Goal: Task Accomplishment & Management: Complete application form

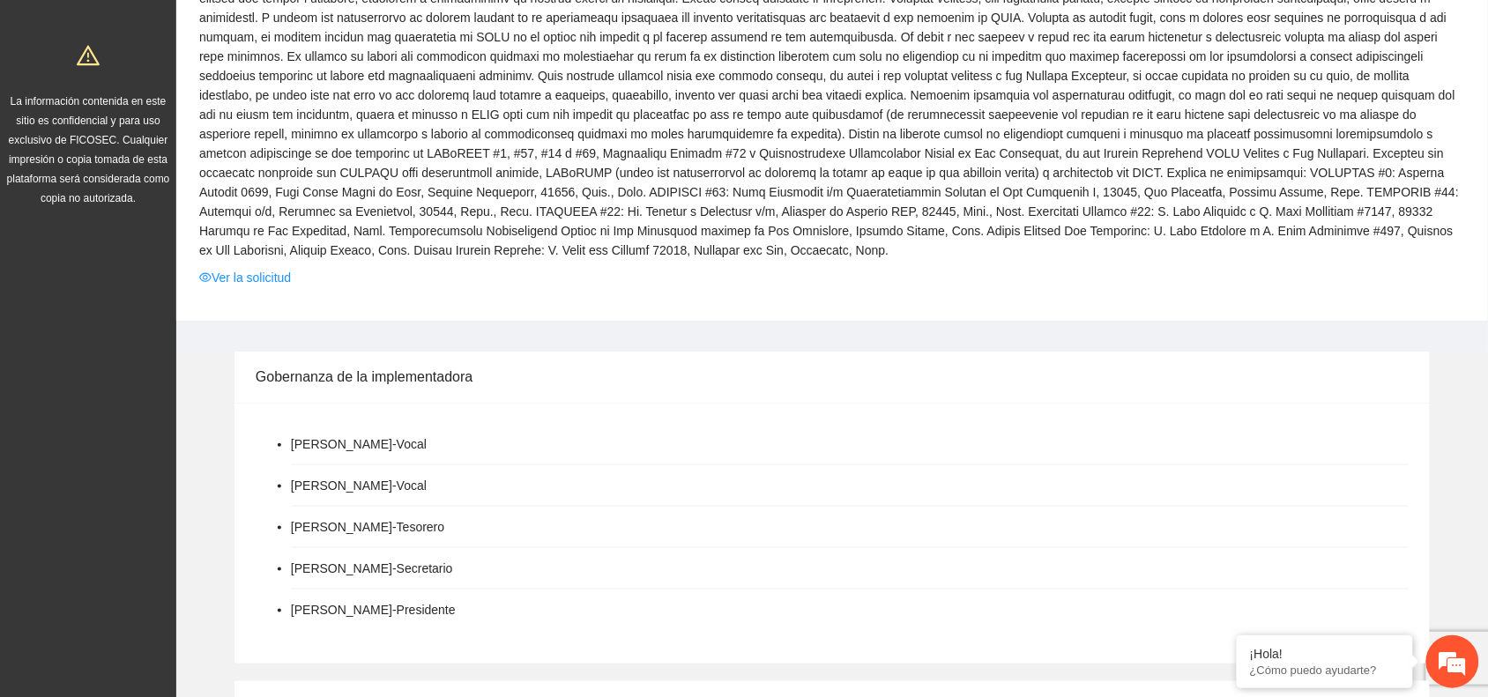
scroll to position [254, 0]
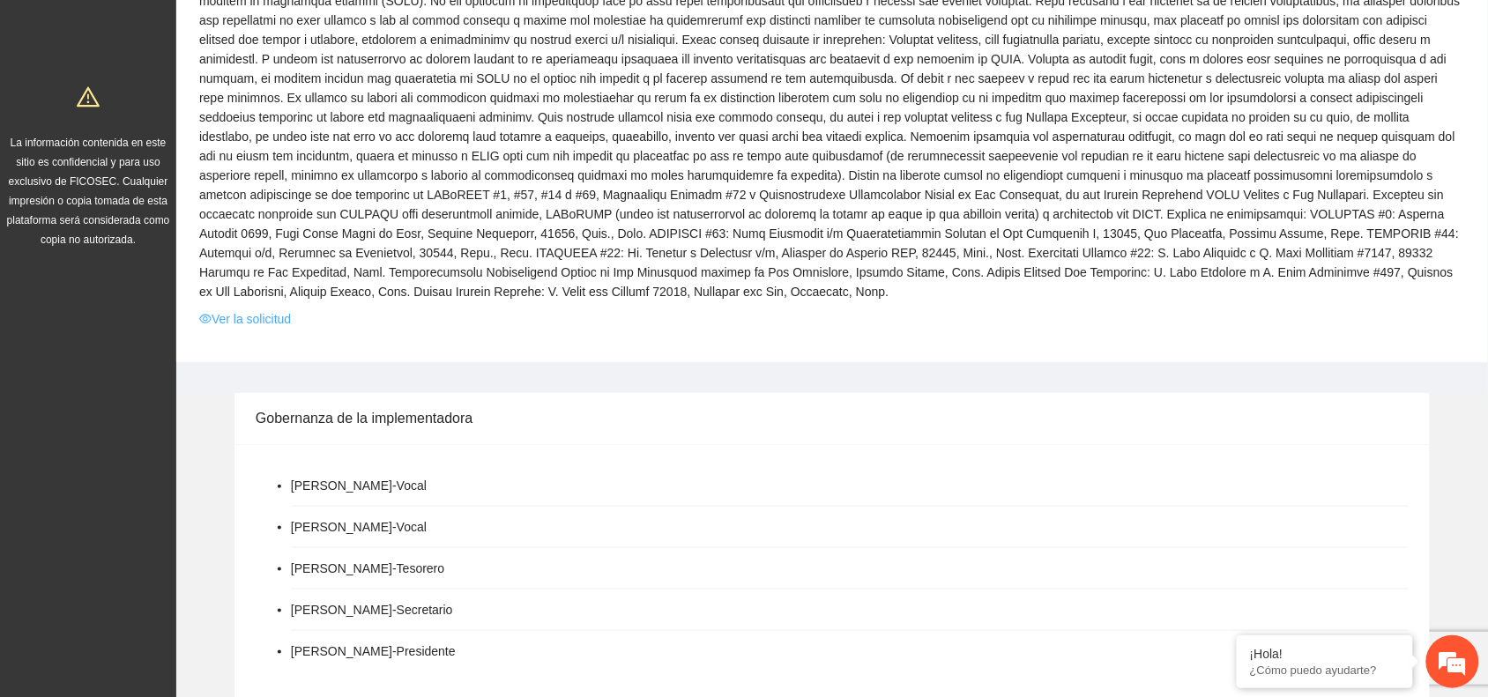
click at [279, 319] on link "Ver la solicitud" at bounding box center [245, 318] width 92 height 19
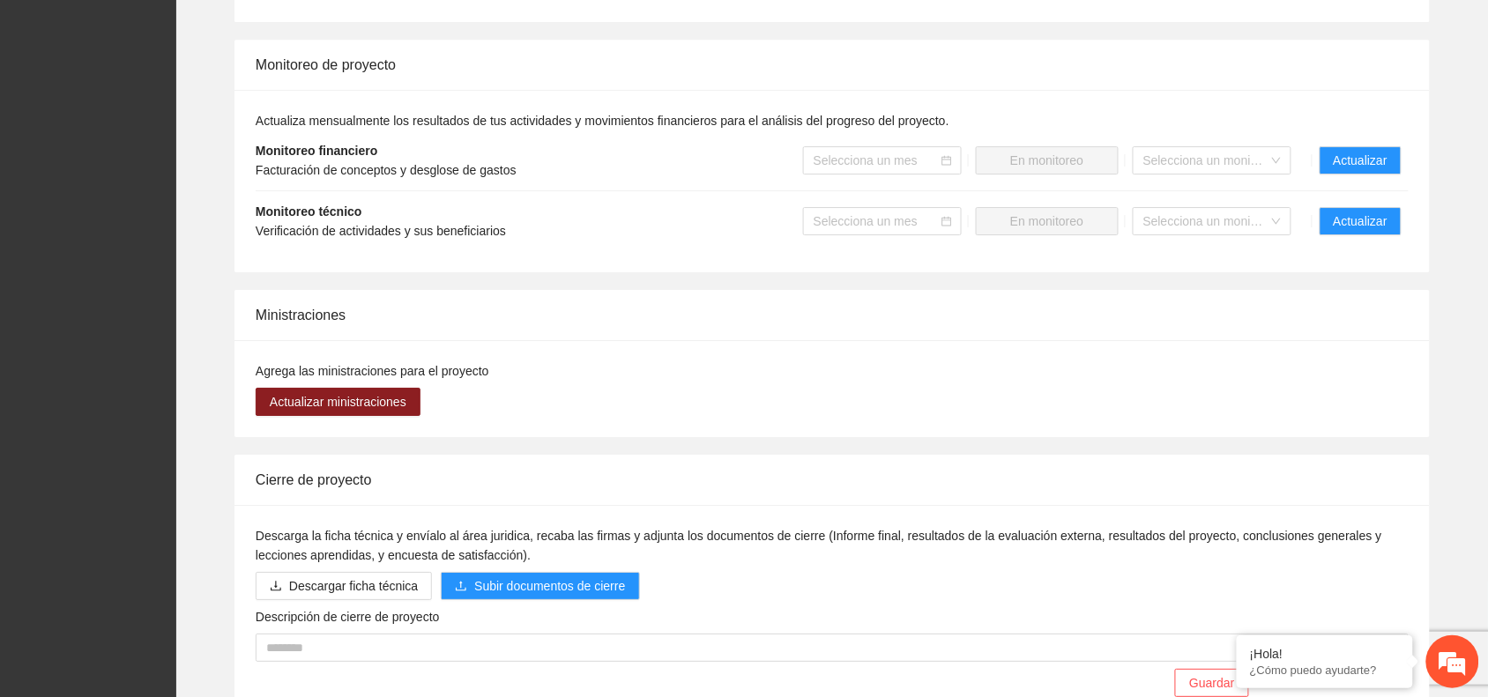
scroll to position [1556, 0]
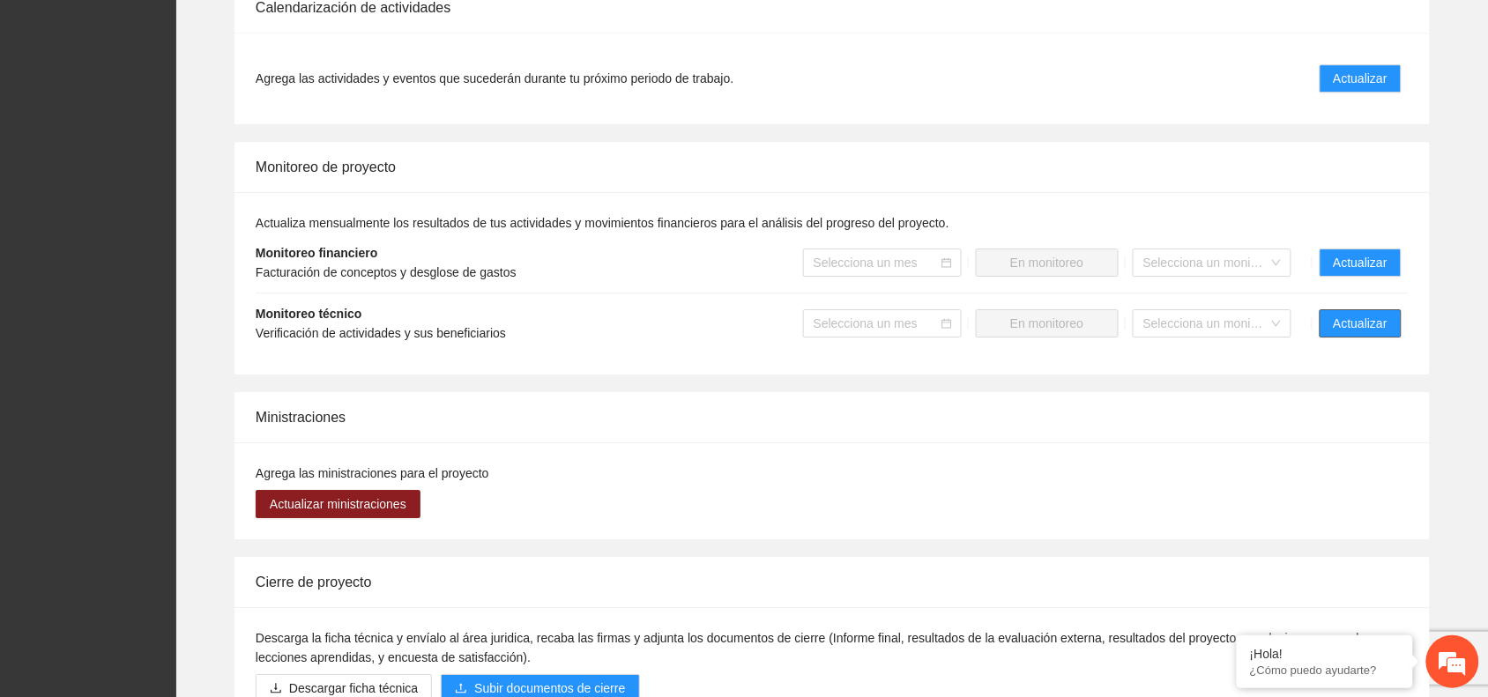
click at [1336, 323] on span "Actualizar" at bounding box center [1360, 323] width 54 height 19
click at [1355, 317] on span "Actualizar" at bounding box center [1360, 323] width 54 height 19
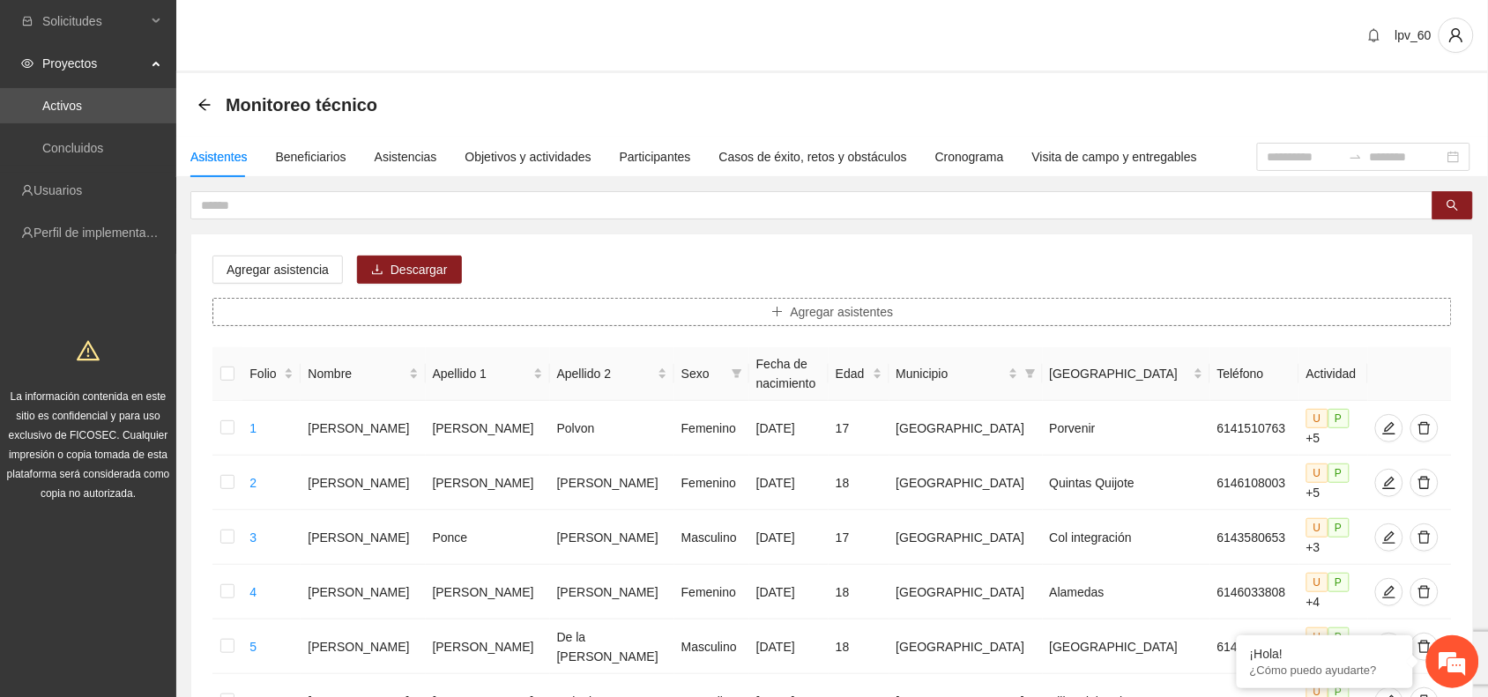
click at [292, 308] on button "Agregar asistentes" at bounding box center [831, 312] width 1239 height 28
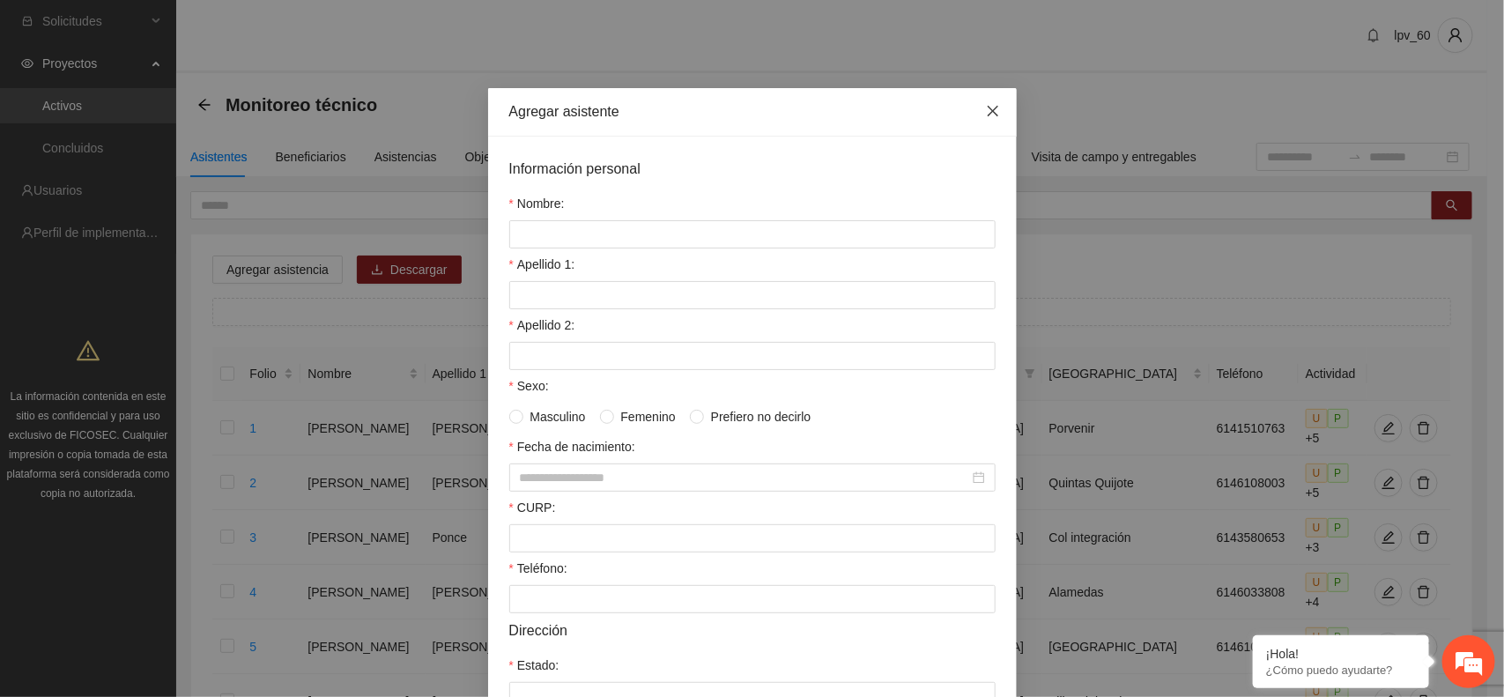
click at [986, 111] on icon "close" at bounding box center [993, 111] width 14 height 14
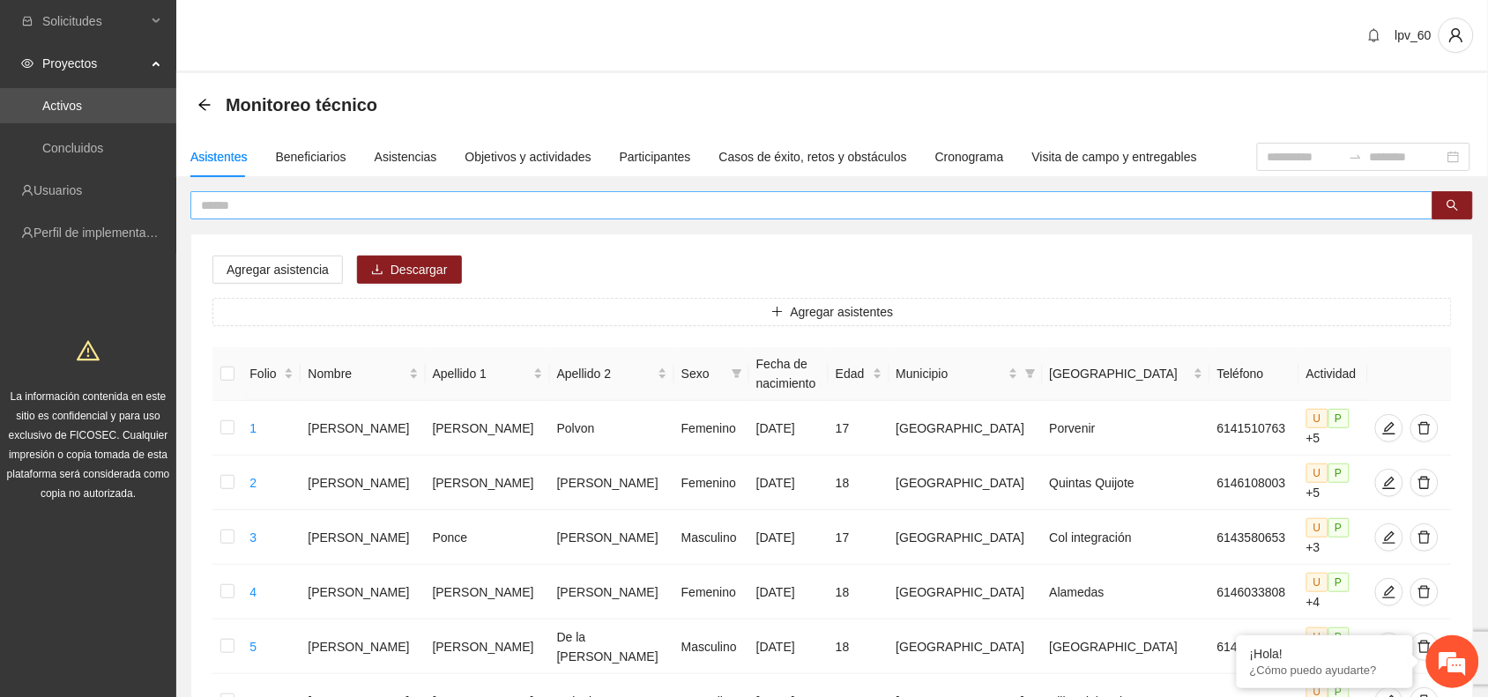
click at [318, 199] on input "text" at bounding box center [804, 205] width 1207 height 19
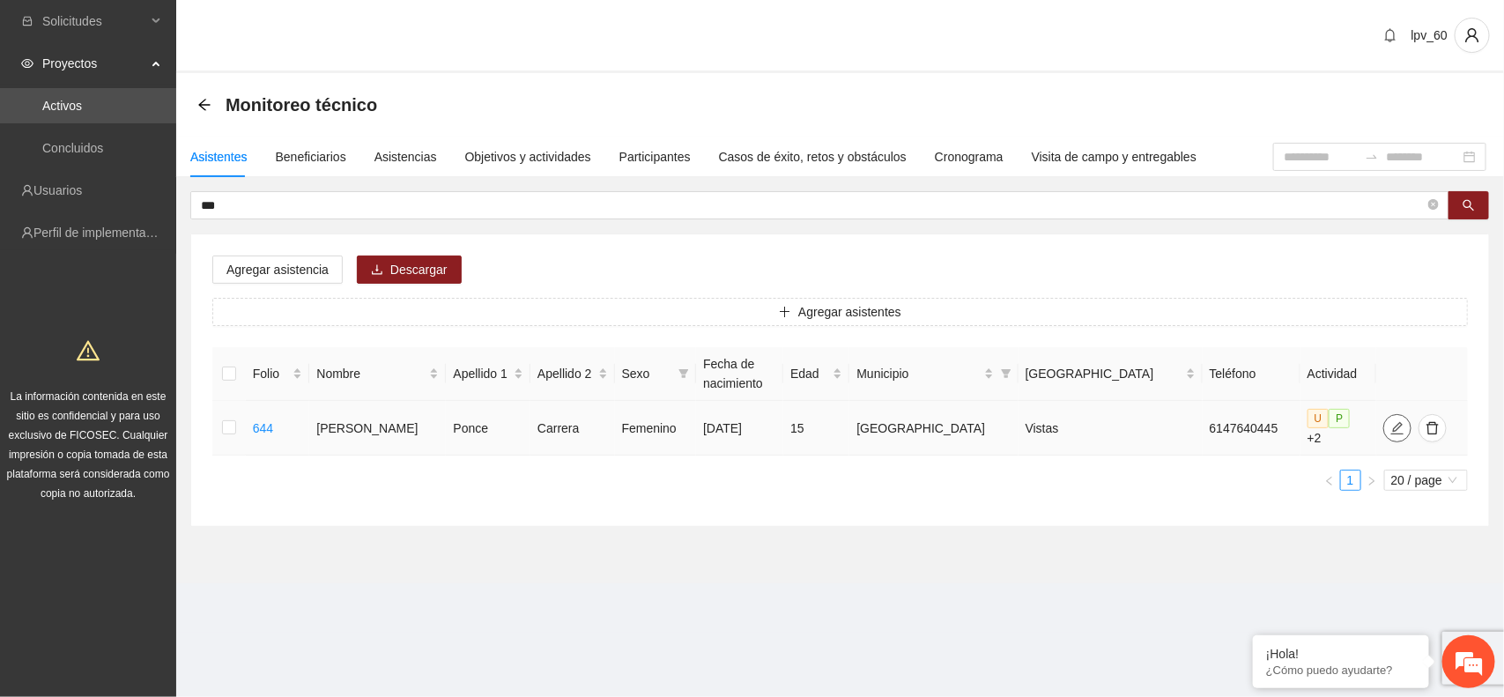
click at [1384, 429] on button "button" at bounding box center [1398, 428] width 28 height 28
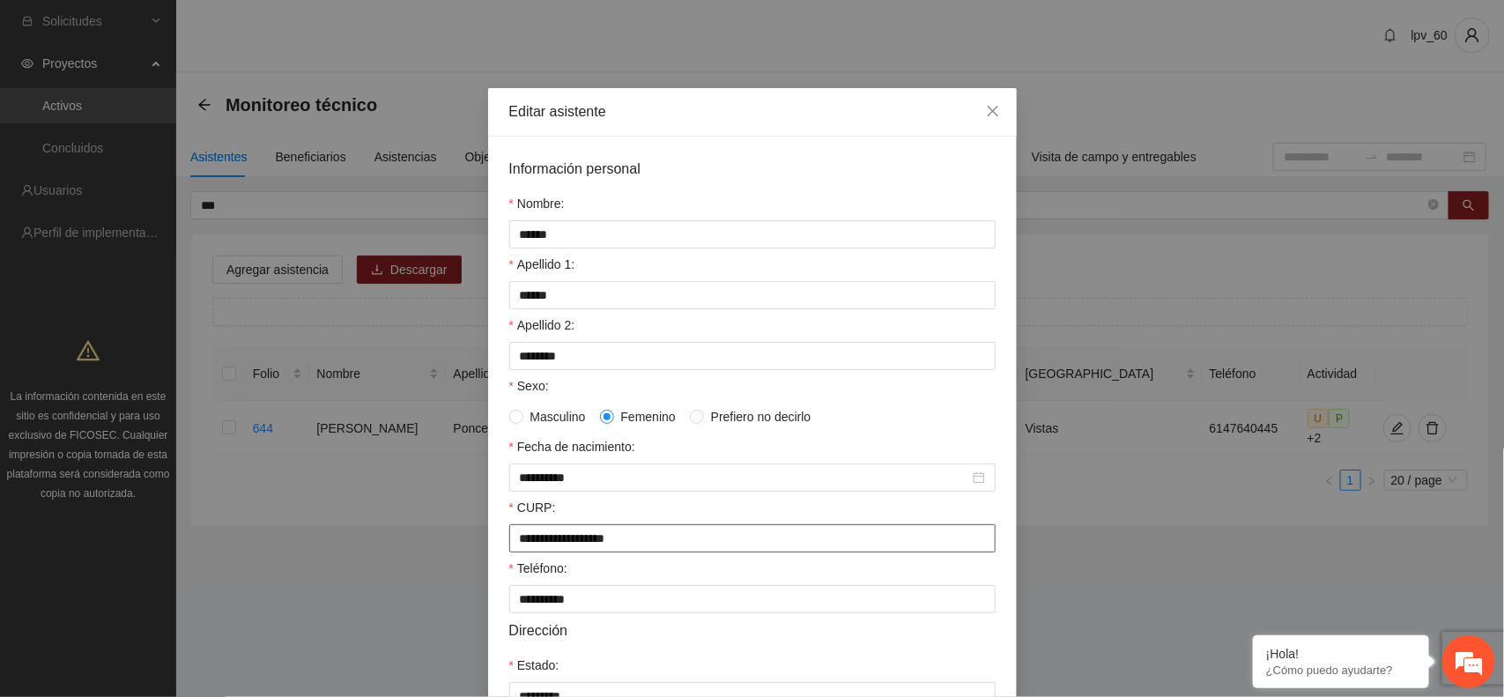
drag, startPoint x: 711, startPoint y: 558, endPoint x: 459, endPoint y: 549, distance: 252.2
click at [459, 551] on div "**********" at bounding box center [752, 348] width 1504 height 697
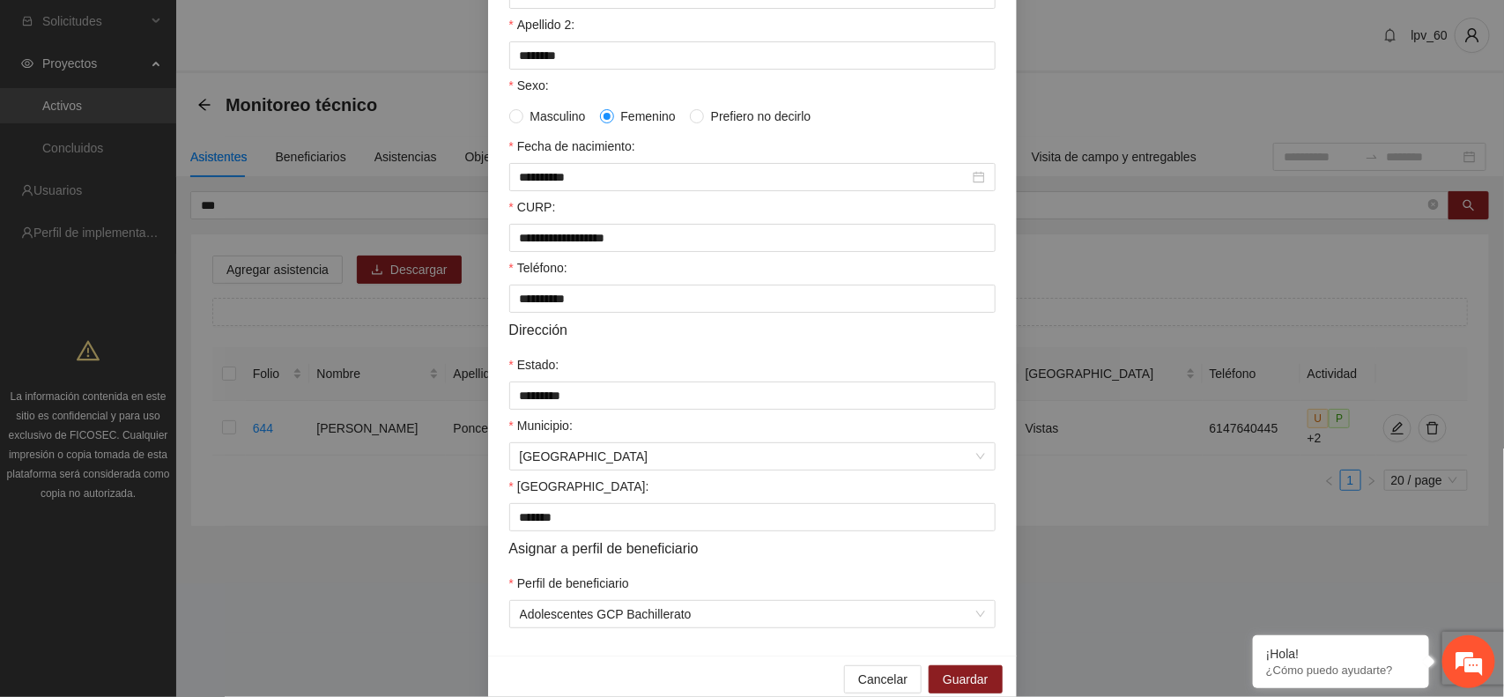
scroll to position [340, 0]
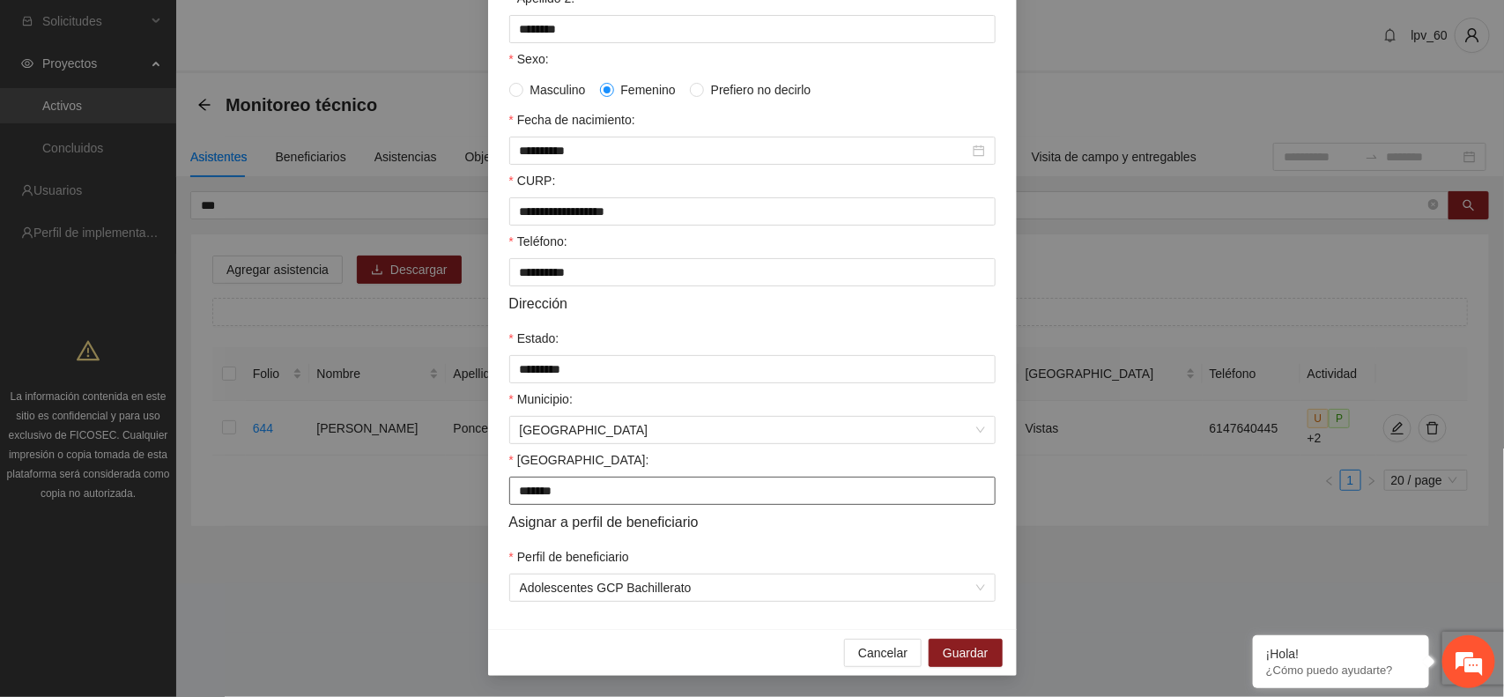
drag, startPoint x: 569, startPoint y: 490, endPoint x: 492, endPoint y: 498, distance: 78.0
click at [492, 498] on div "**********" at bounding box center [752, 220] width 529 height 820
click at [569, 491] on input "******" at bounding box center [752, 491] width 486 height 28
click at [886, 658] on span "Cancelar" at bounding box center [882, 652] width 49 height 19
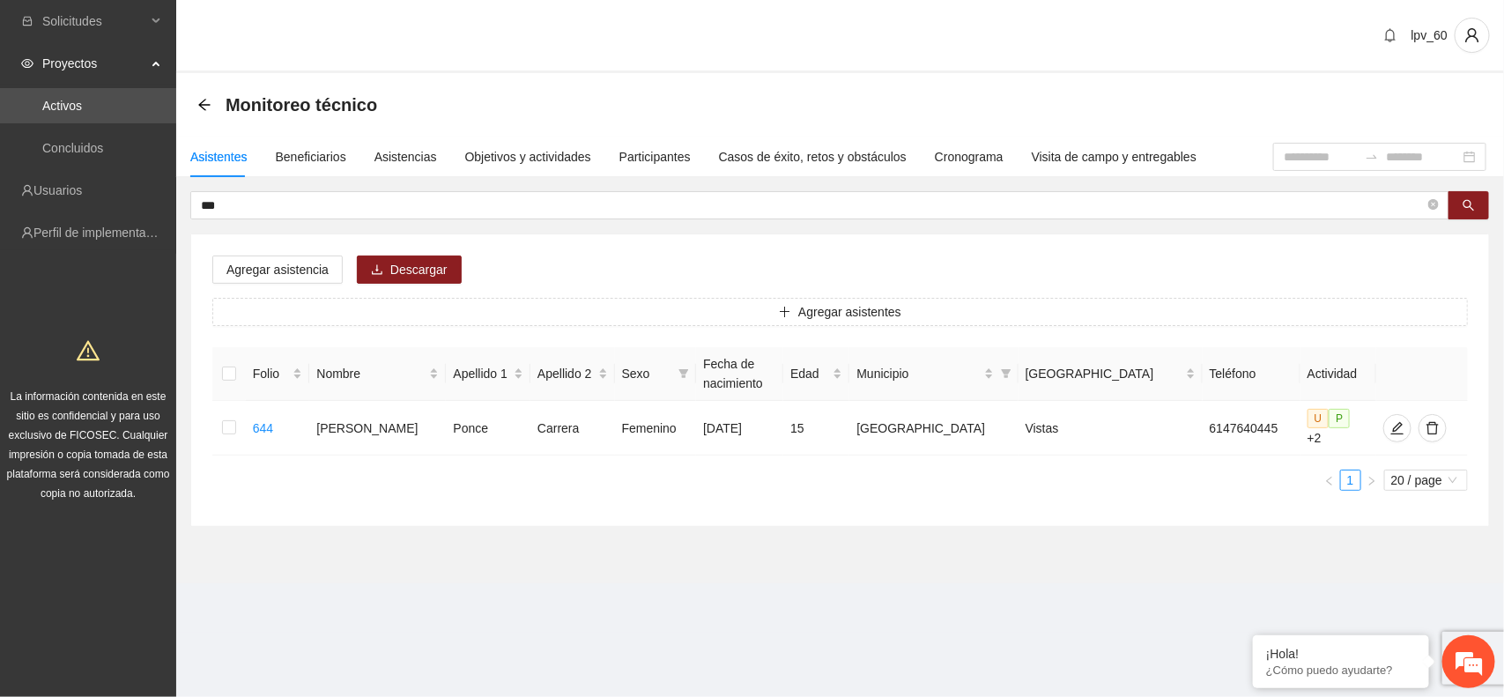
scroll to position [252, 0]
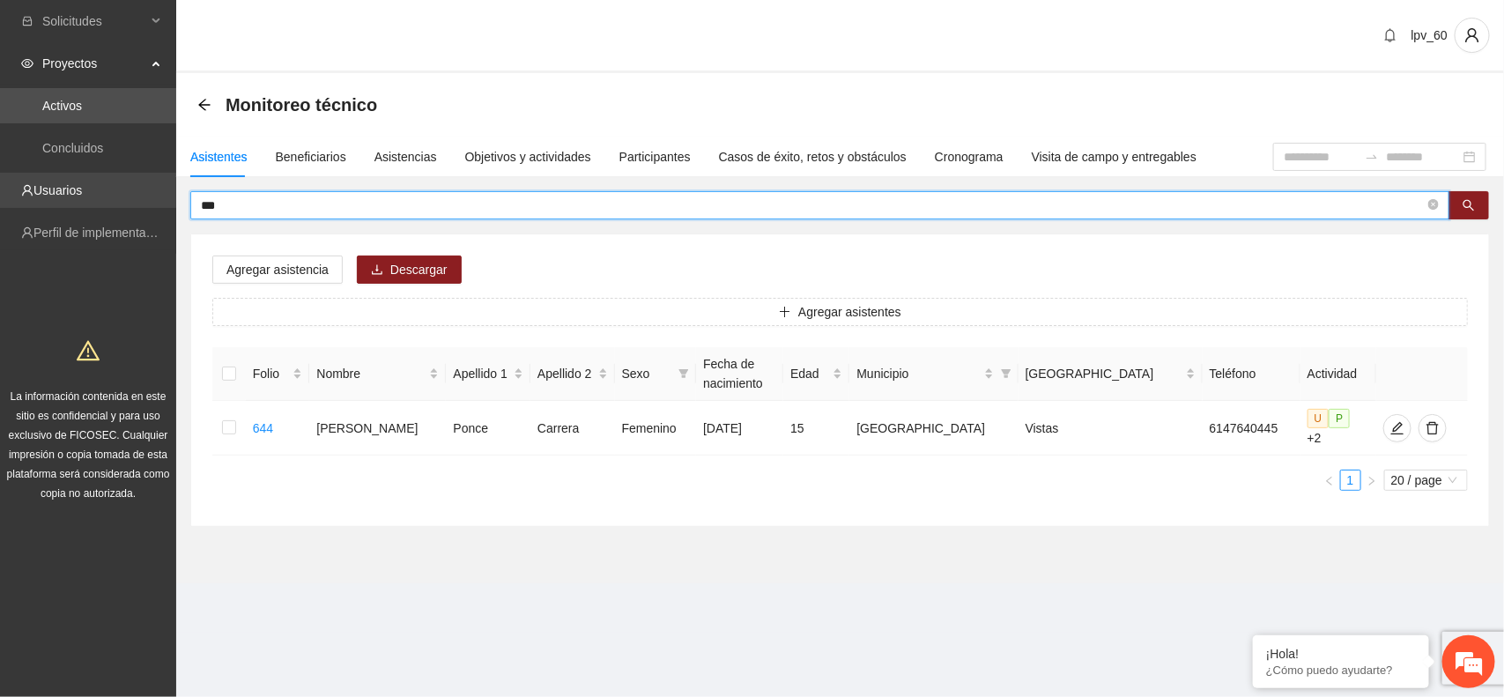
drag, startPoint x: 244, startPoint y: 207, endPoint x: 23, endPoint y: 204, distance: 221.2
click at [23, 204] on section "Solicitudes Proyectos Activos Concluidos Usuarios Perfil de implementadora La i…" at bounding box center [752, 348] width 1504 height 697
type input "**"
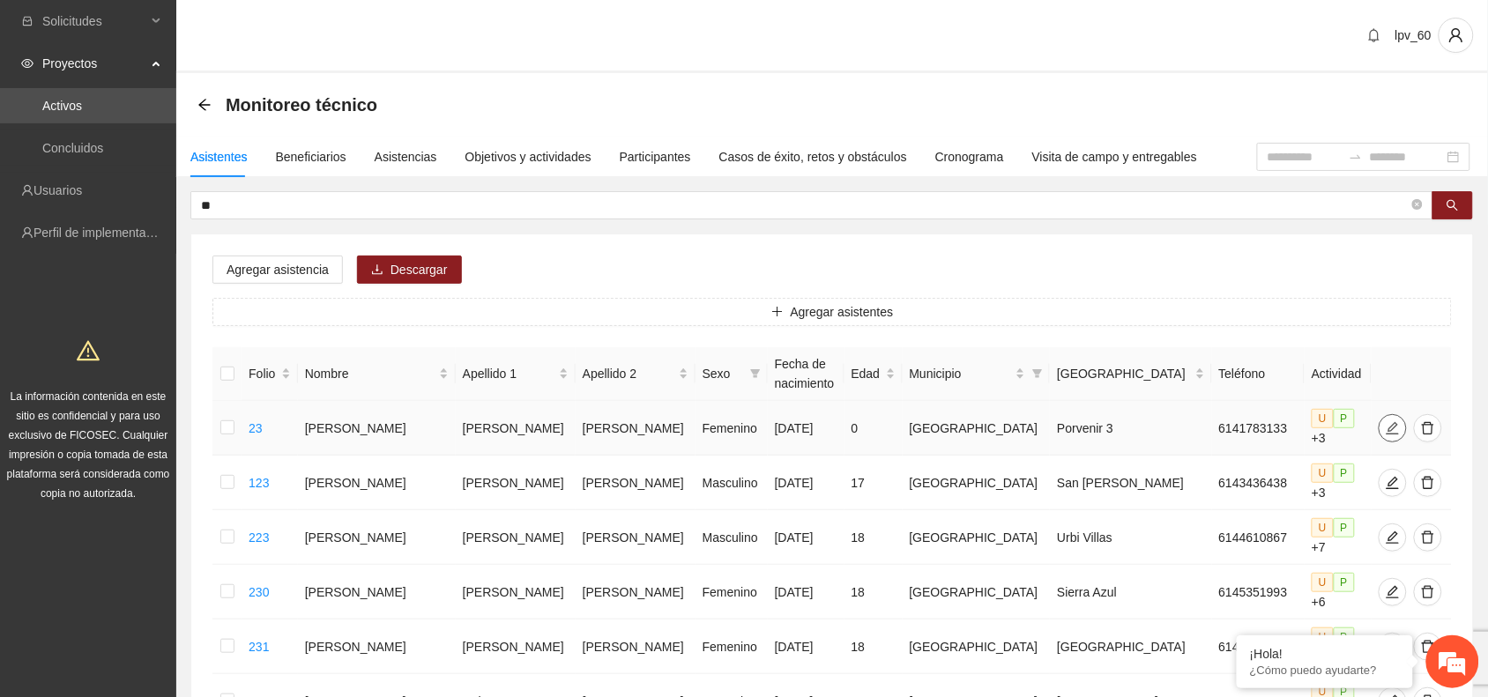
click at [1385, 423] on icon "edit" at bounding box center [1392, 428] width 14 height 14
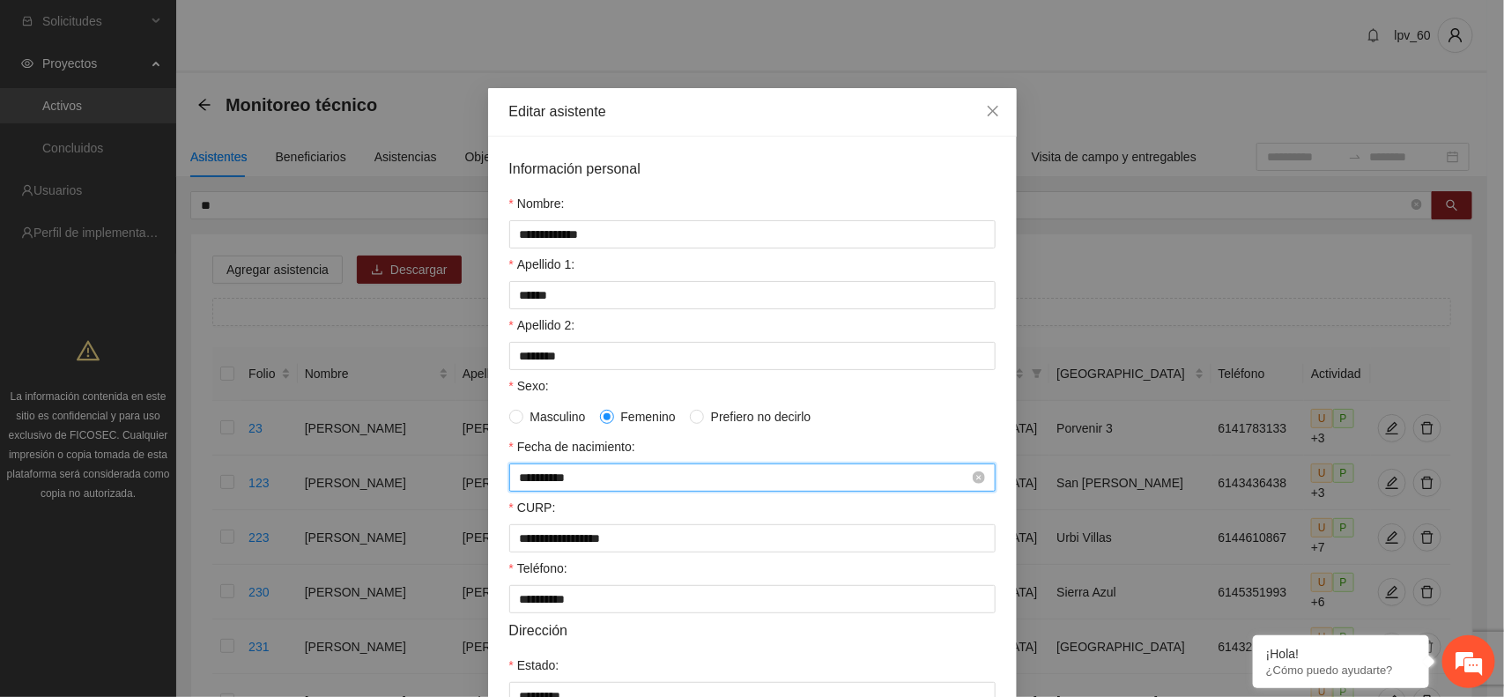
click at [575, 477] on input "**********" at bounding box center [744, 477] width 449 height 19
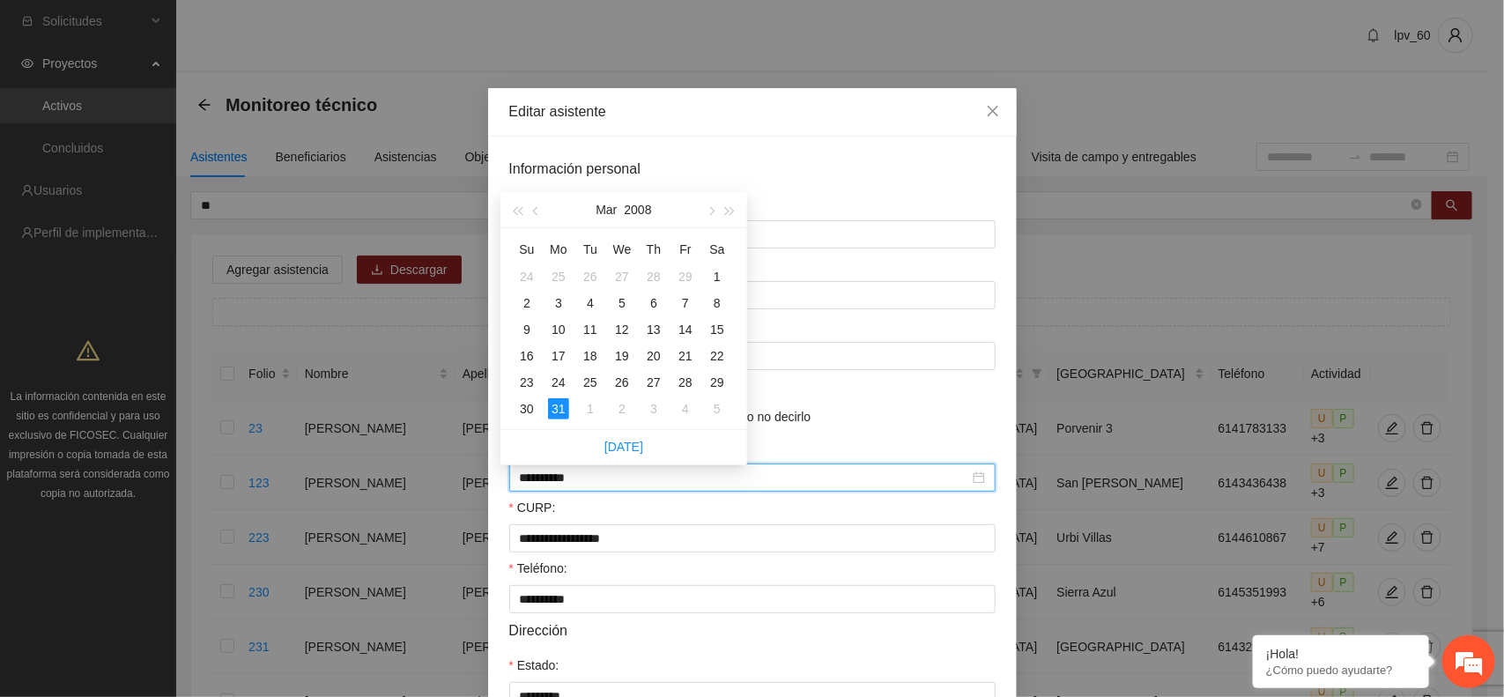
type input "**********"
click at [906, 438] on form "**********" at bounding box center [752, 543] width 486 height 771
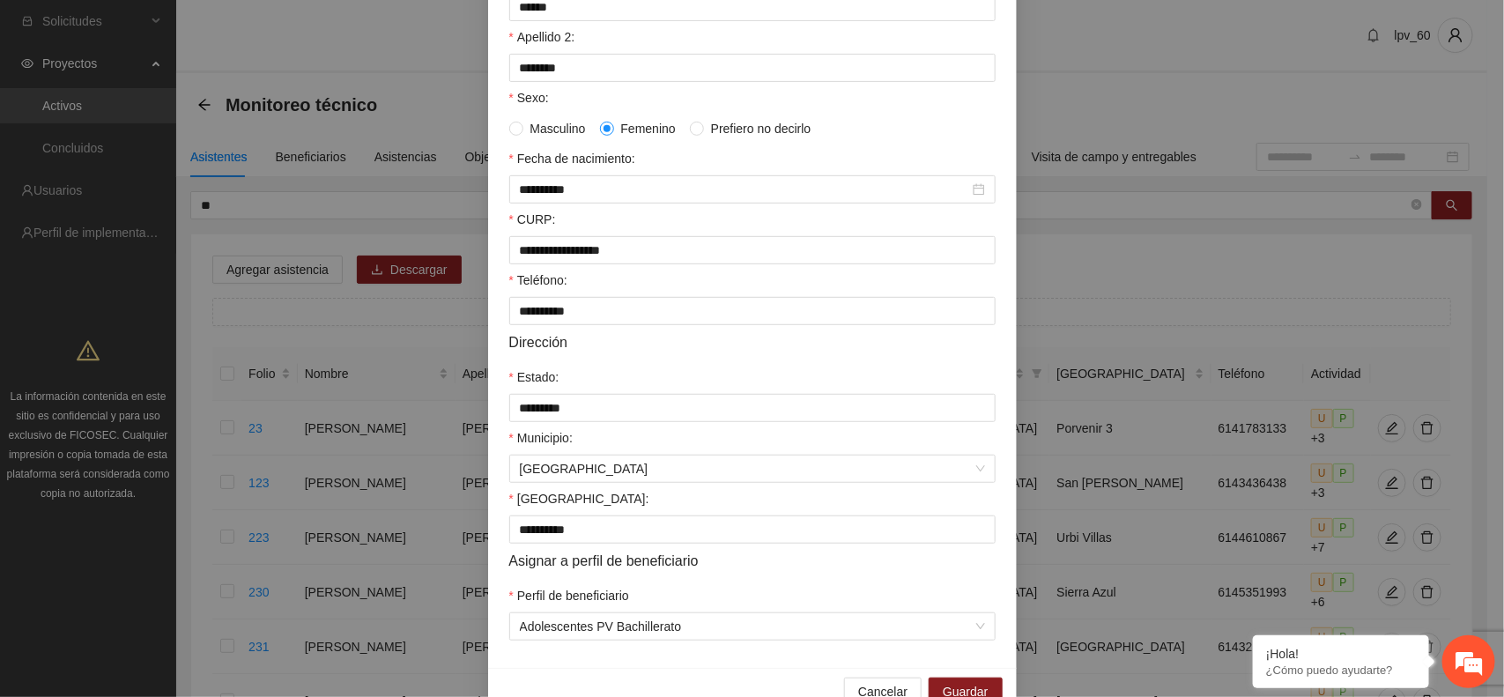
scroll to position [340, 0]
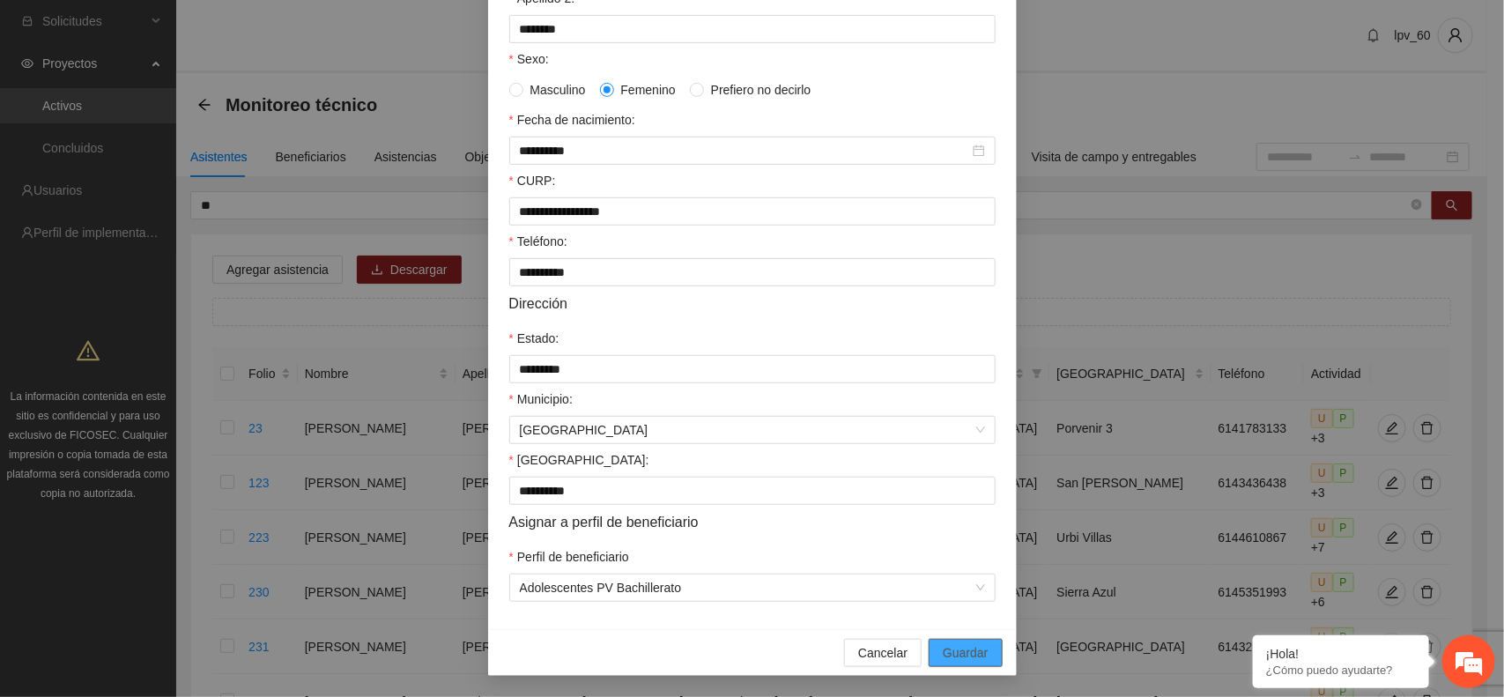
click at [978, 657] on span "Guardar" at bounding box center [965, 652] width 45 height 19
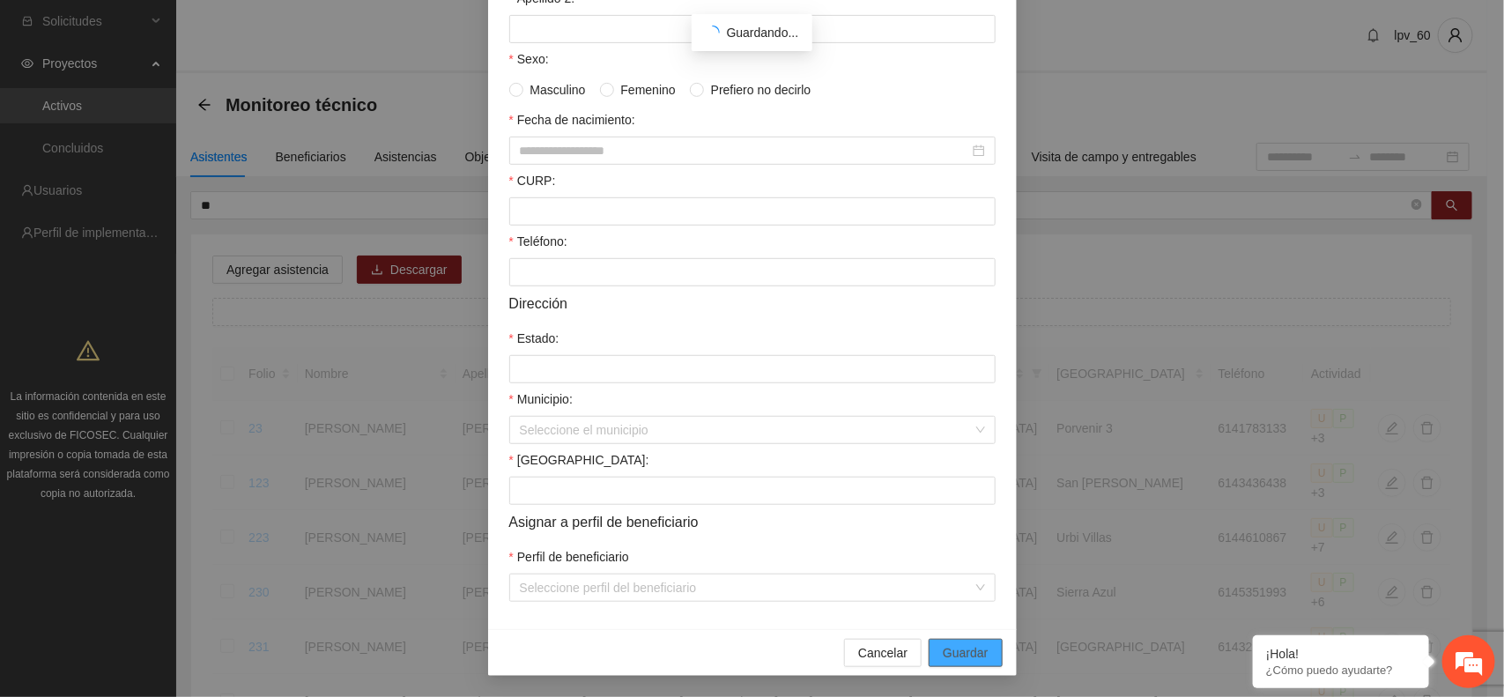
scroll to position [252, 0]
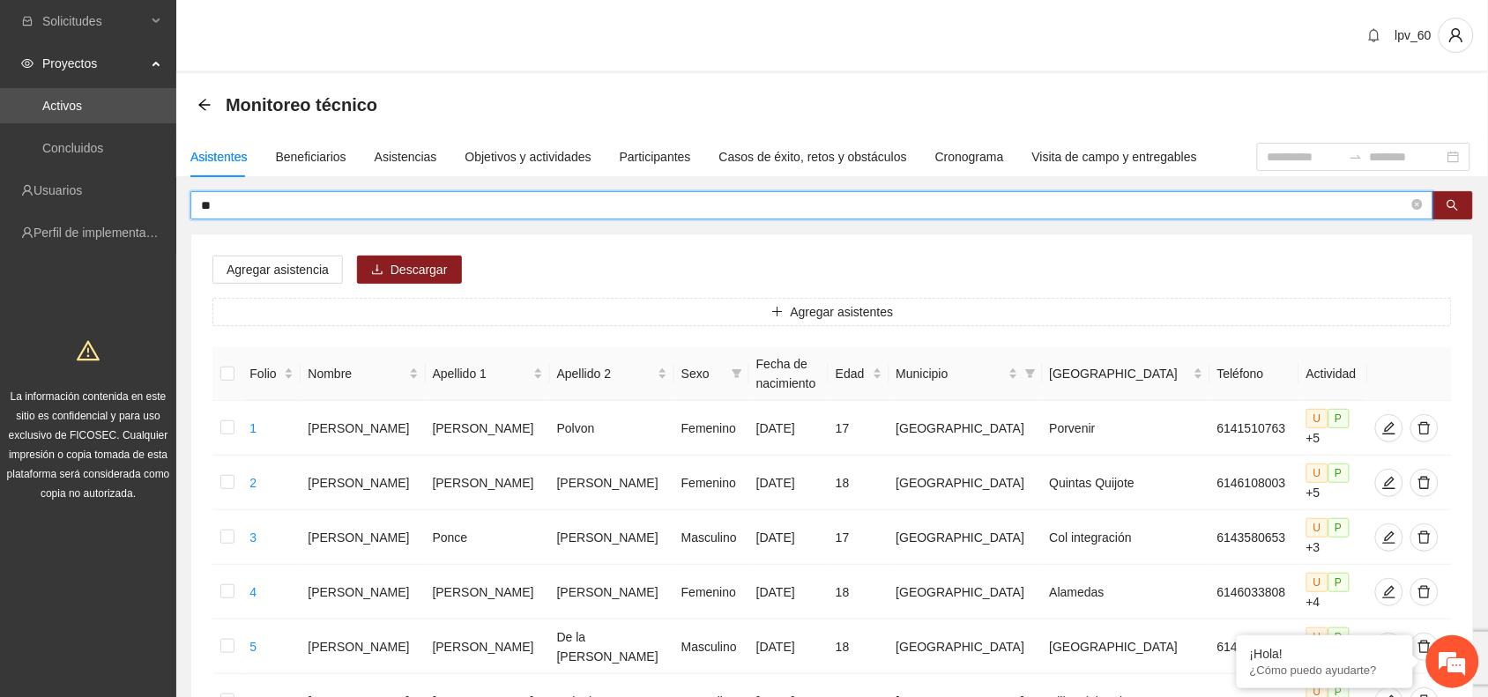
drag, startPoint x: 305, startPoint y: 209, endPoint x: 0, endPoint y: 210, distance: 304.9
type input "**"
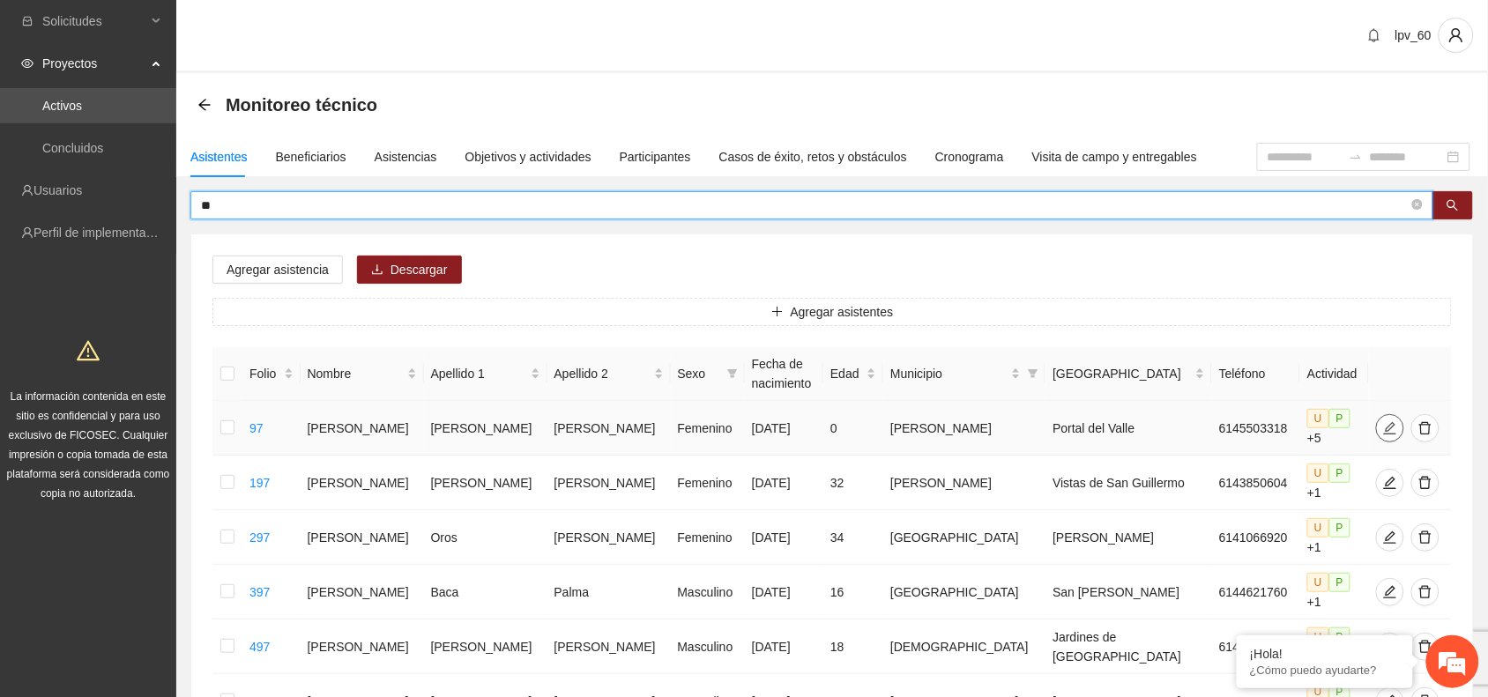
click at [1377, 423] on span "edit" at bounding box center [1390, 428] width 26 height 14
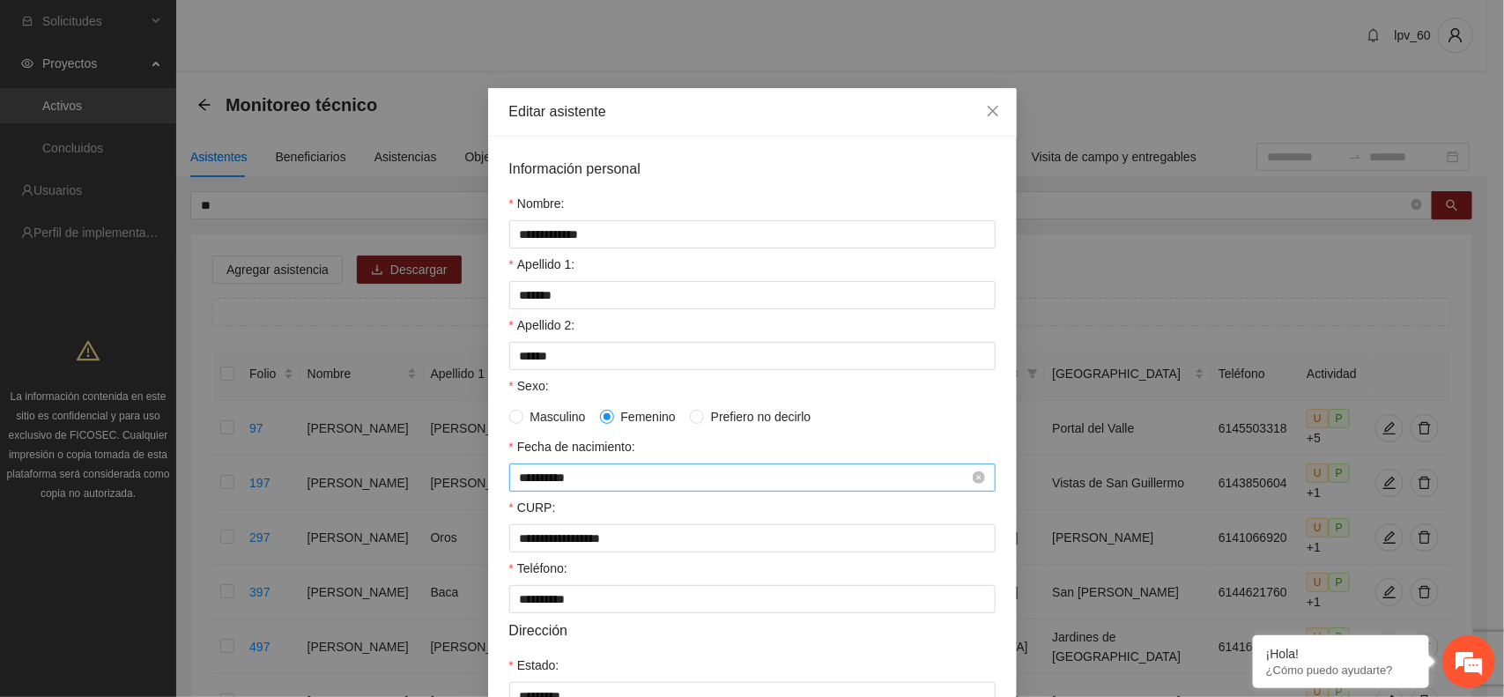
click at [587, 481] on input "**********" at bounding box center [744, 477] width 449 height 19
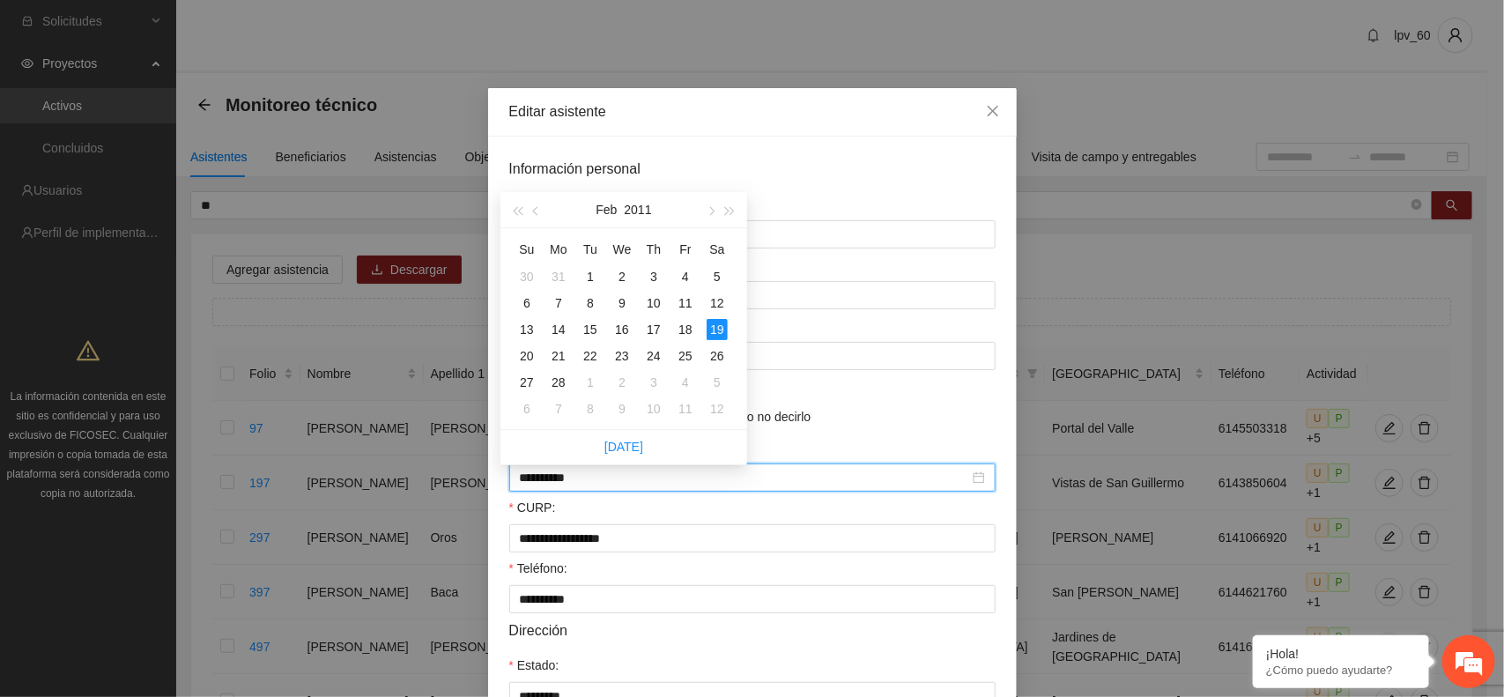
type input "**********"
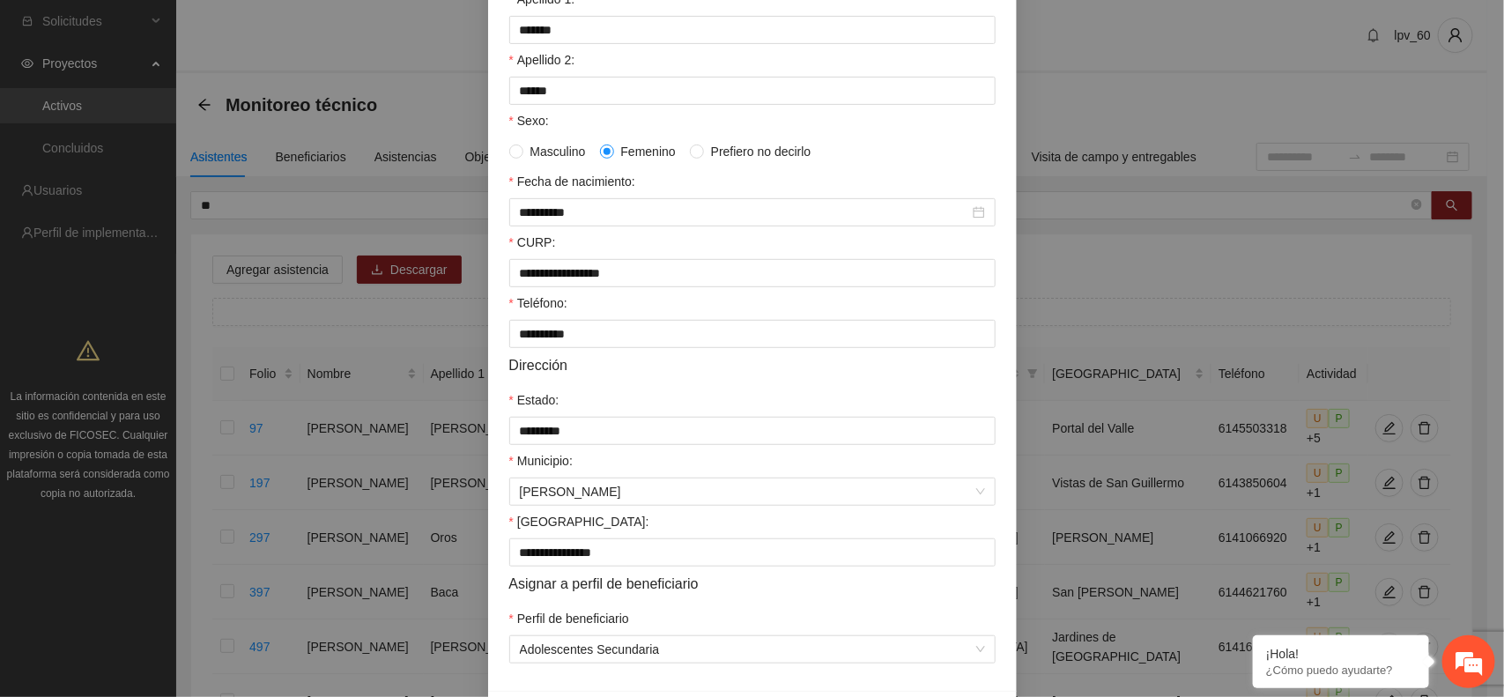
scroll to position [340, 0]
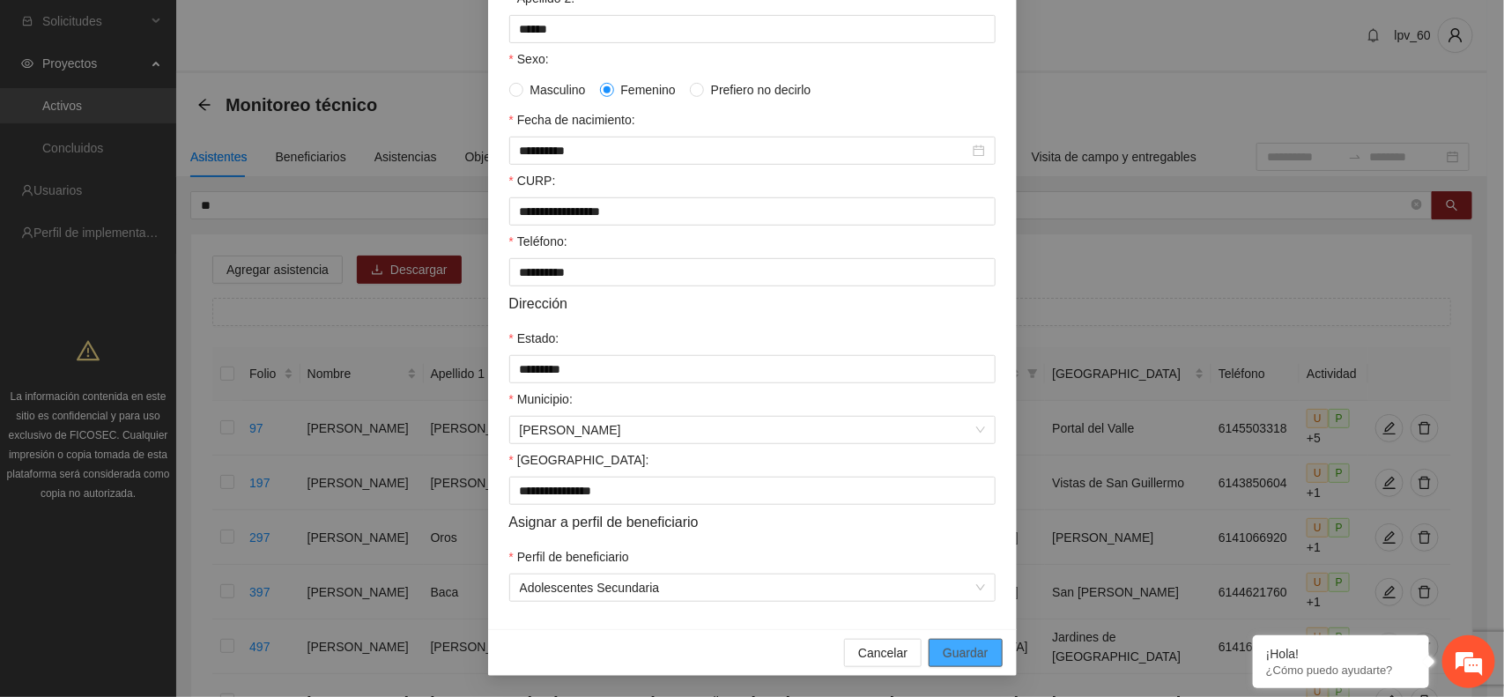
click at [971, 649] on span "Guardar" at bounding box center [965, 652] width 45 height 19
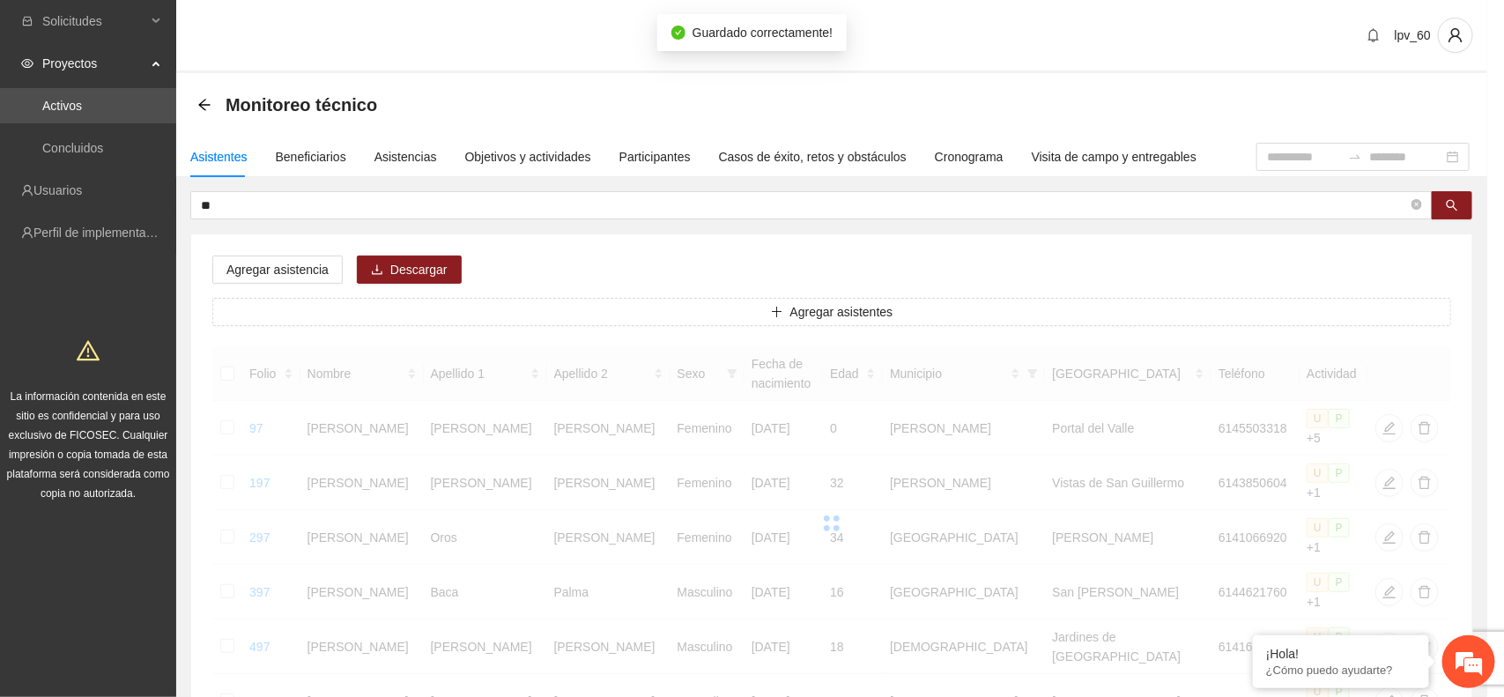
scroll to position [252, 0]
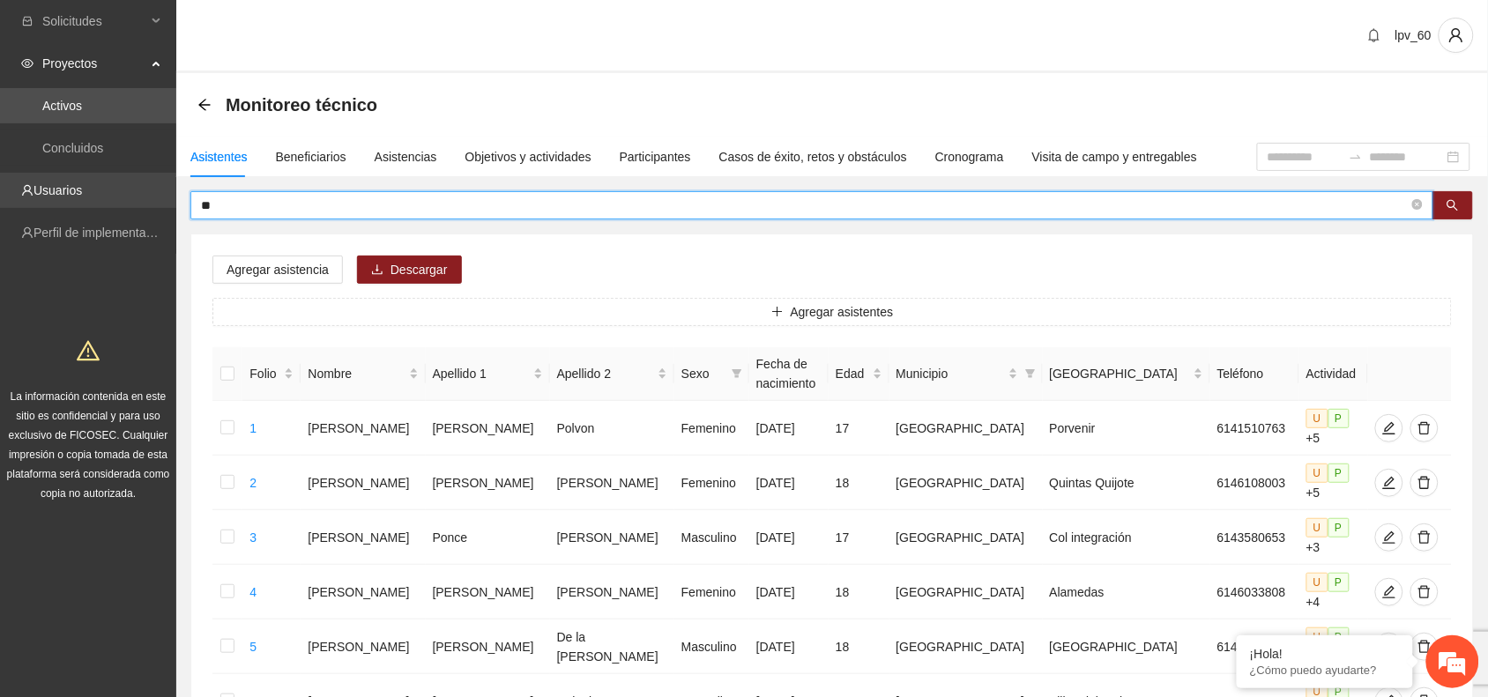
drag, startPoint x: 285, startPoint y: 196, endPoint x: 101, endPoint y: 197, distance: 183.3
type input "***"
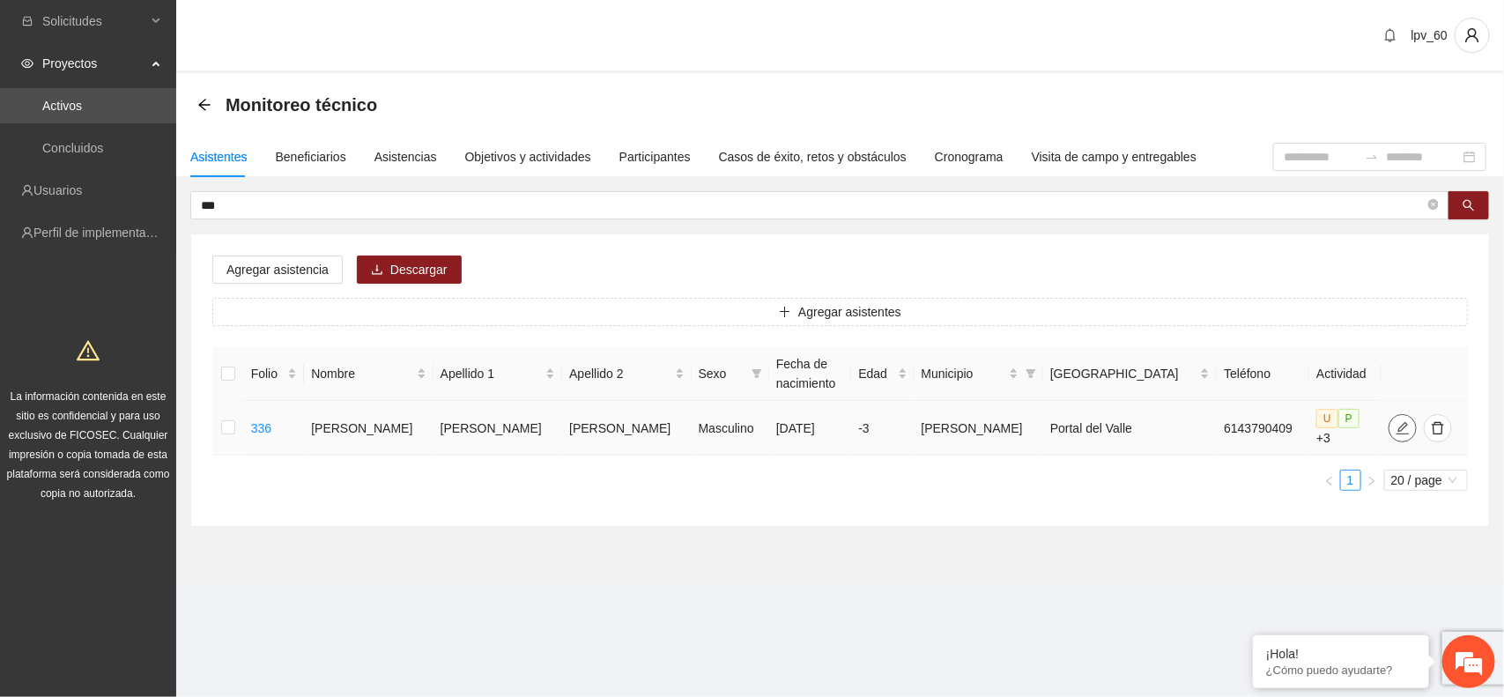
click at [1389, 432] on button "button" at bounding box center [1403, 428] width 28 height 28
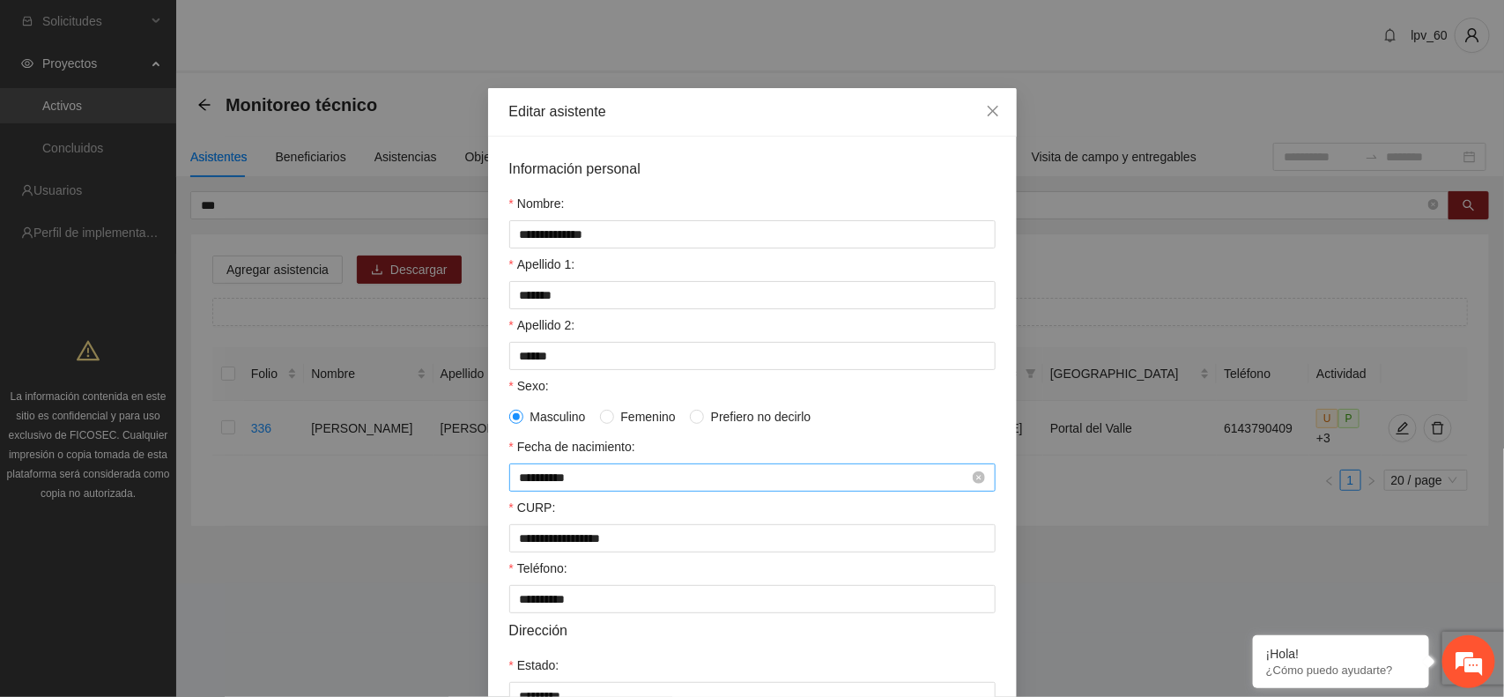
click at [565, 483] on input "**********" at bounding box center [744, 477] width 449 height 19
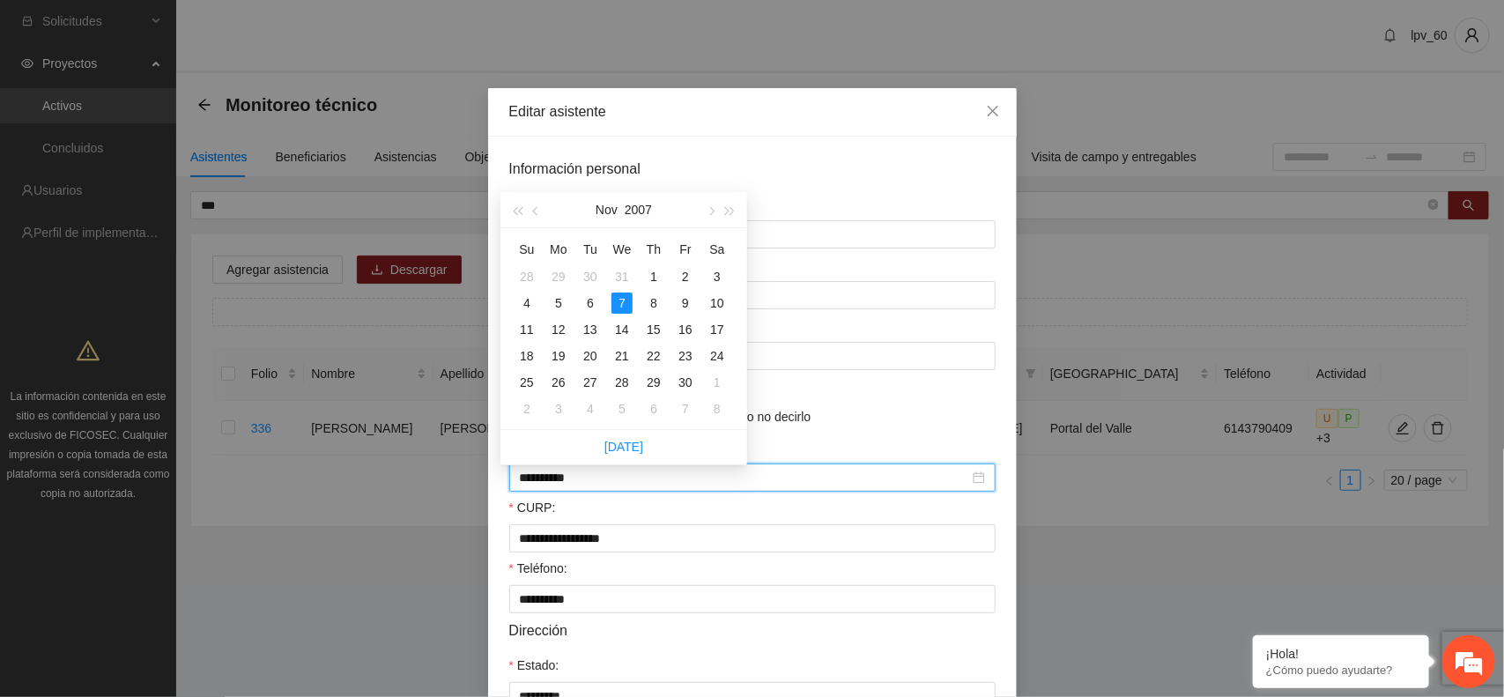
type input "**********"
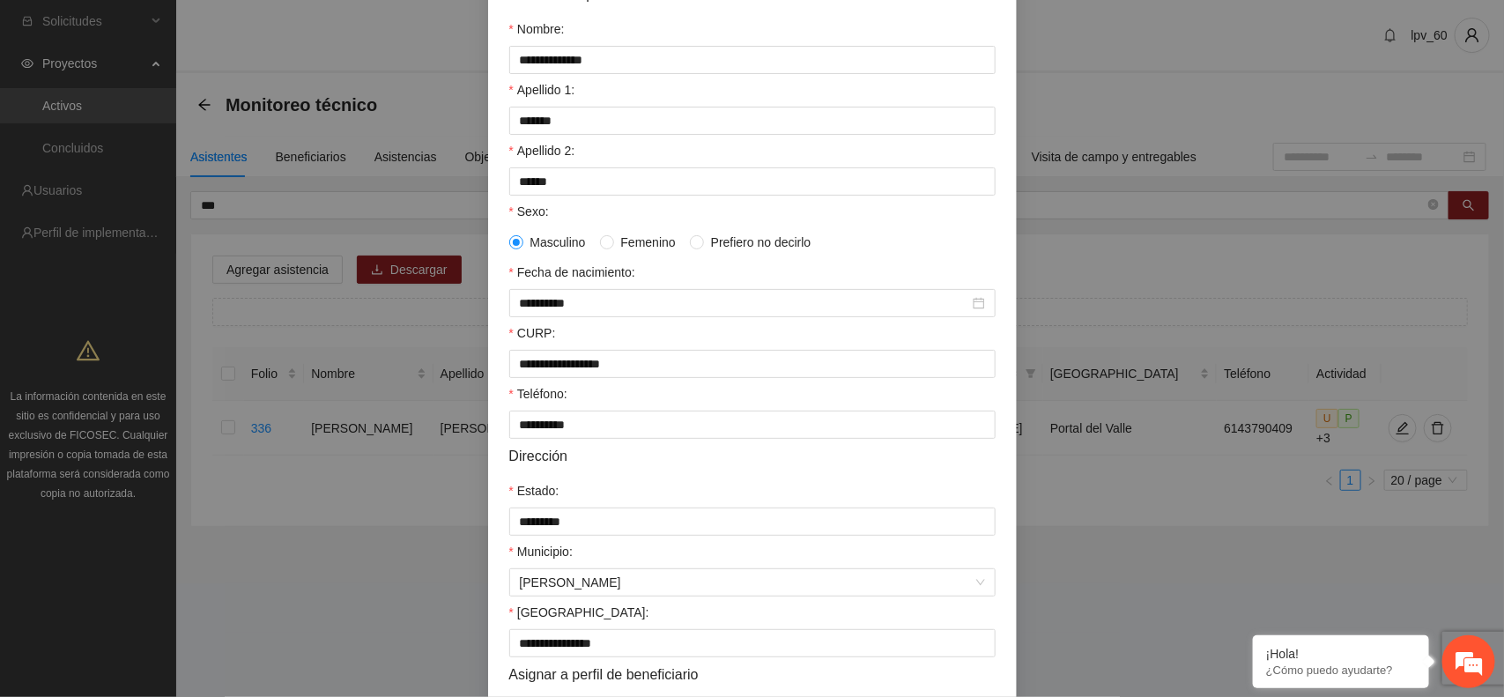
scroll to position [340, 0]
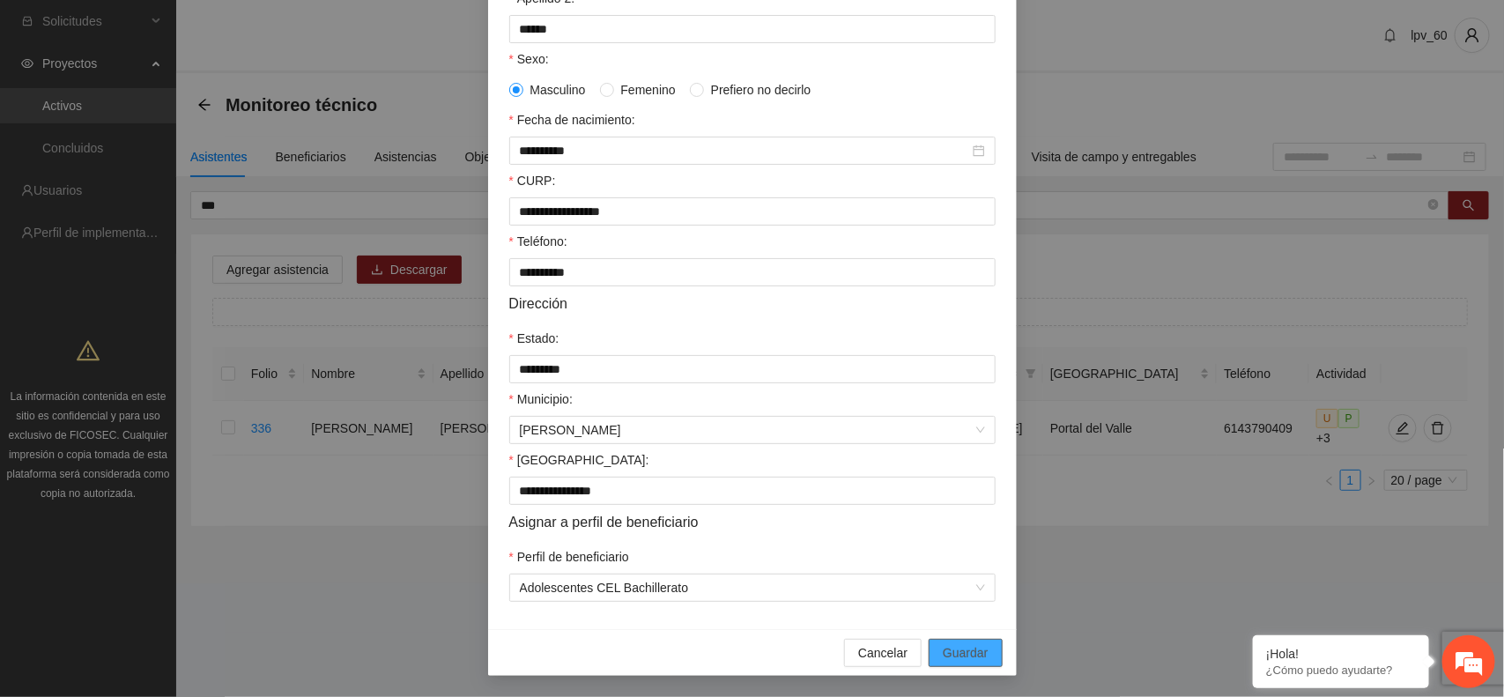
click at [965, 648] on span "Guardar" at bounding box center [965, 652] width 45 height 19
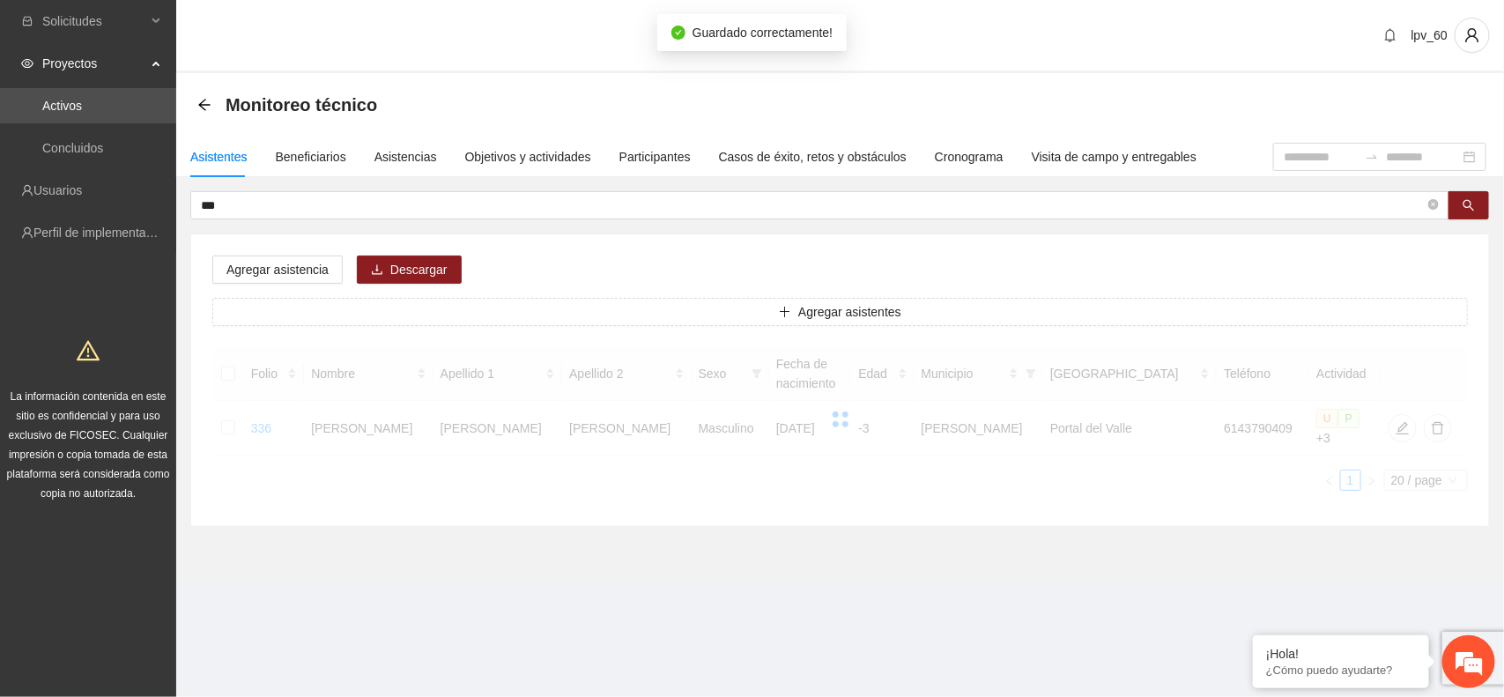
scroll to position [252, 0]
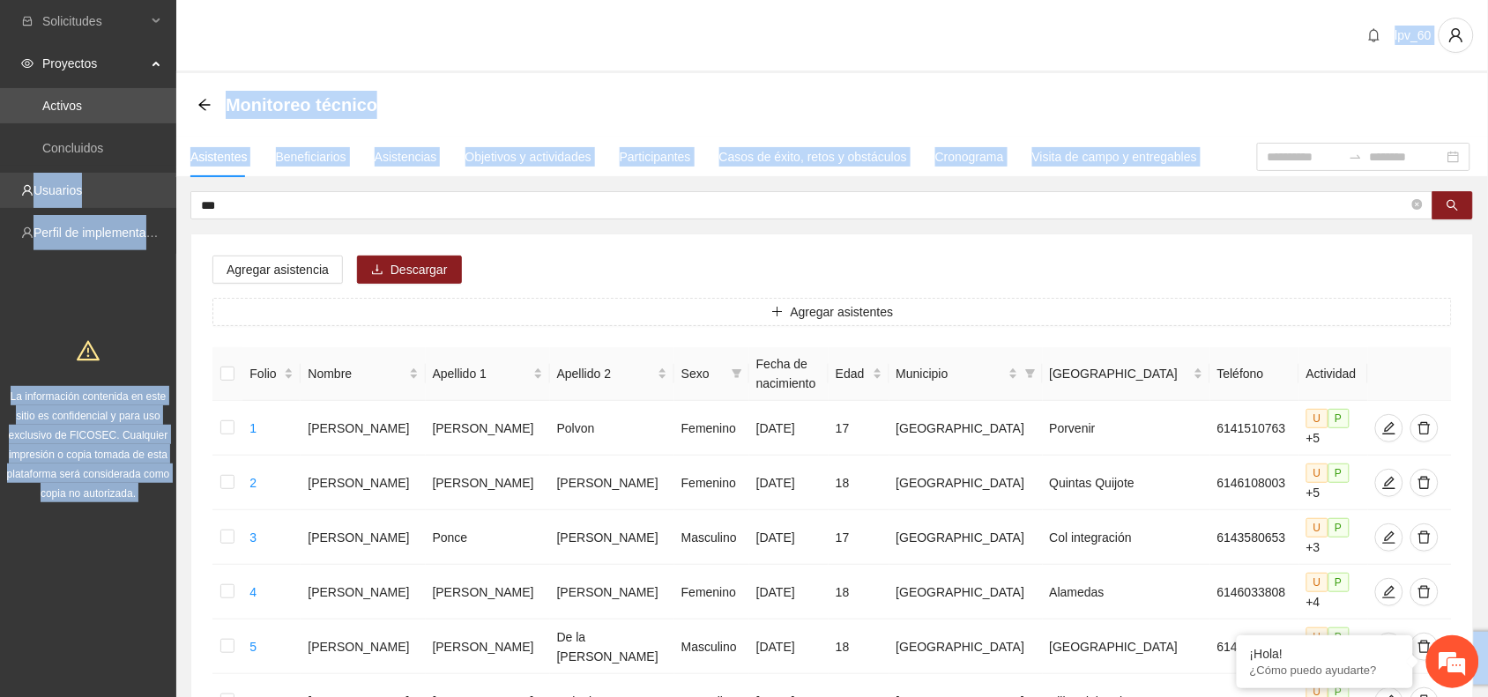
drag, startPoint x: 252, startPoint y: 209, endPoint x: 173, endPoint y: 192, distance: 81.1
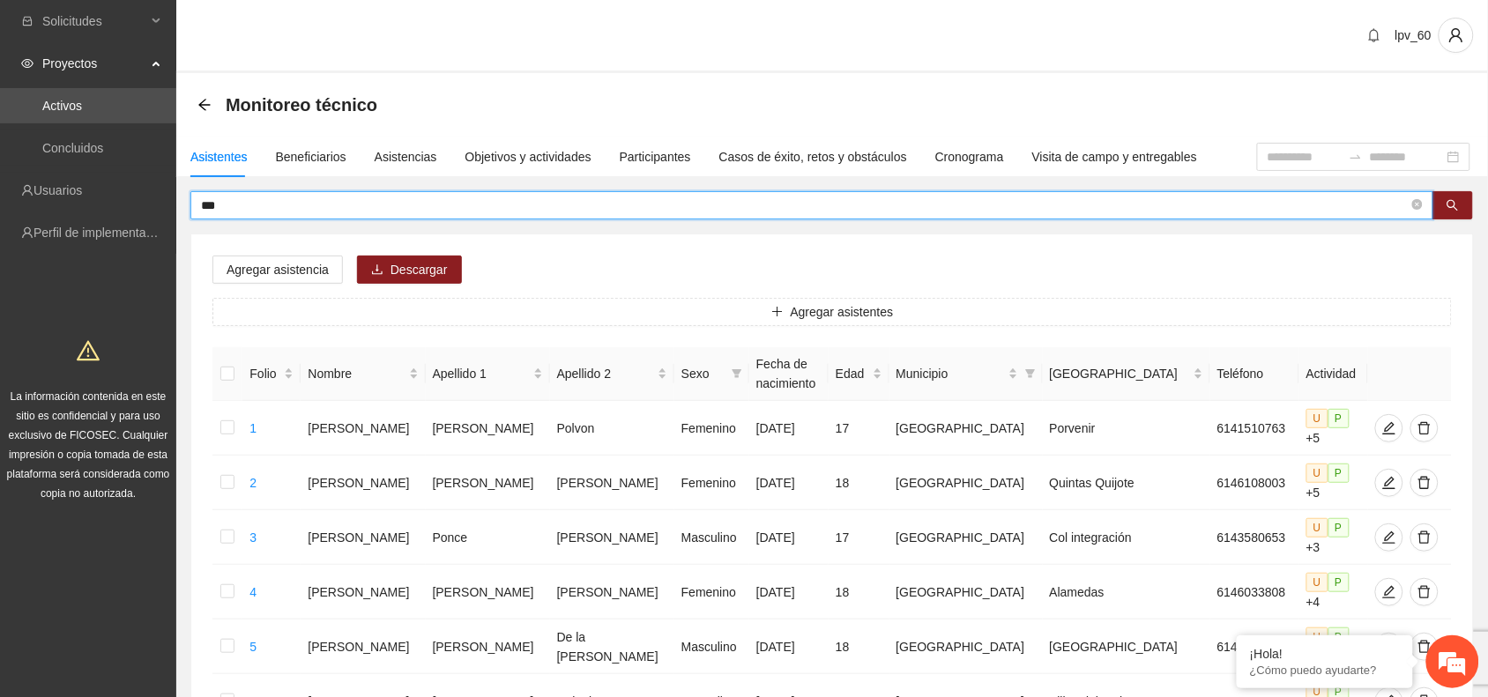
drag, startPoint x: 245, startPoint y: 204, endPoint x: 125, endPoint y: 212, distance: 120.1
type input "***"
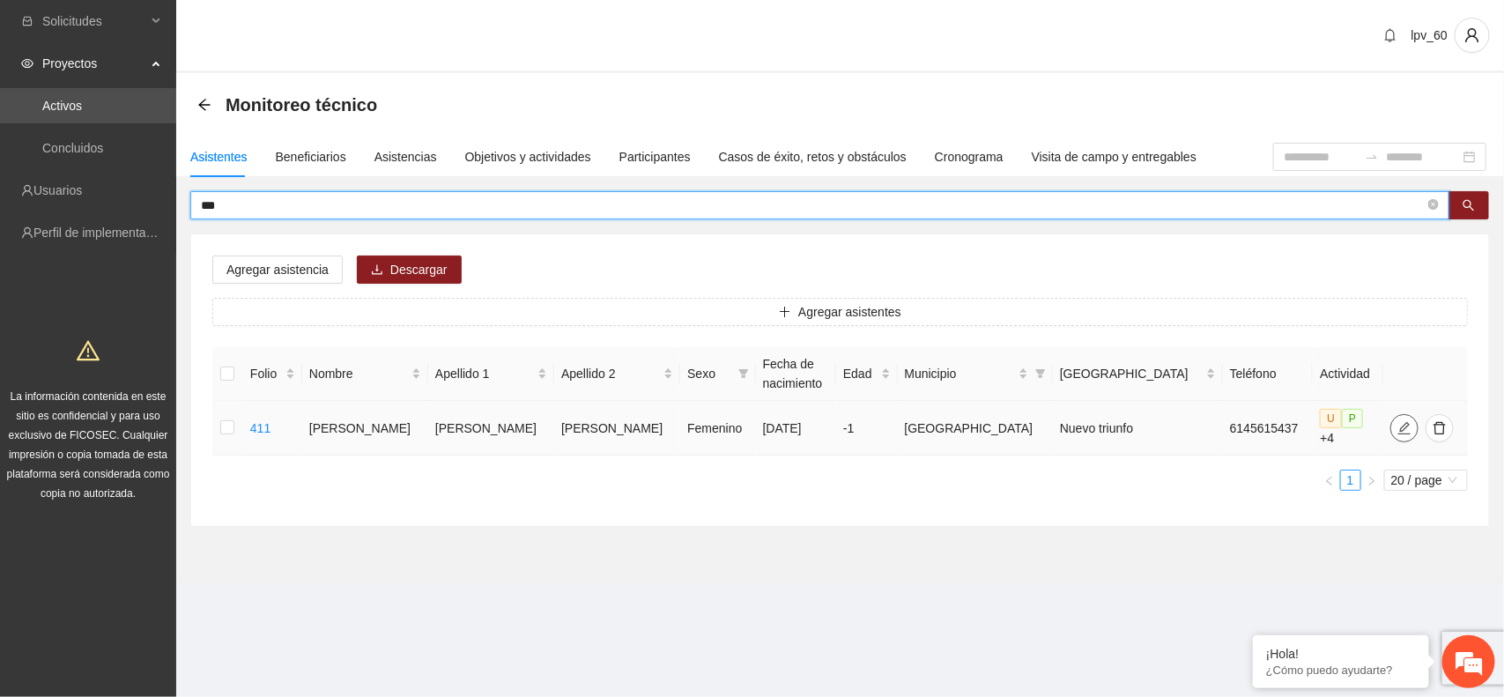
click at [1399, 428] on icon "edit" at bounding box center [1405, 427] width 12 height 12
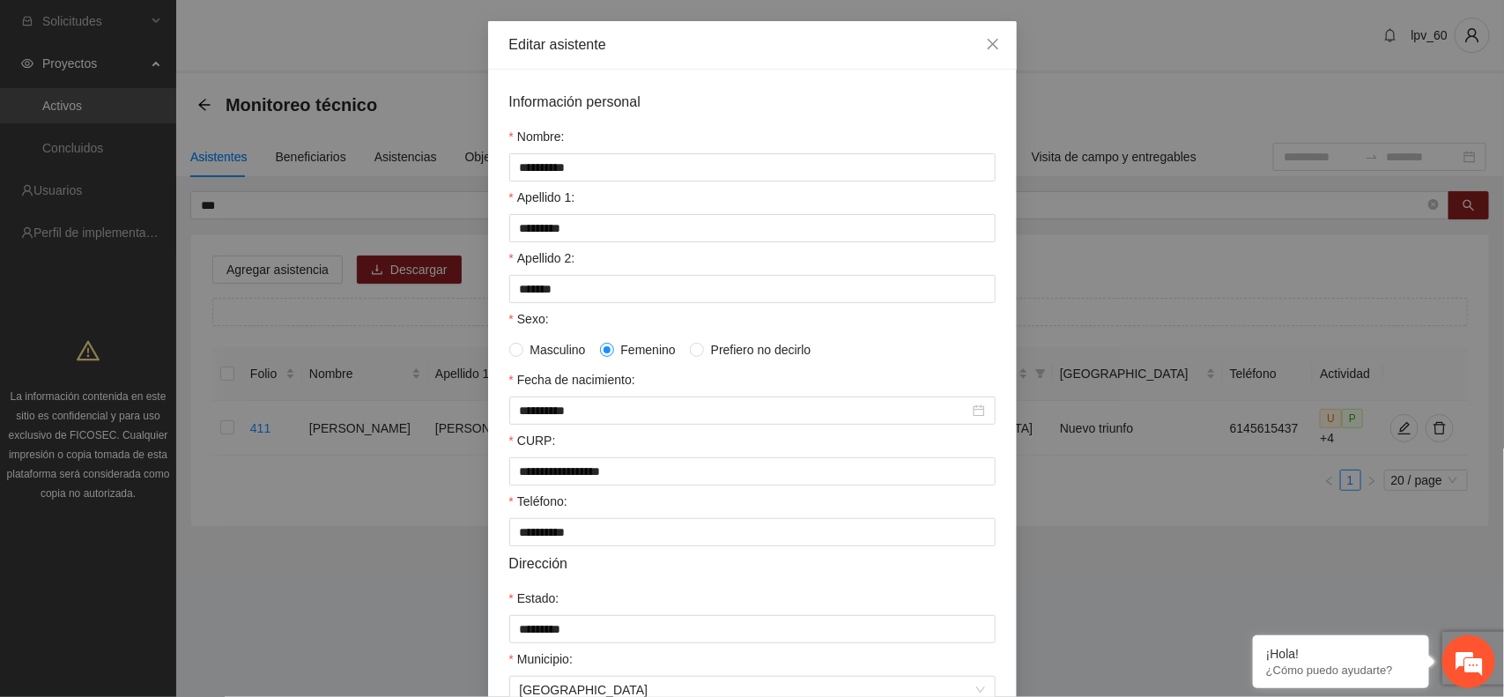
scroll to position [72, 0]
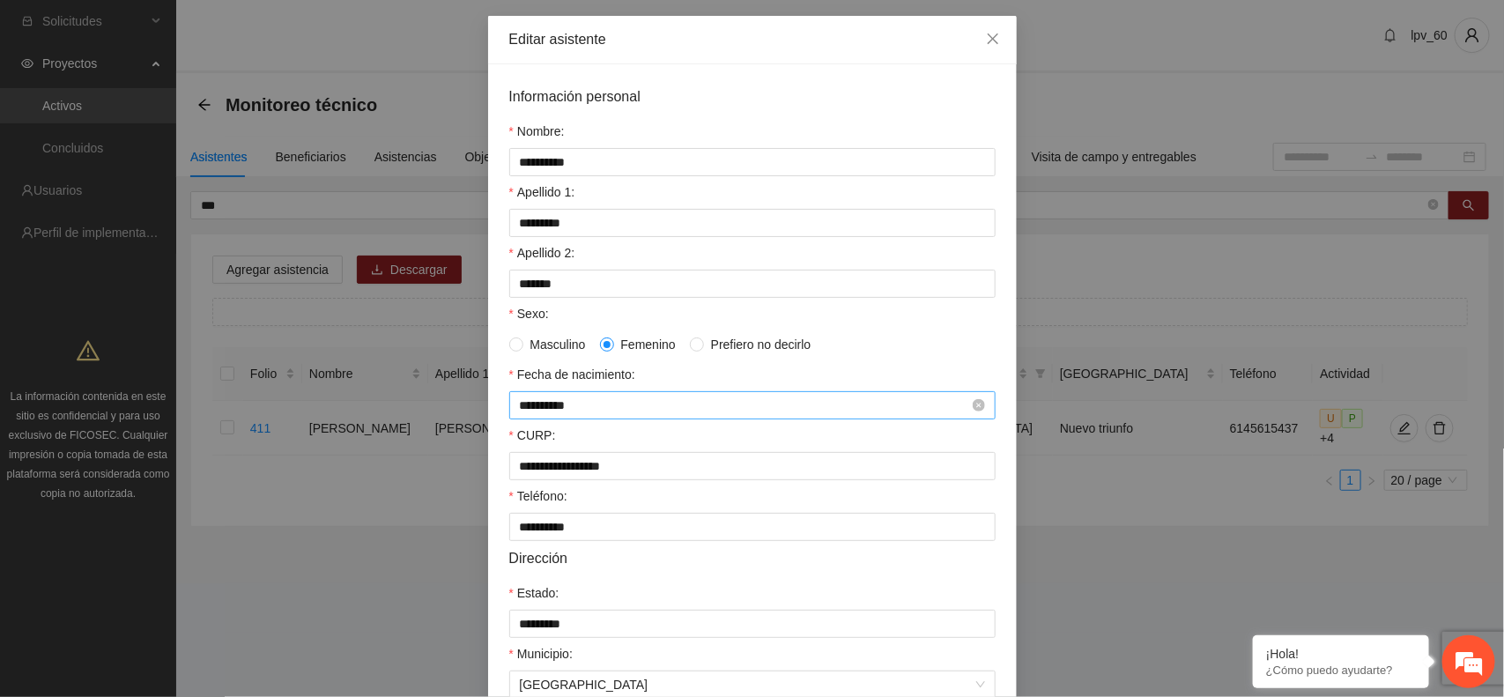
click at [578, 407] on input "**********" at bounding box center [744, 405] width 449 height 19
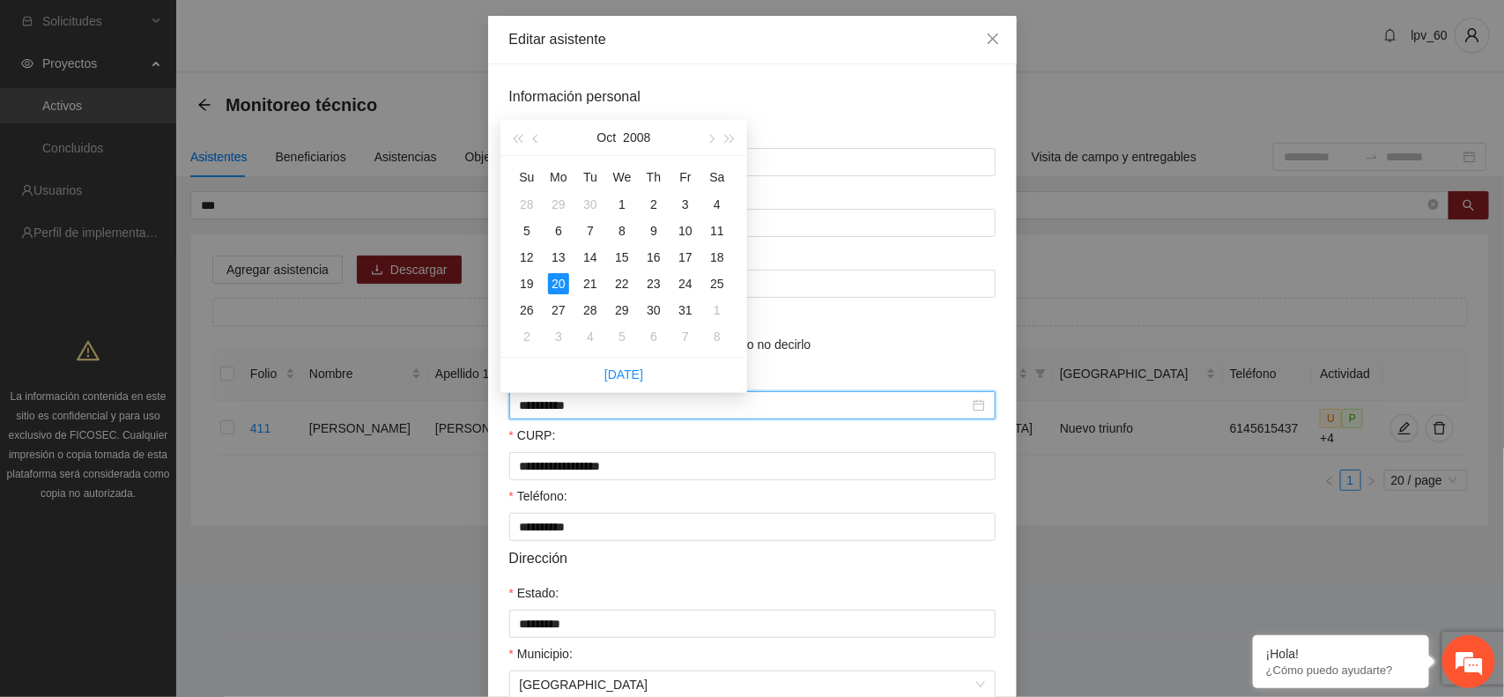
type input "**********"
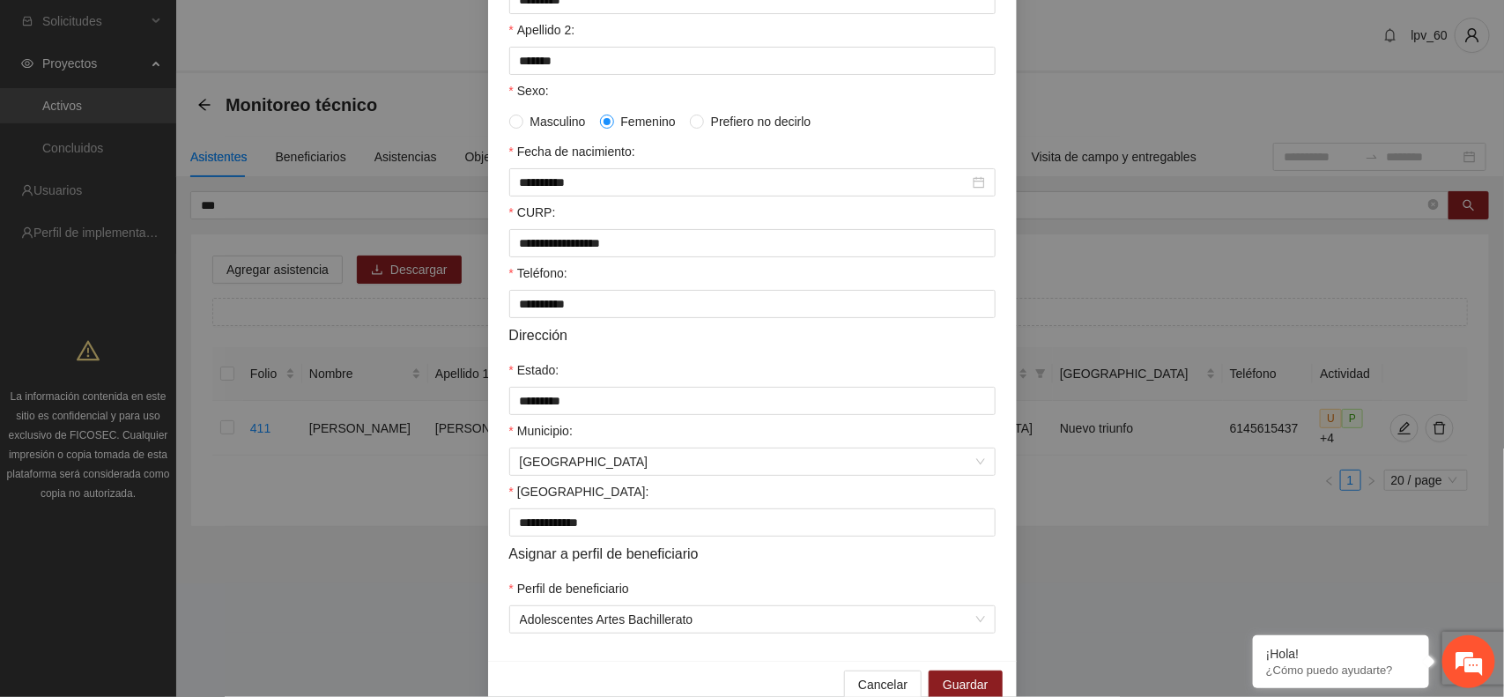
scroll to position [340, 0]
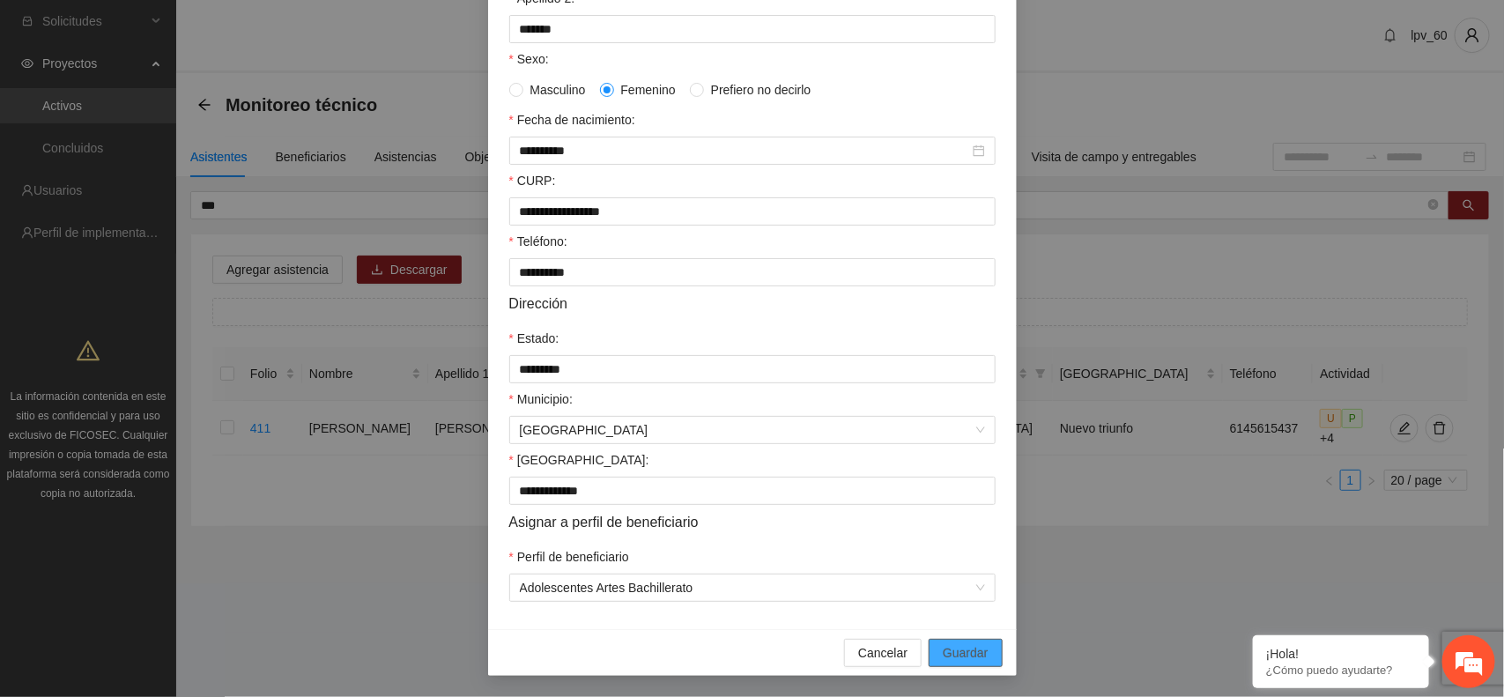
click at [972, 654] on span "Guardar" at bounding box center [965, 652] width 45 height 19
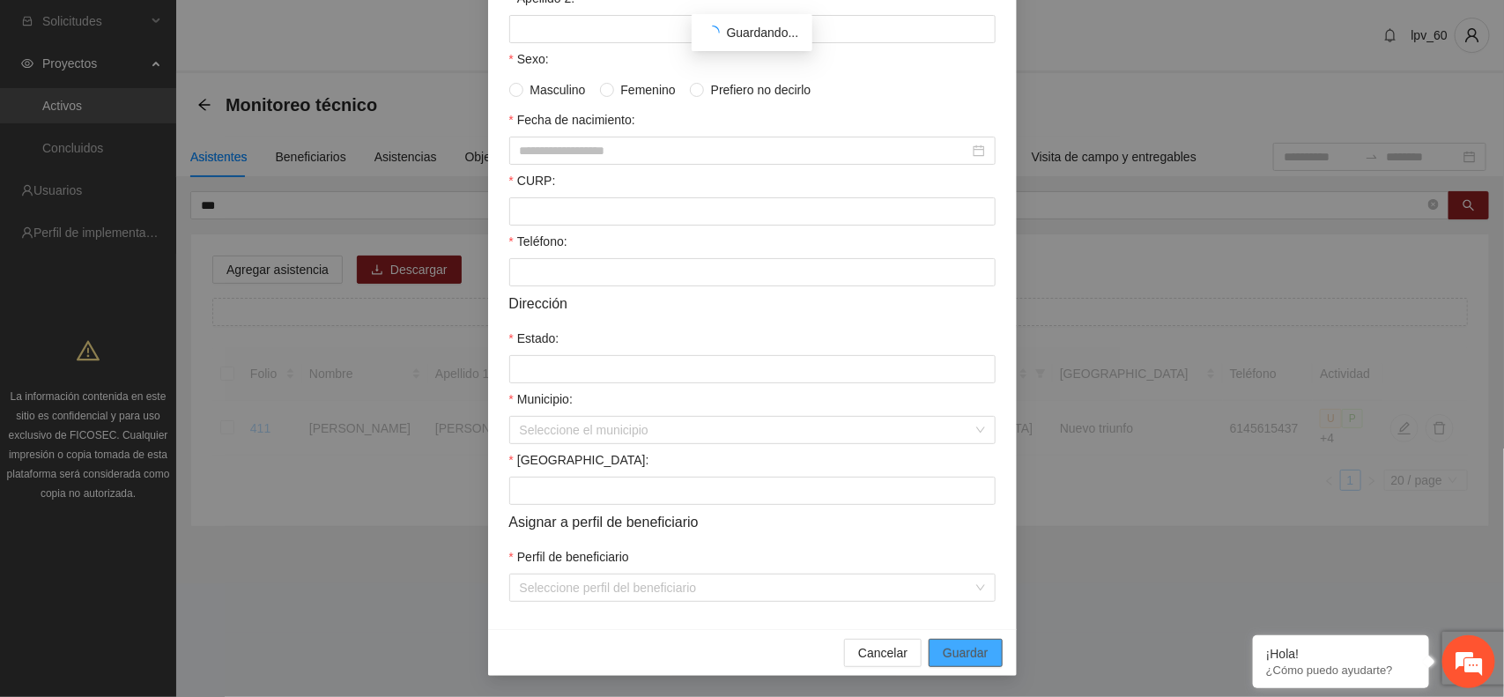
scroll to position [252, 0]
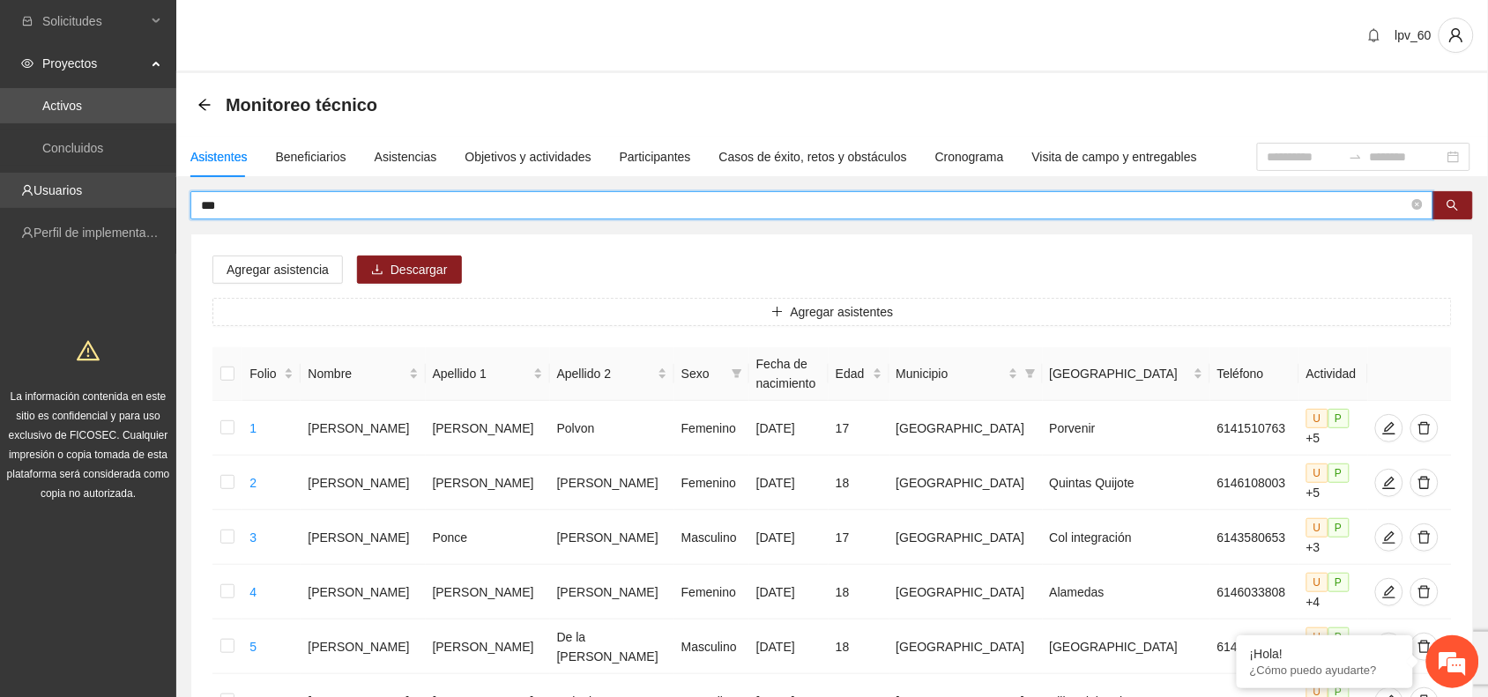
drag, startPoint x: 251, startPoint y: 204, endPoint x: 0, endPoint y: 203, distance: 251.2
type input "***"
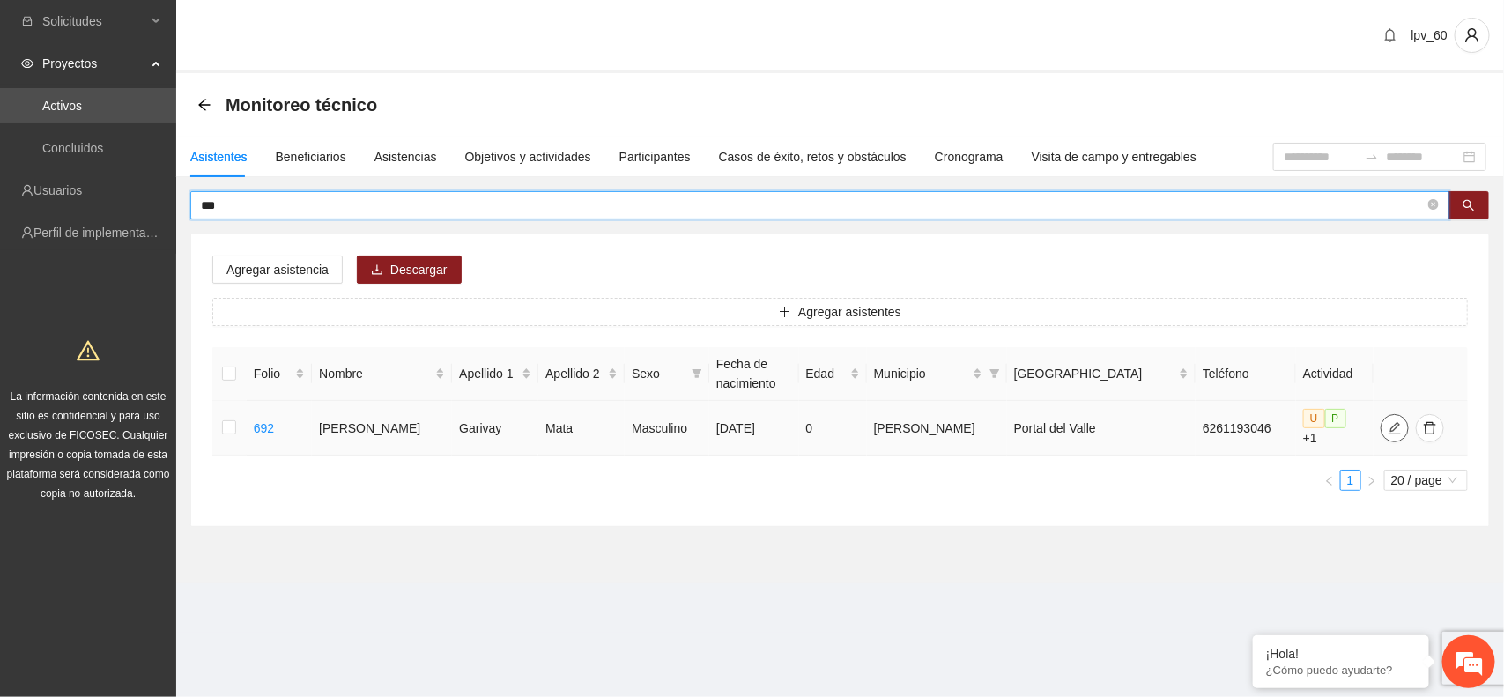
click at [1381, 432] on button "button" at bounding box center [1395, 428] width 28 height 28
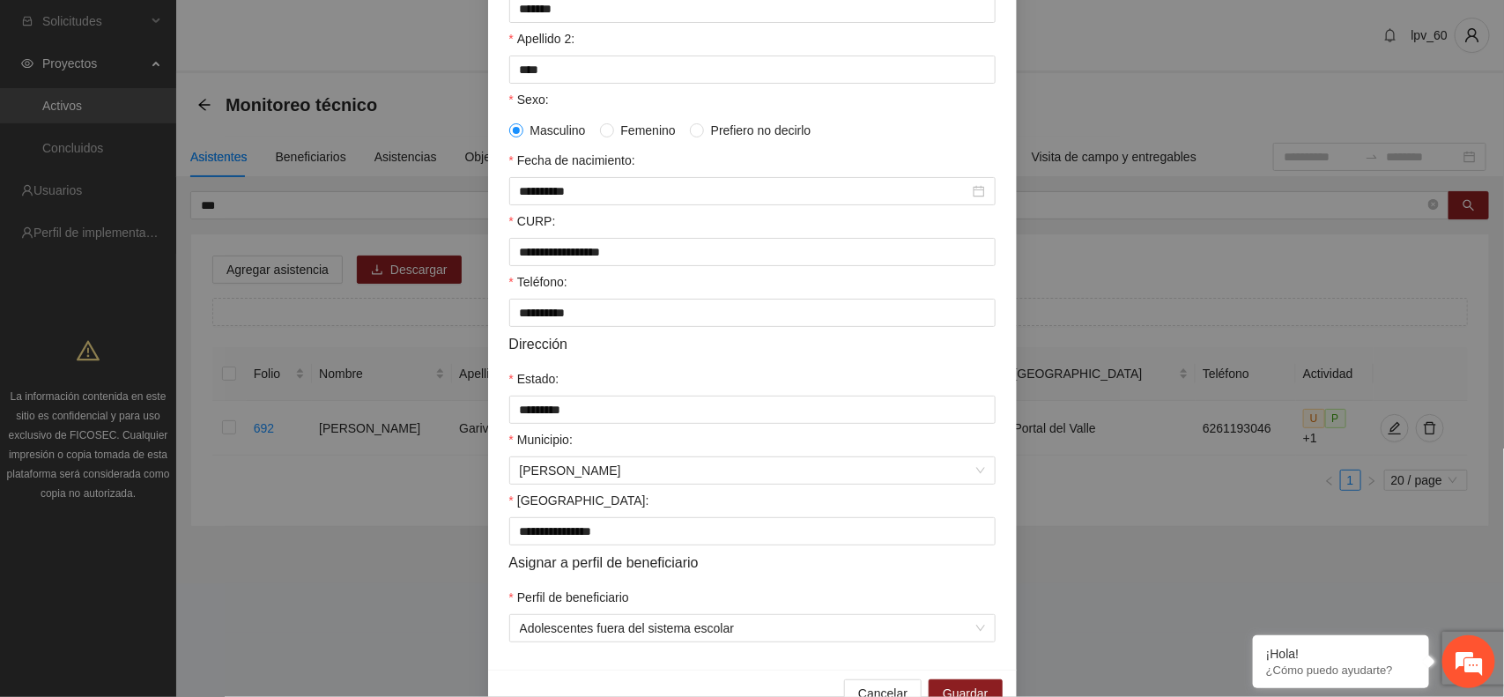
scroll to position [340, 0]
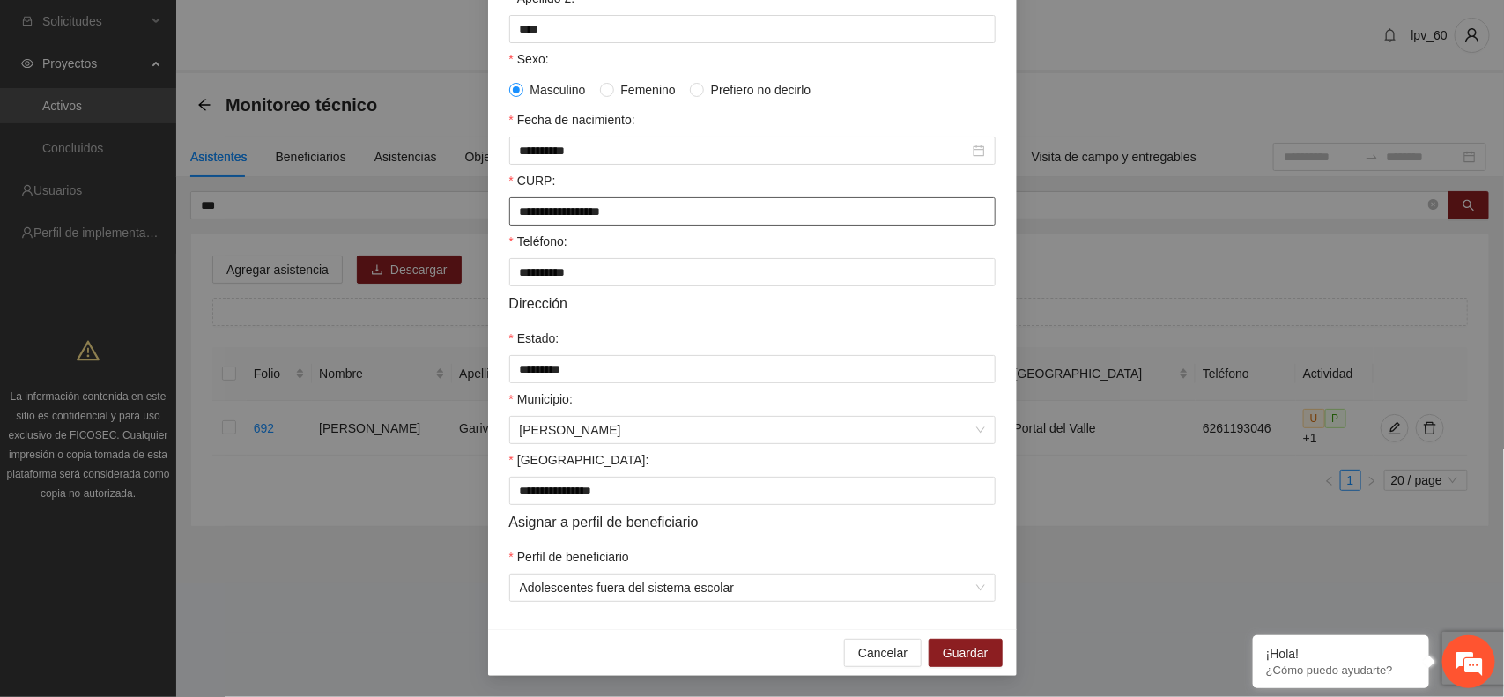
drag, startPoint x: 694, startPoint y: 208, endPoint x: 323, endPoint y: 200, distance: 372.0
click at [323, 200] on div "**********" at bounding box center [752, 348] width 1504 height 697
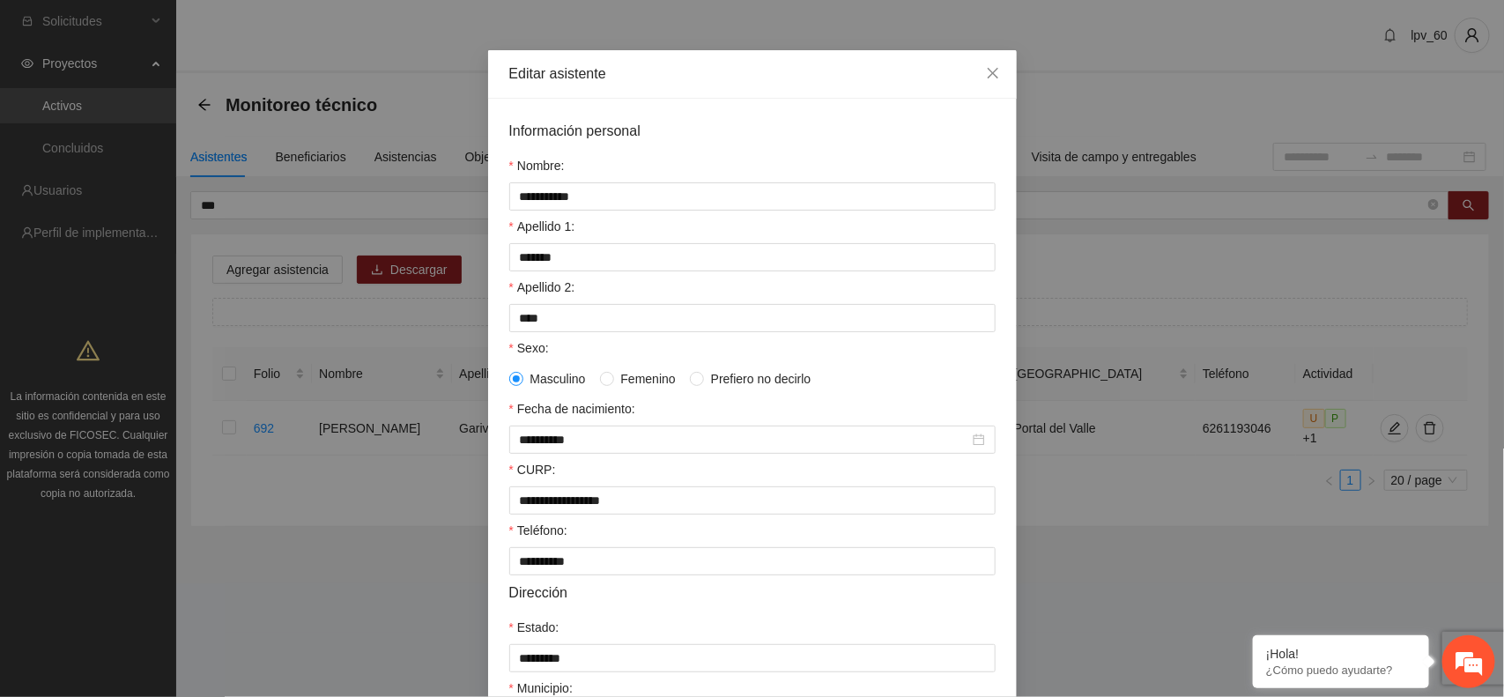
scroll to position [24, 0]
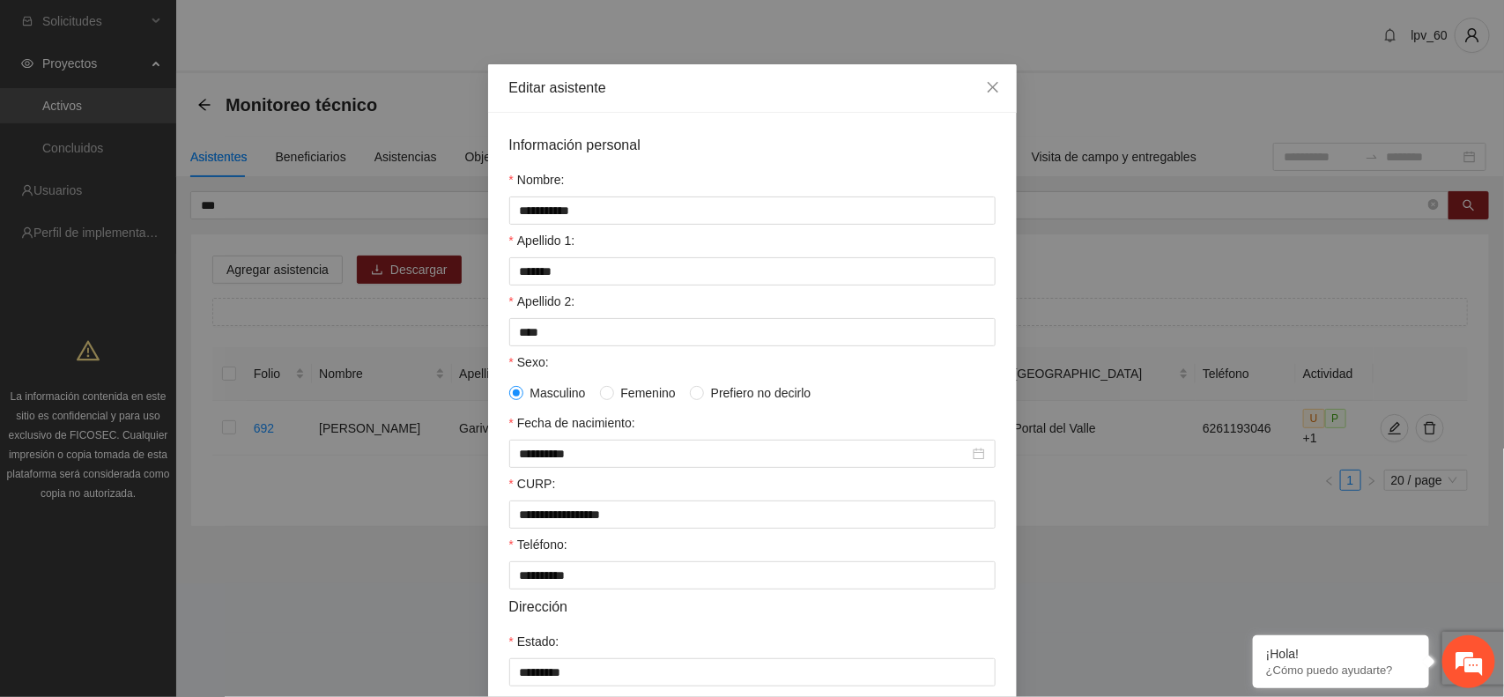
click at [1368, 283] on div "**********" at bounding box center [752, 348] width 1504 height 697
click at [1293, 276] on div "**********" at bounding box center [752, 348] width 1504 height 697
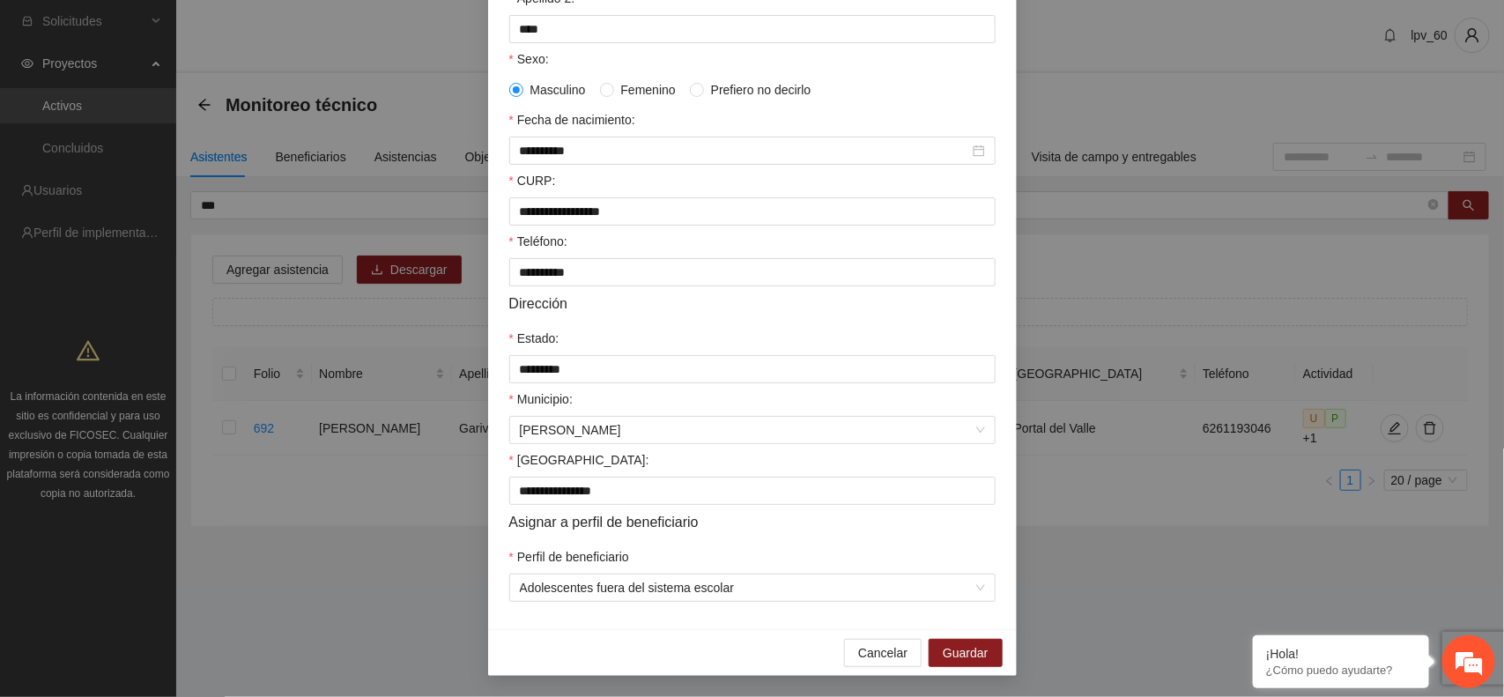
scroll to position [340, 0]
click at [906, 553] on div "Perfil de beneficiario" at bounding box center [752, 560] width 486 height 26
click at [919, 577] on span "Adolescentes fuera del sistema escolar" at bounding box center [752, 588] width 465 height 26
click at [739, 635] on div "Cancelar Guardar" at bounding box center [752, 652] width 529 height 47
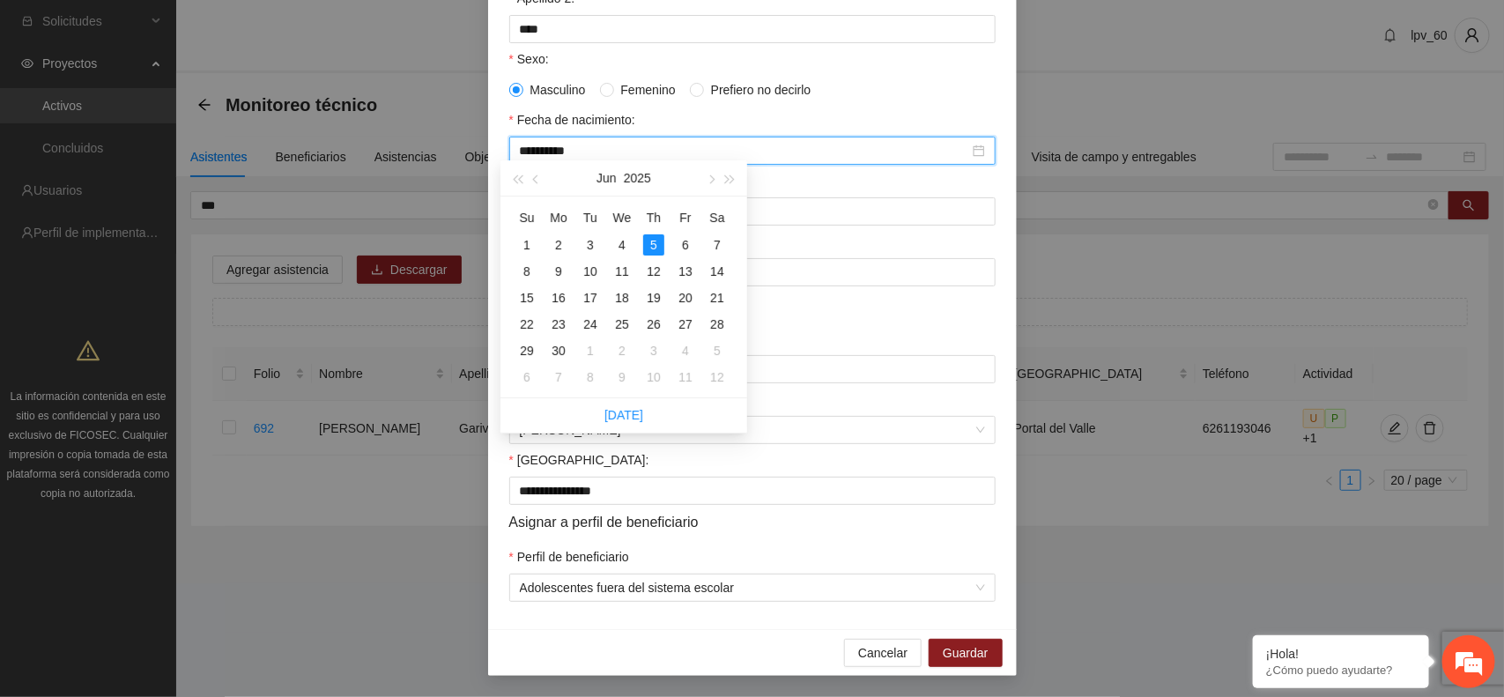
drag, startPoint x: 586, startPoint y: 137, endPoint x: 438, endPoint y: 123, distance: 148.7
click at [438, 123] on div "**********" at bounding box center [752, 348] width 1504 height 697
click at [522, 271] on div "6" at bounding box center [526, 271] width 21 height 21
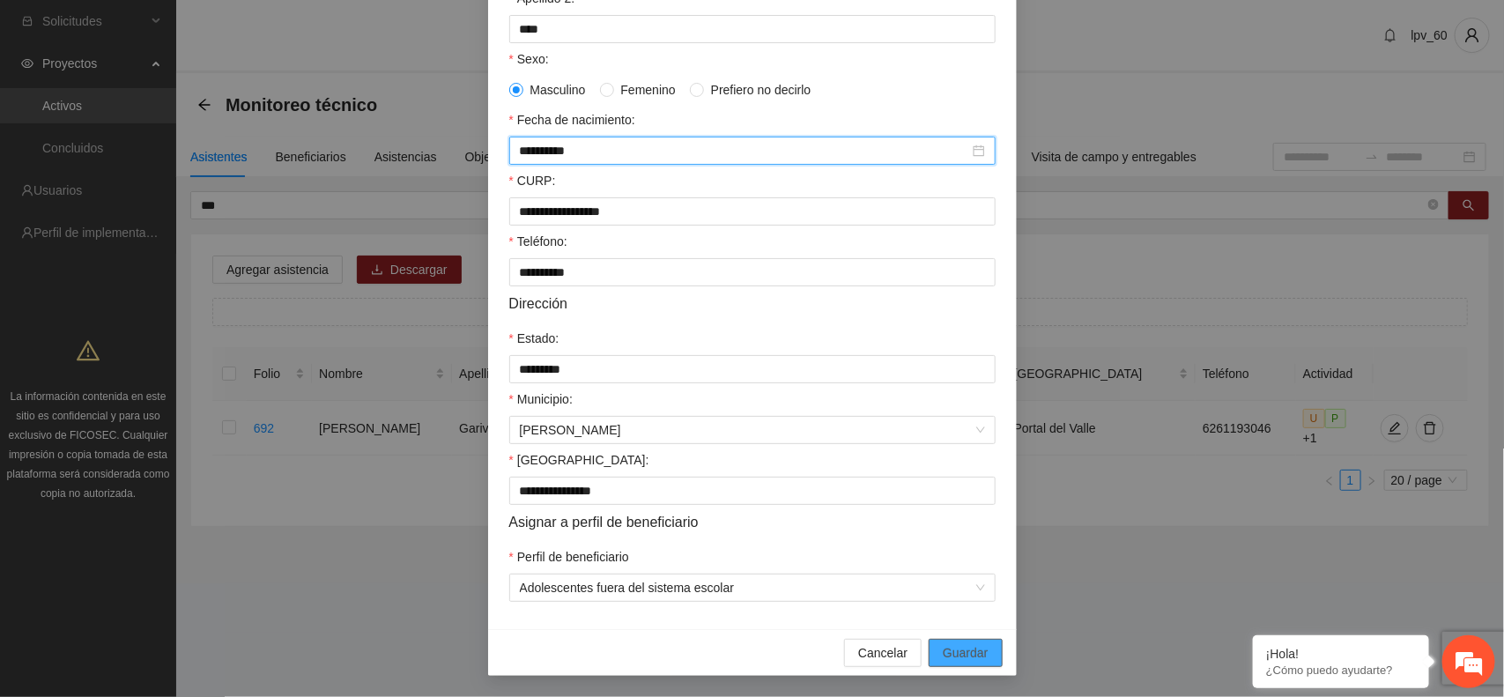
type input "**********"
click at [965, 663] on button "Guardar" at bounding box center [965, 653] width 73 height 28
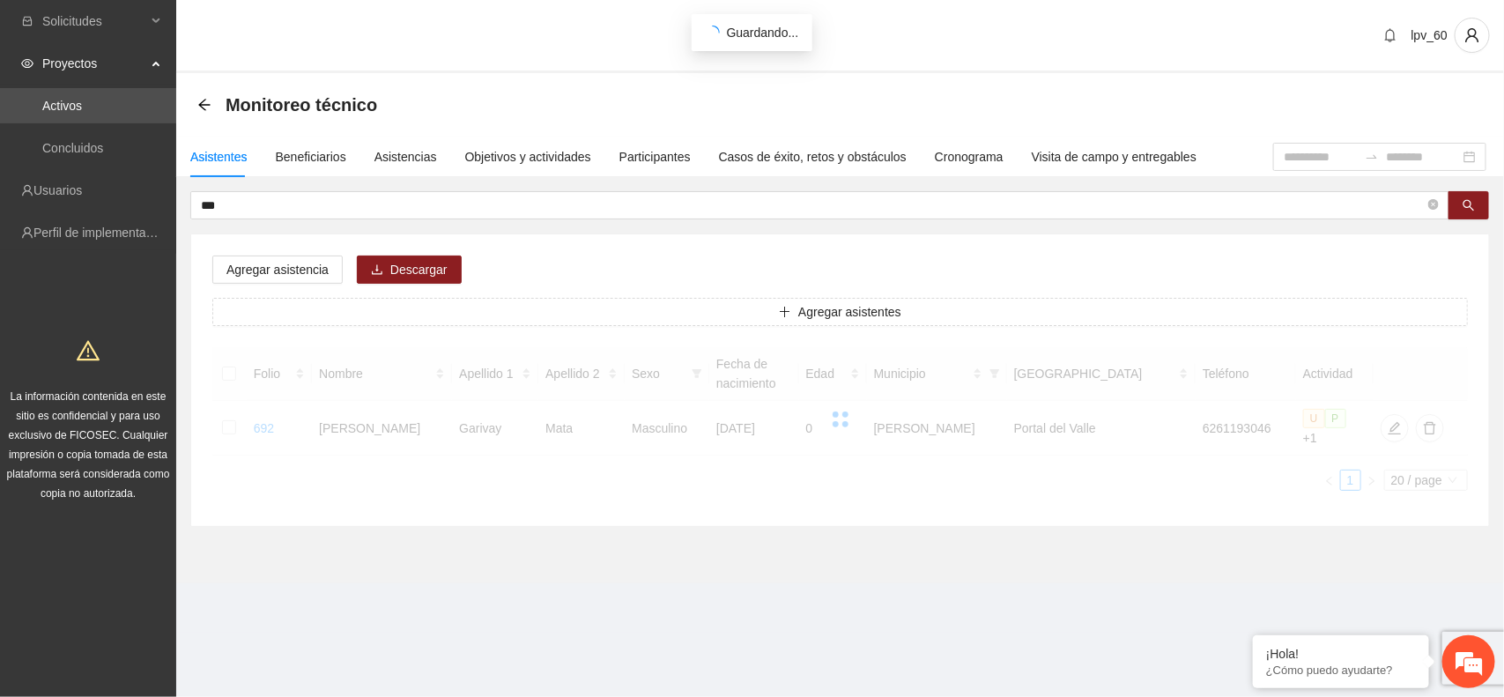
scroll to position [252, 0]
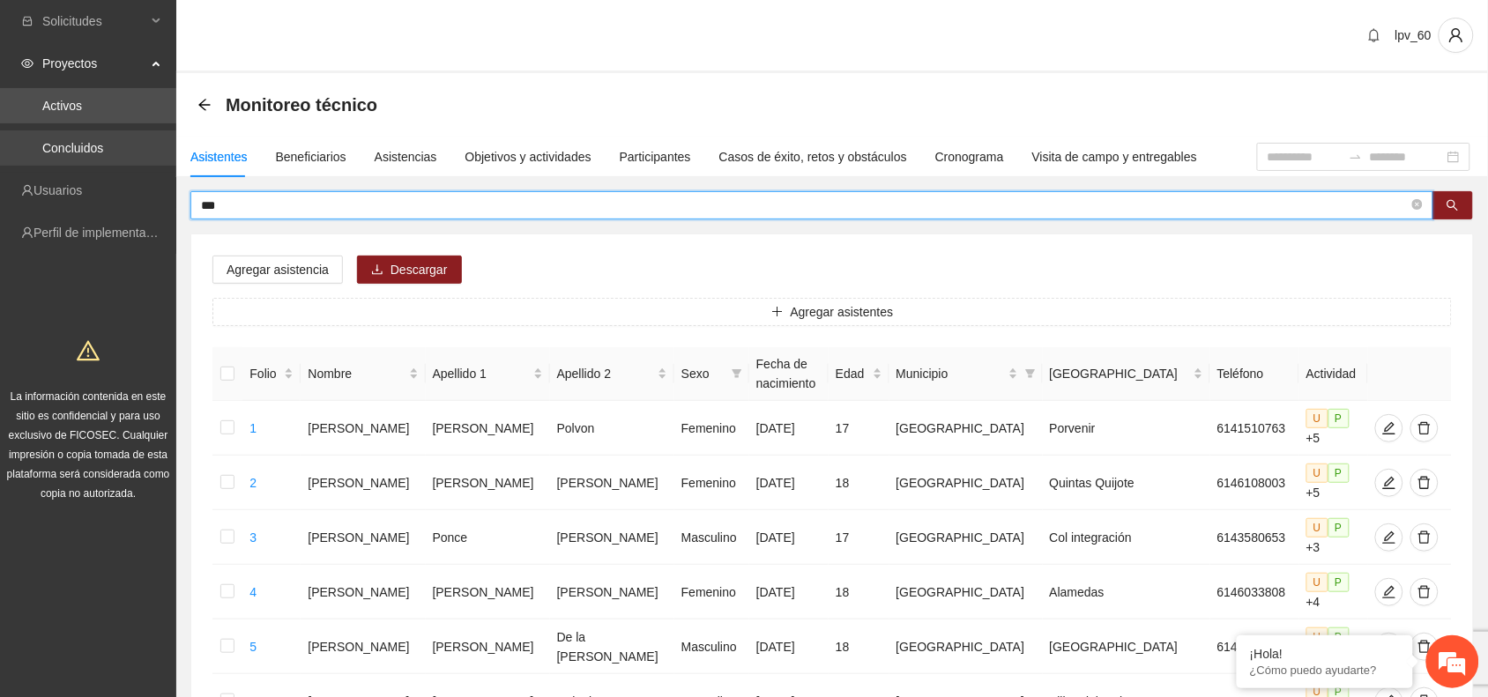
drag, startPoint x: 279, startPoint y: 201, endPoint x: 0, endPoint y: 163, distance: 281.9
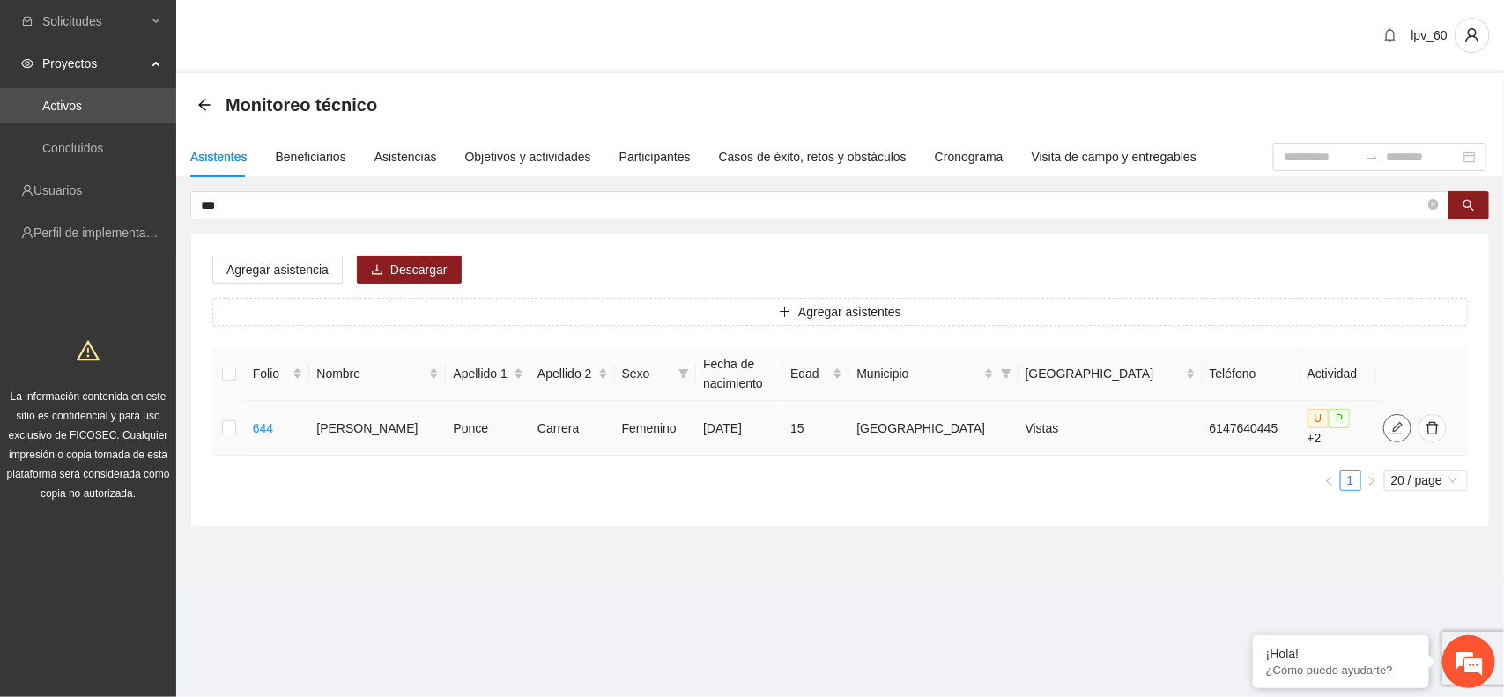
click at [1391, 424] on icon "edit" at bounding box center [1398, 428] width 14 height 14
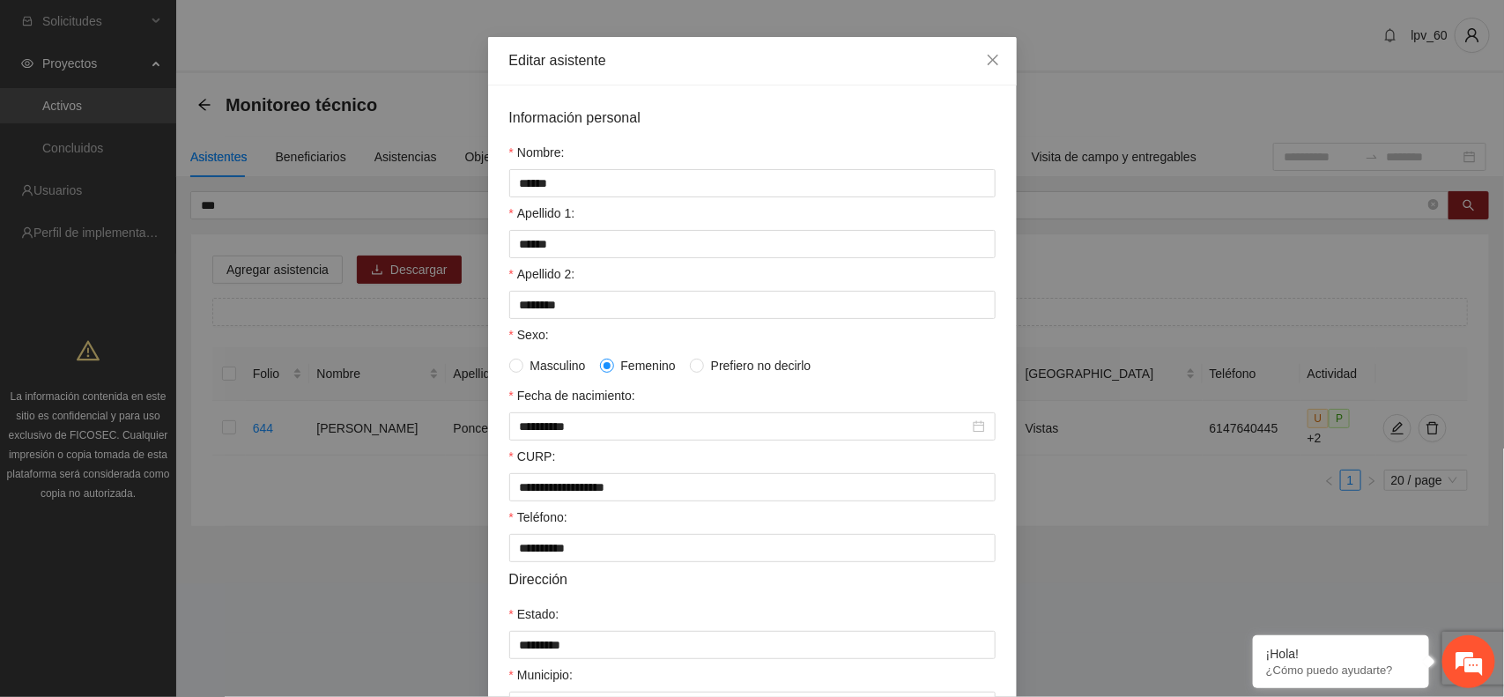
scroll to position [45, 0]
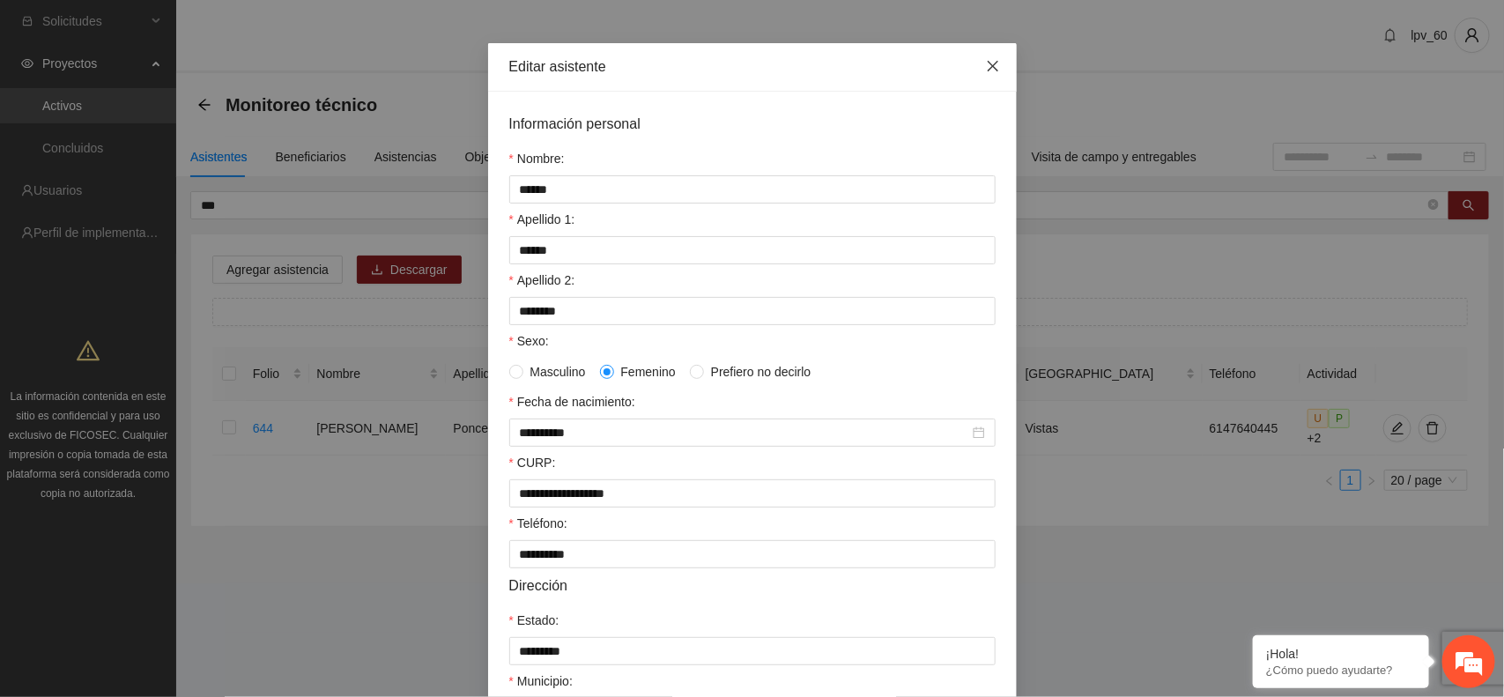
click at [990, 69] on icon "close" at bounding box center [993, 66] width 14 height 14
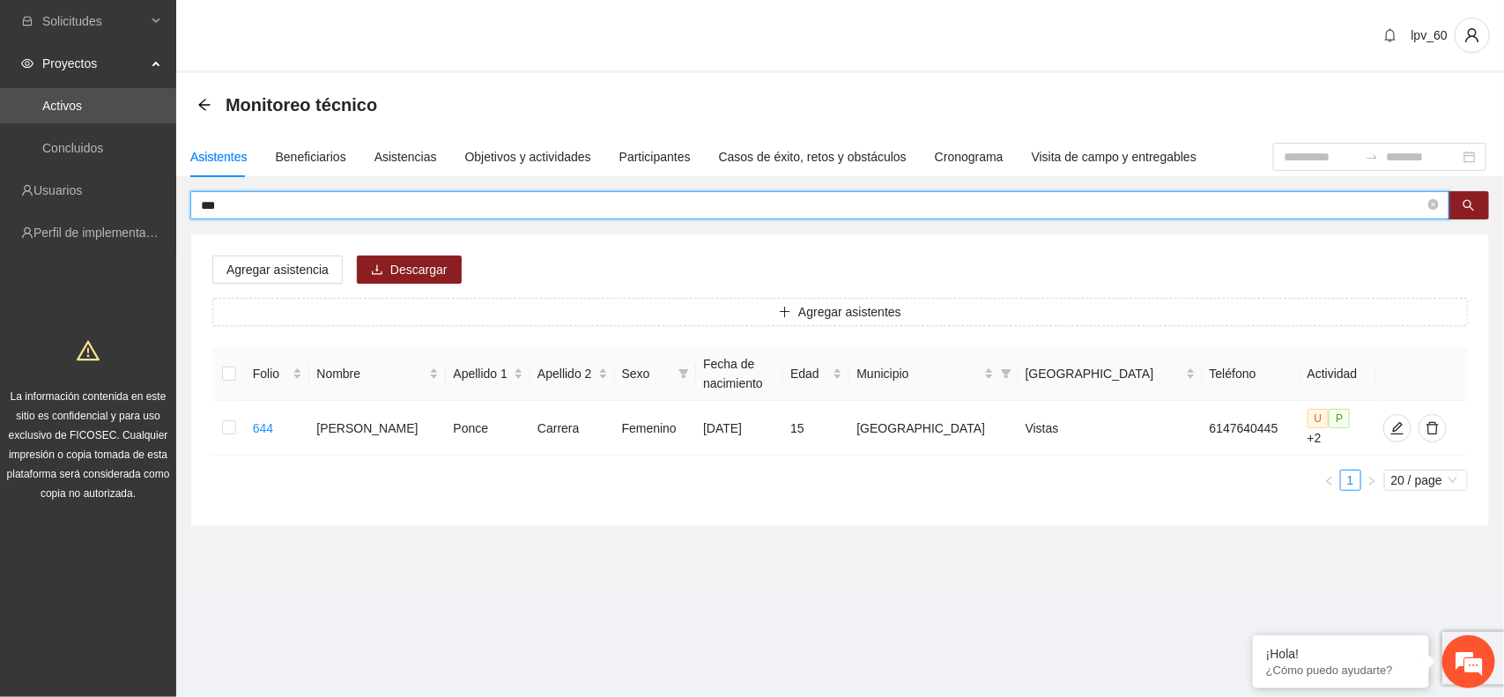
drag, startPoint x: 252, startPoint y: 209, endPoint x: 27, endPoint y: 167, distance: 228.5
click at [27, 167] on section "Solicitudes Proyectos Activos Concluidos Usuarios Perfil de implementadora La i…" at bounding box center [752, 348] width 1504 height 697
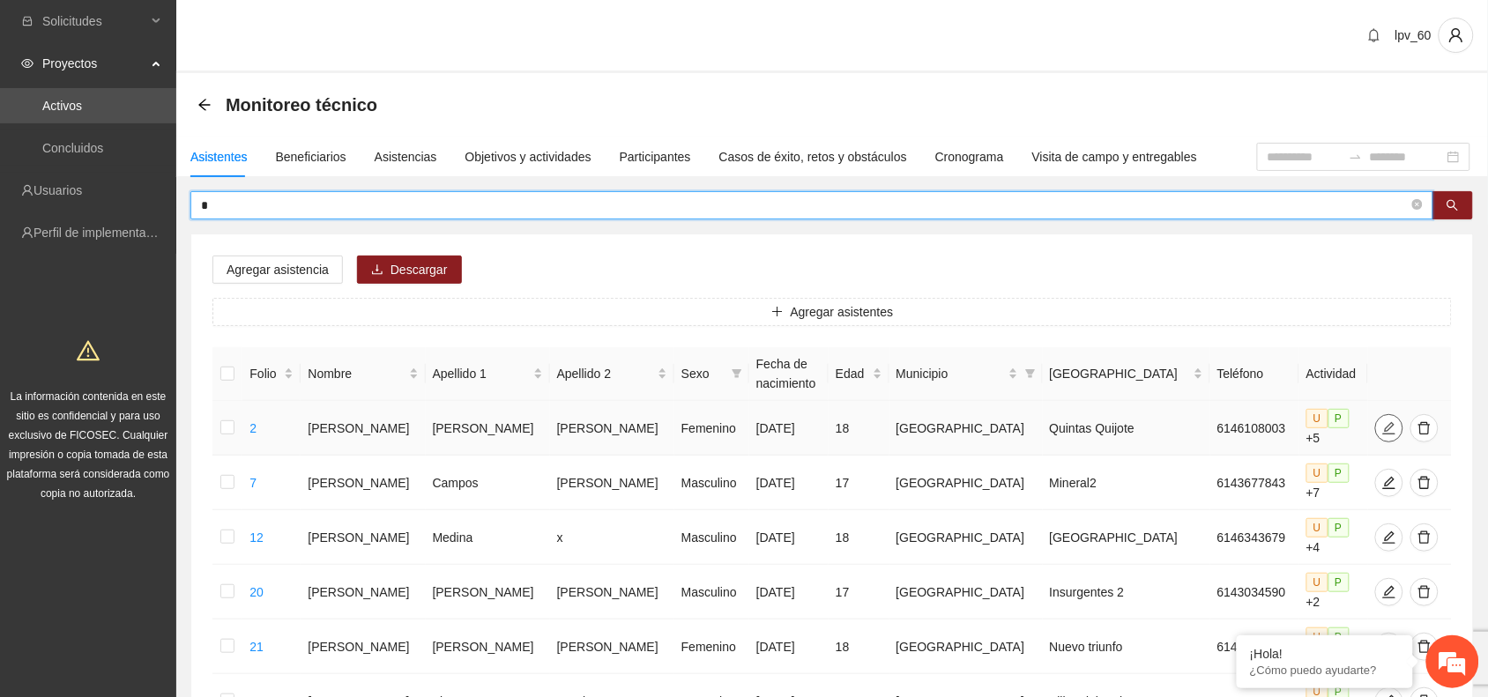
click at [1376, 426] on span "edit" at bounding box center [1389, 428] width 26 height 14
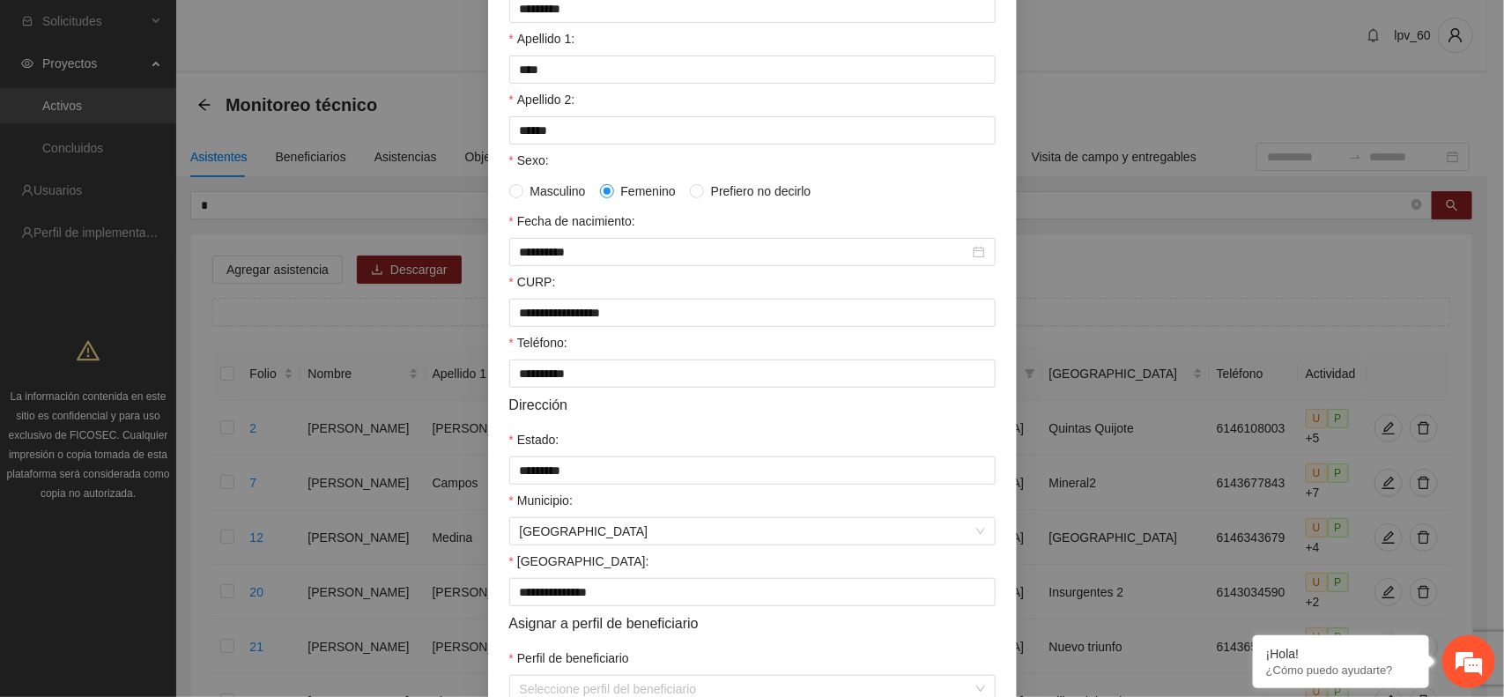
scroll to position [340, 0]
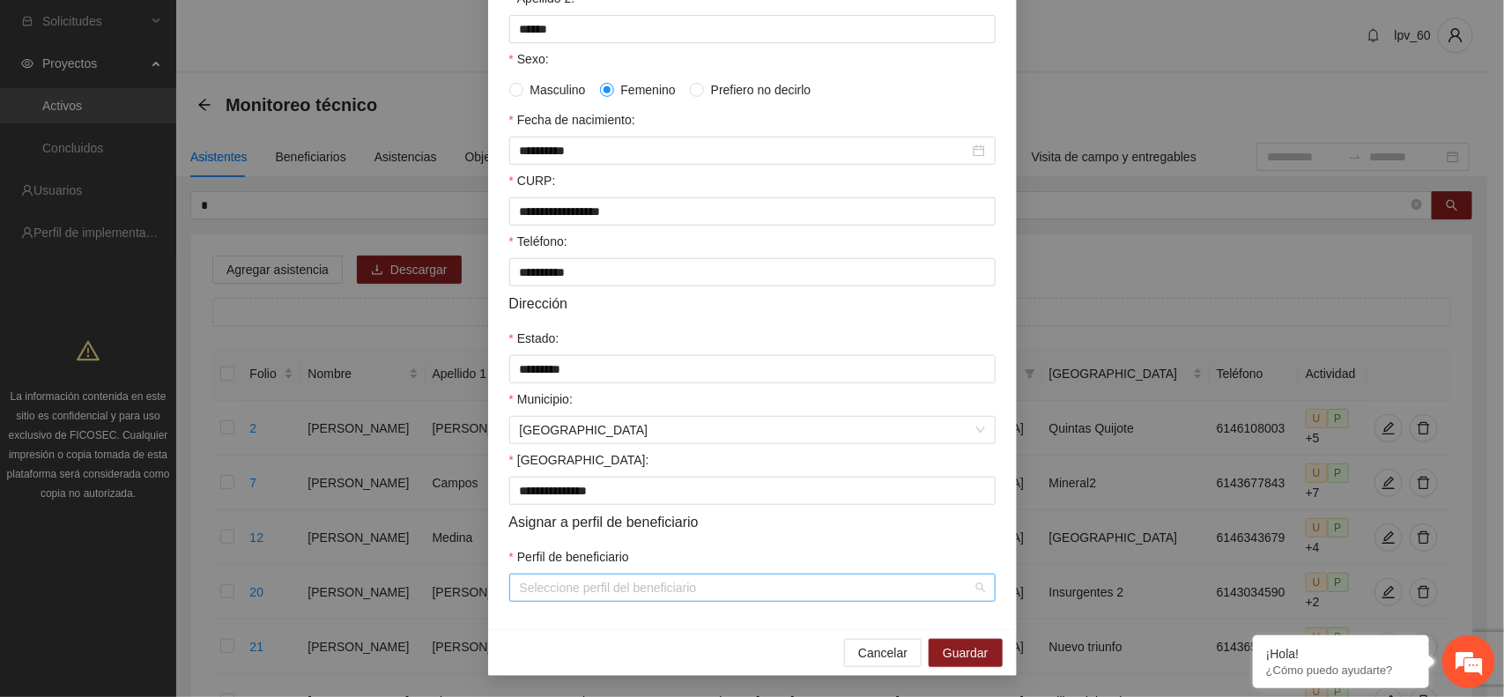
click at [974, 587] on div "Seleccione perfil del beneficiario" at bounding box center [752, 588] width 486 height 28
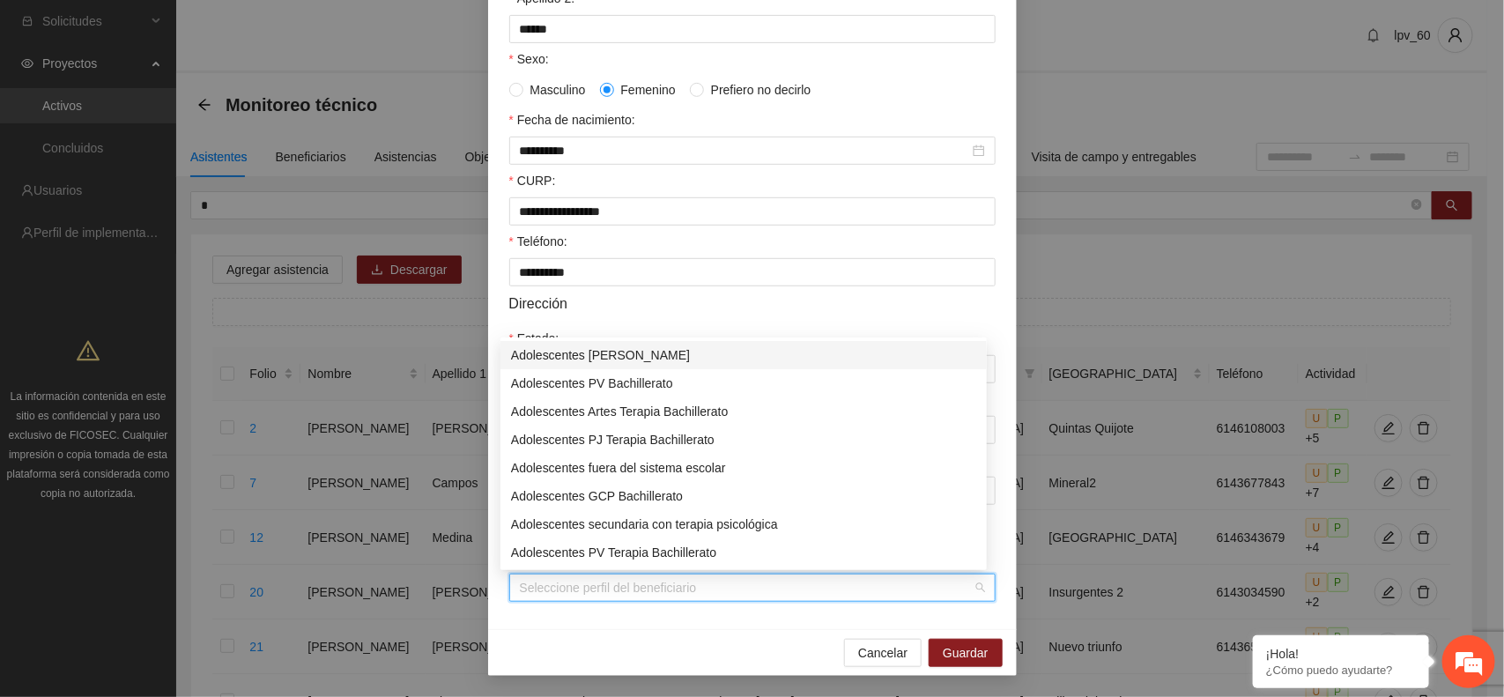
click at [970, 589] on div "Seleccione perfil del beneficiario" at bounding box center [752, 588] width 486 height 28
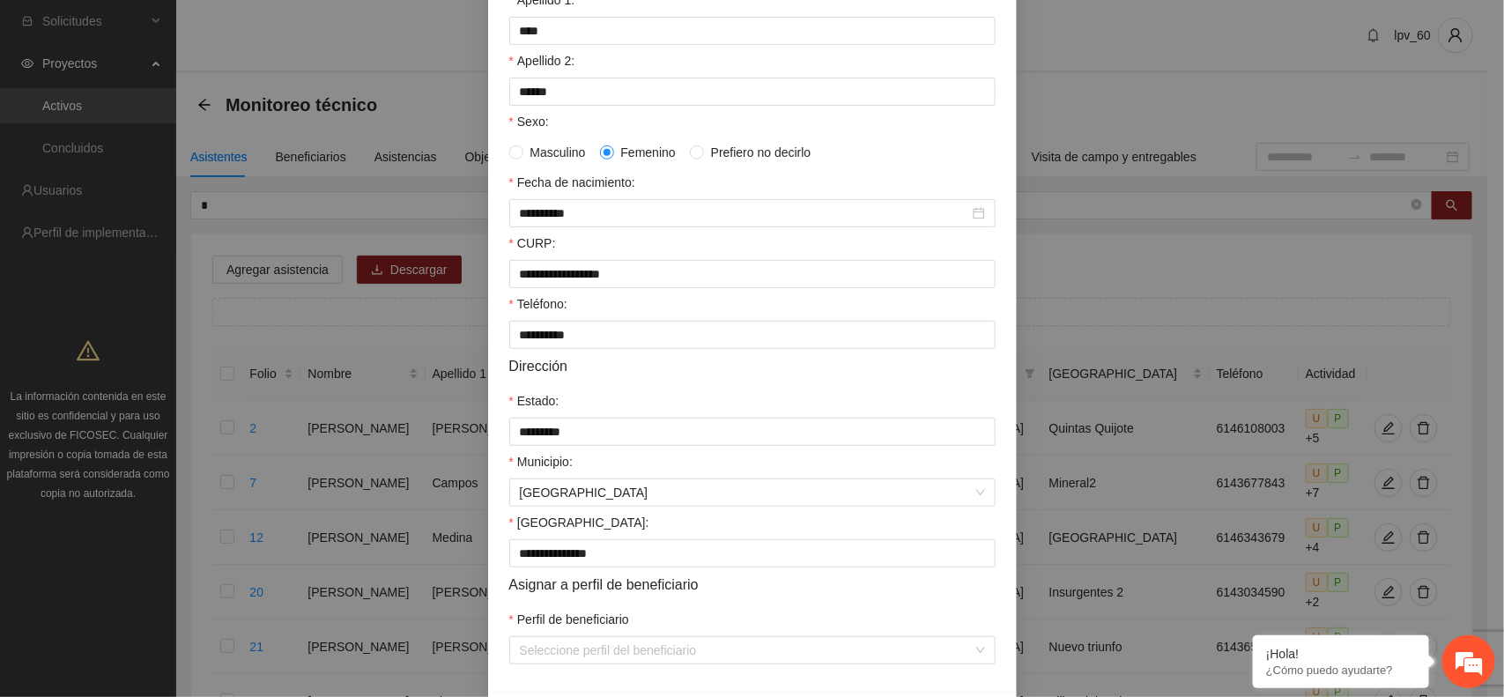
scroll to position [323, 0]
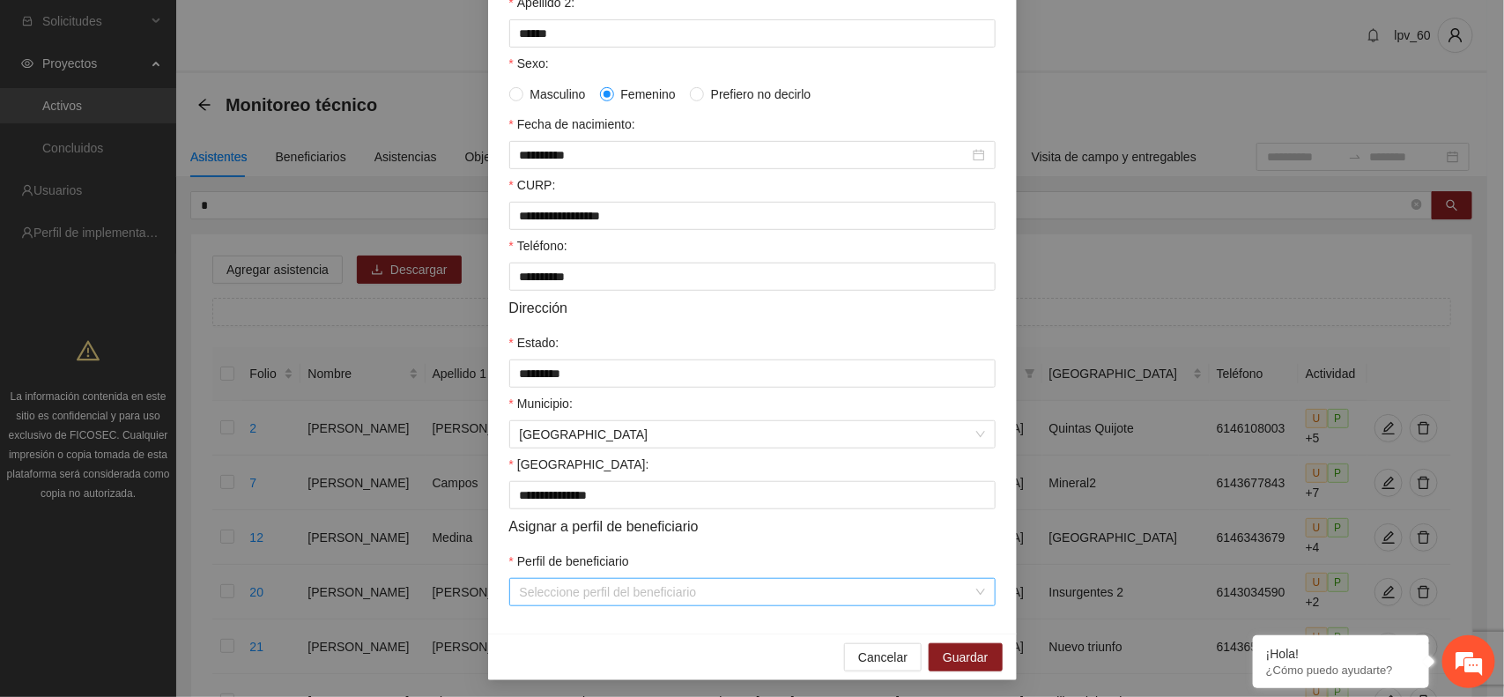
click at [677, 595] on input "Perfil de beneficiario" at bounding box center [746, 592] width 453 height 26
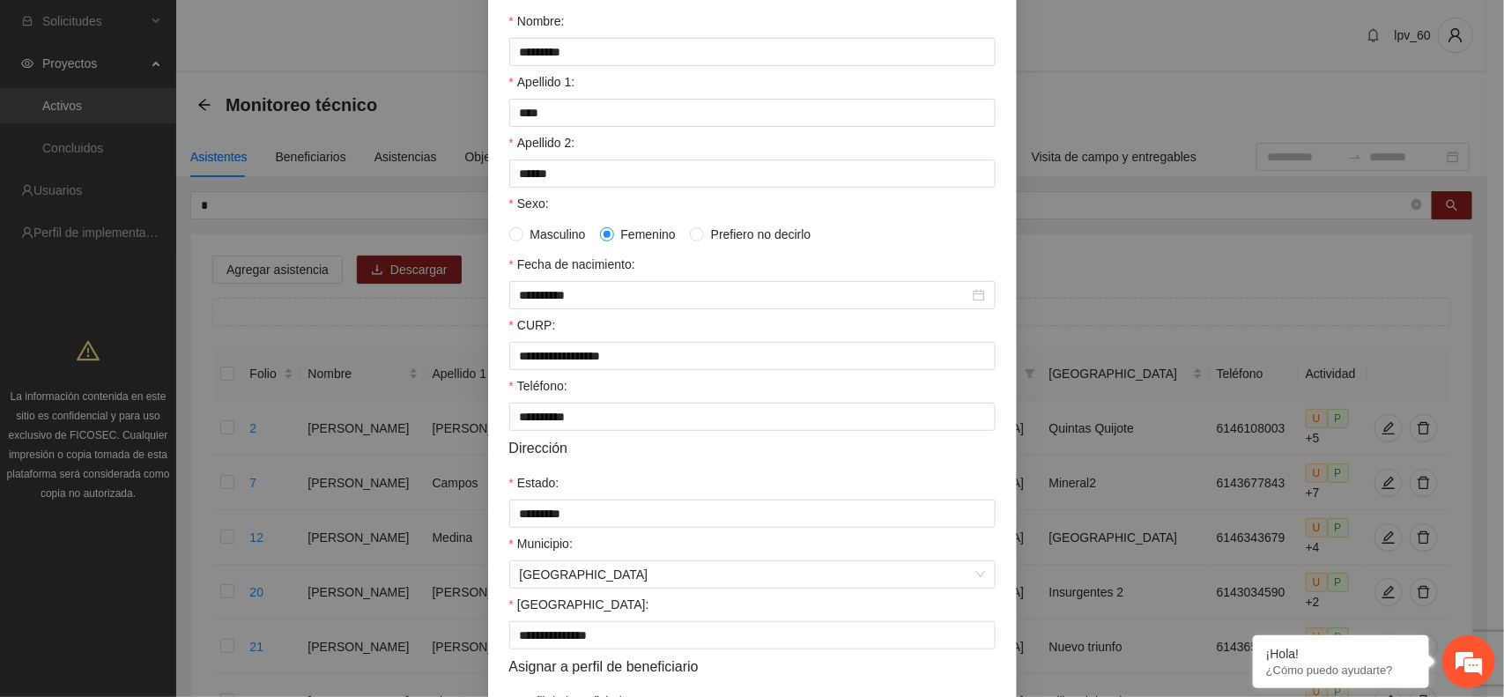
scroll to position [0, 0]
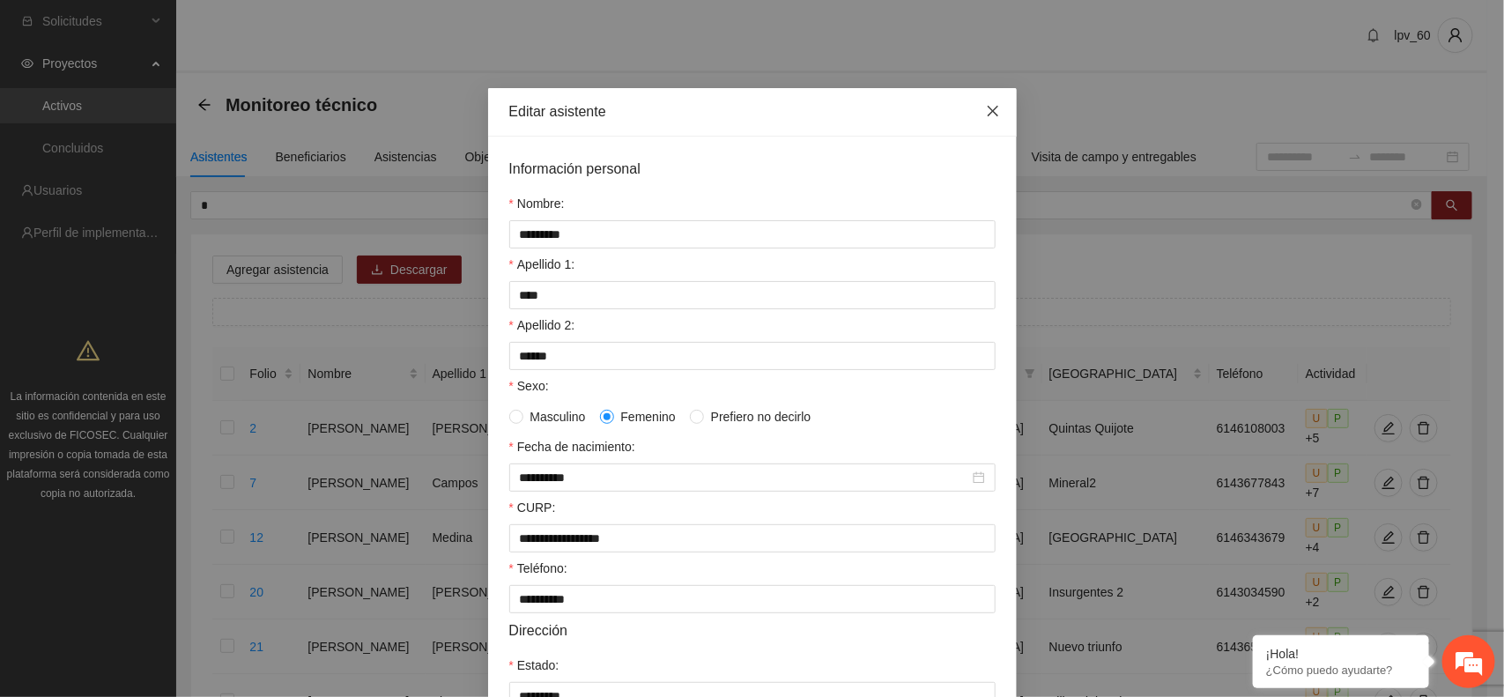
click at [976, 98] on span "Close" at bounding box center [993, 112] width 48 height 48
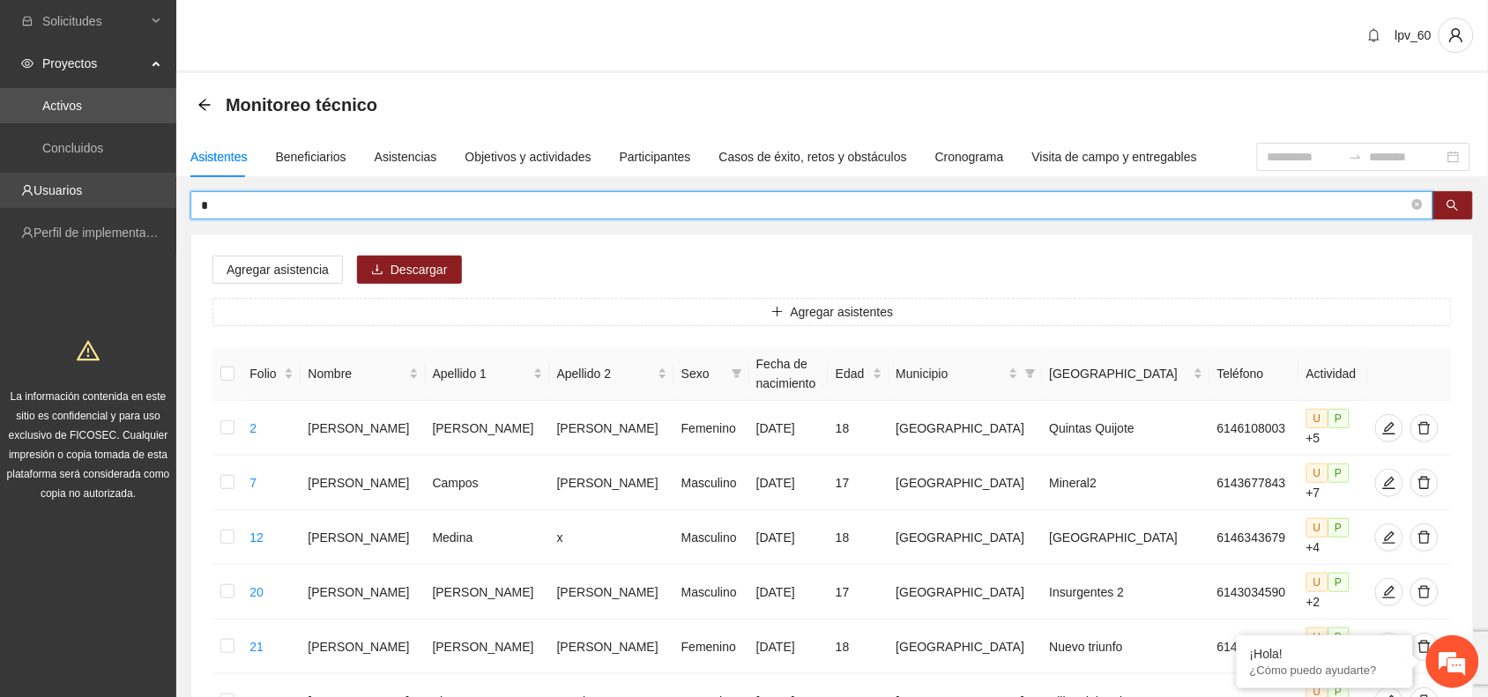
drag, startPoint x: 249, startPoint y: 197, endPoint x: 77, endPoint y: 197, distance: 171.8
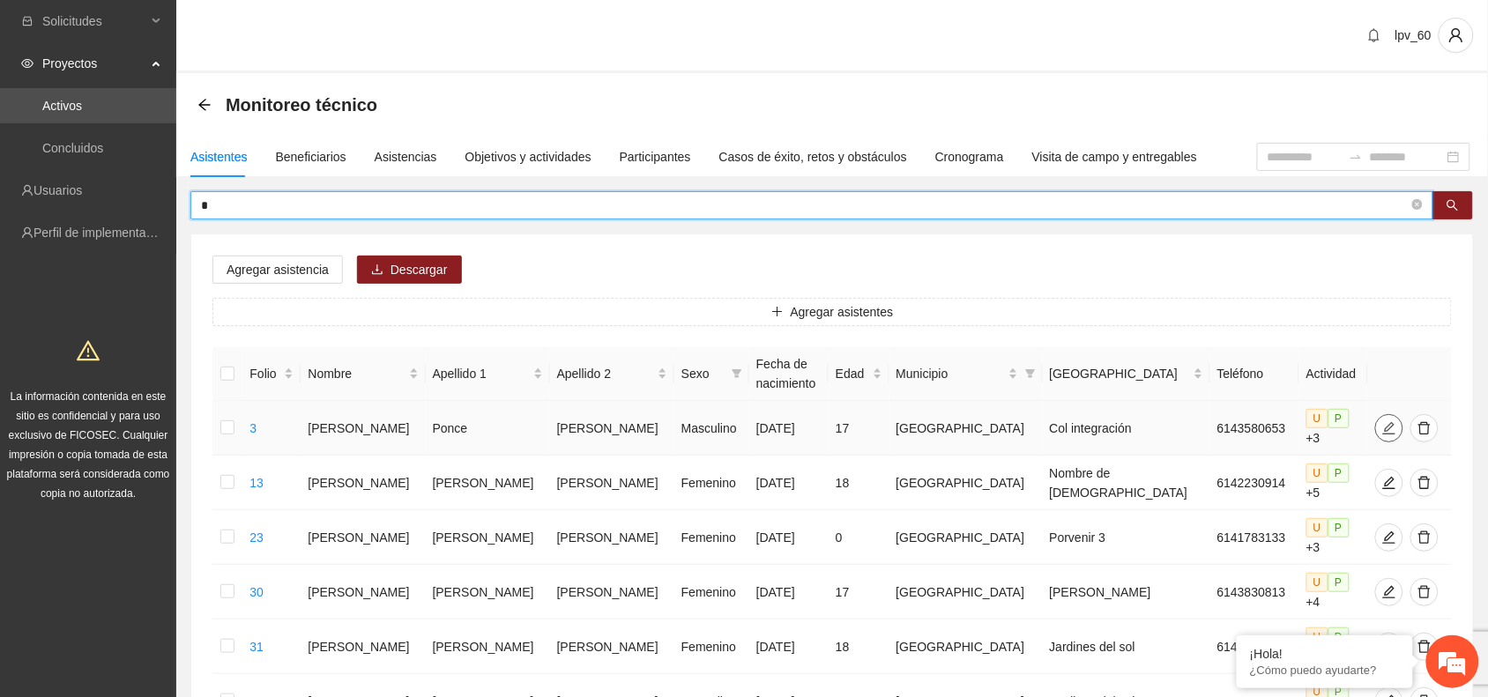
click at [1382, 423] on icon "edit" at bounding box center [1389, 428] width 14 height 14
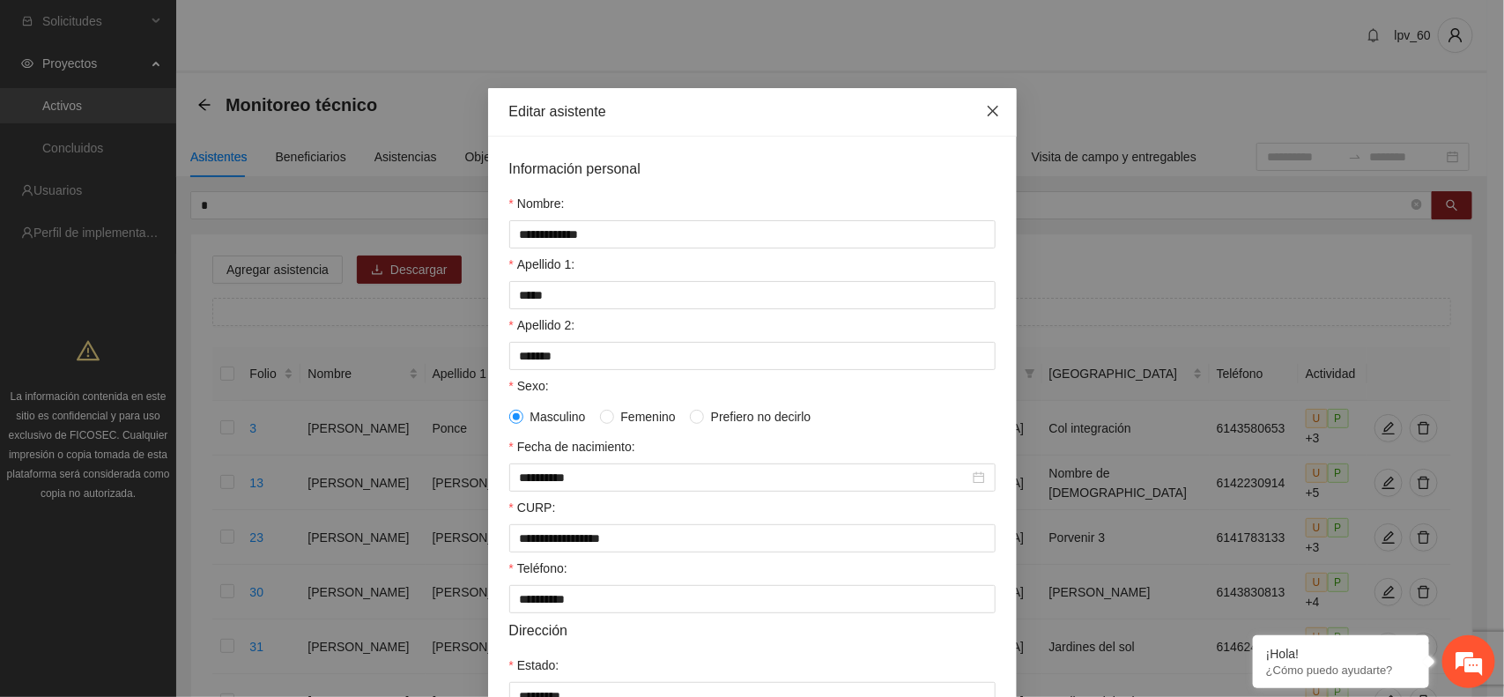
click at [1000, 112] on span "Close" at bounding box center [993, 112] width 48 height 48
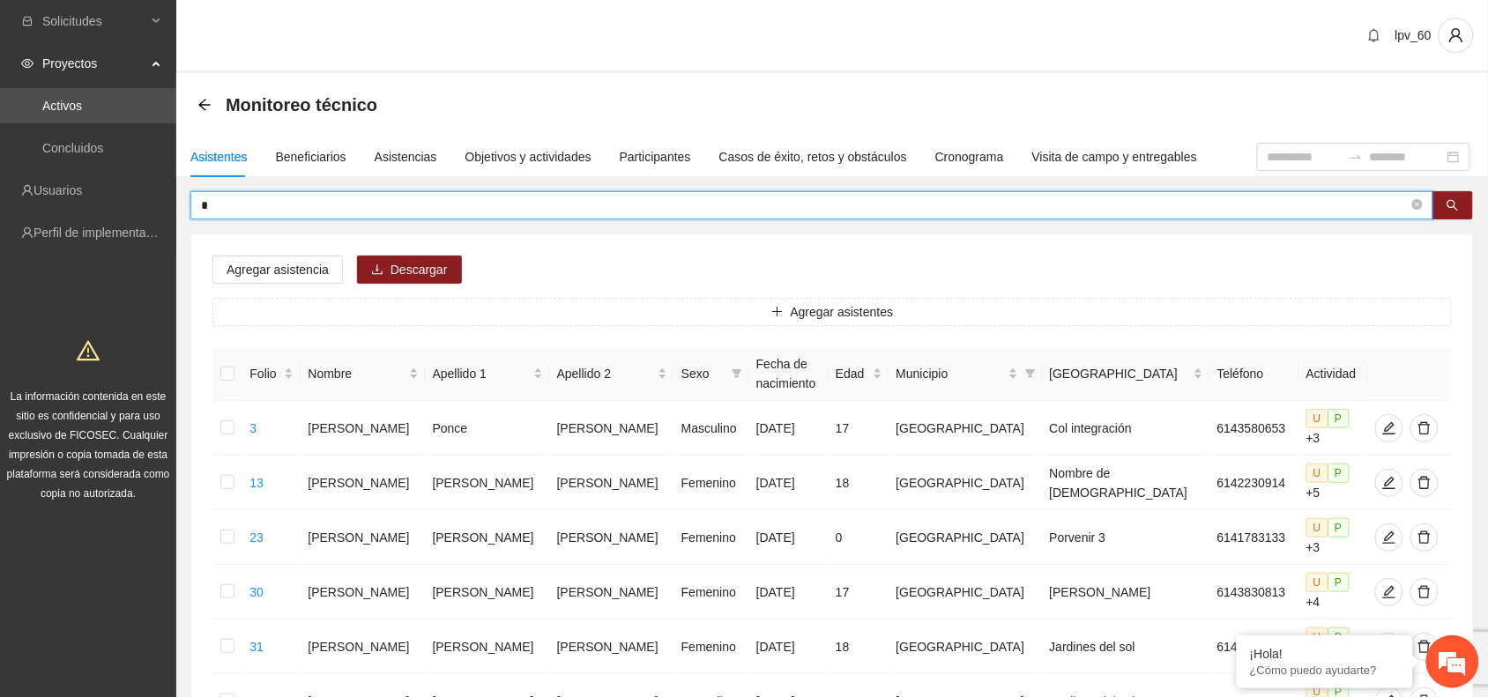
drag, startPoint x: 247, startPoint y: 196, endPoint x: 0, endPoint y: 208, distance: 247.1
type input "*"
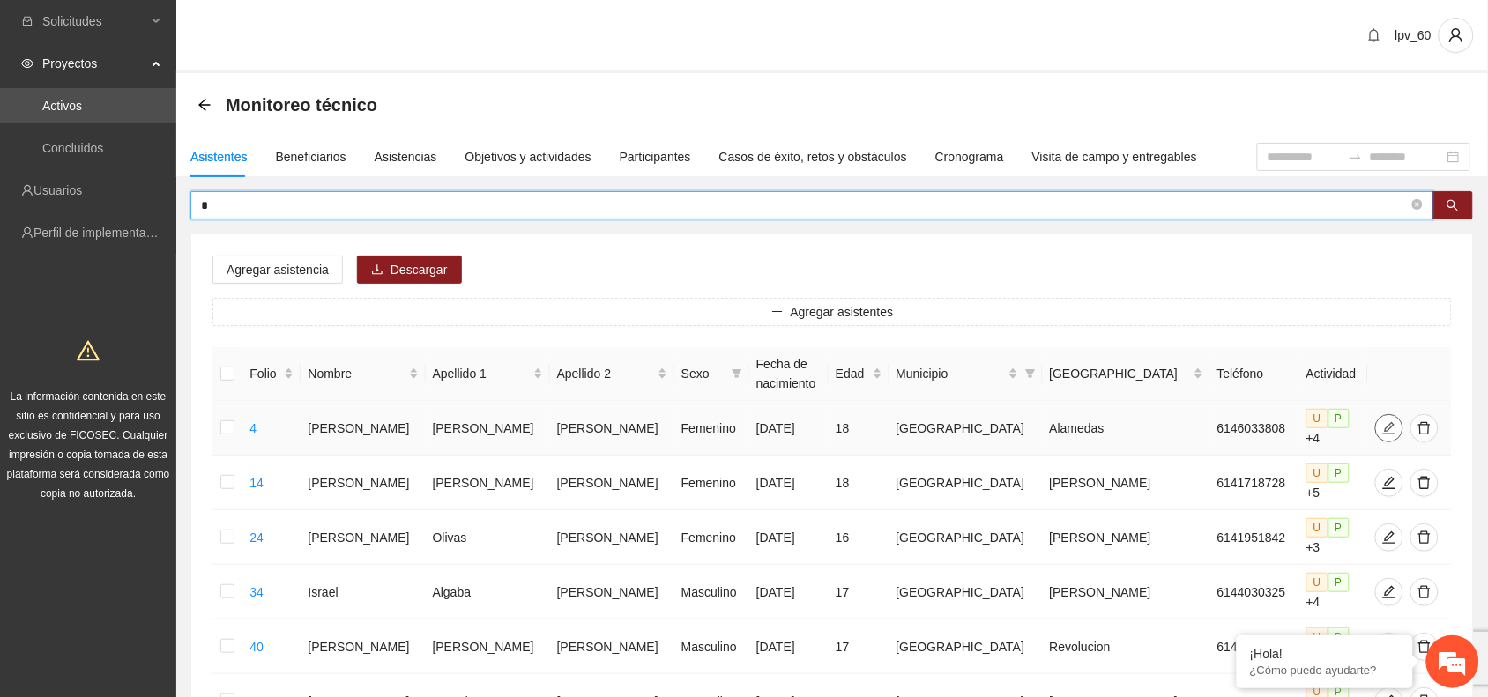
click at [1382, 421] on icon "edit" at bounding box center [1389, 428] width 14 height 14
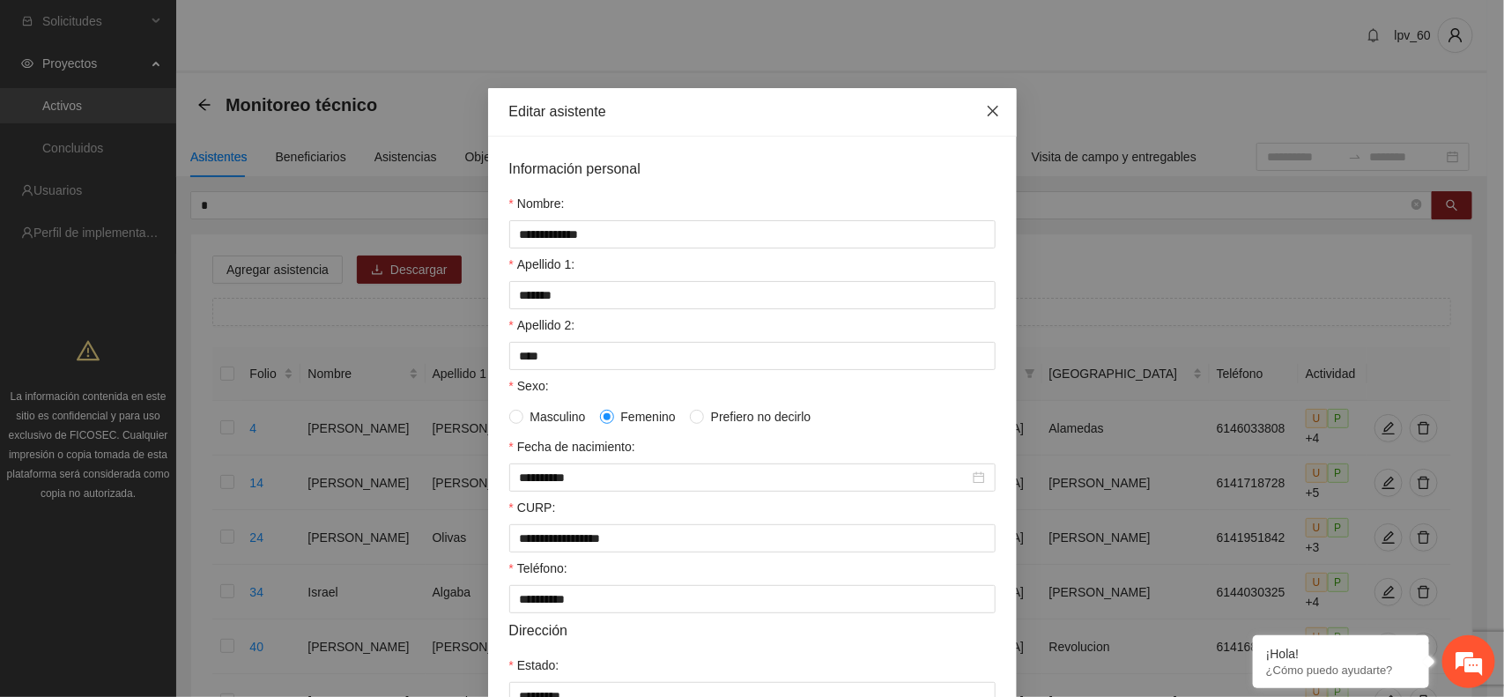
click at [979, 99] on span "Close" at bounding box center [993, 112] width 48 height 48
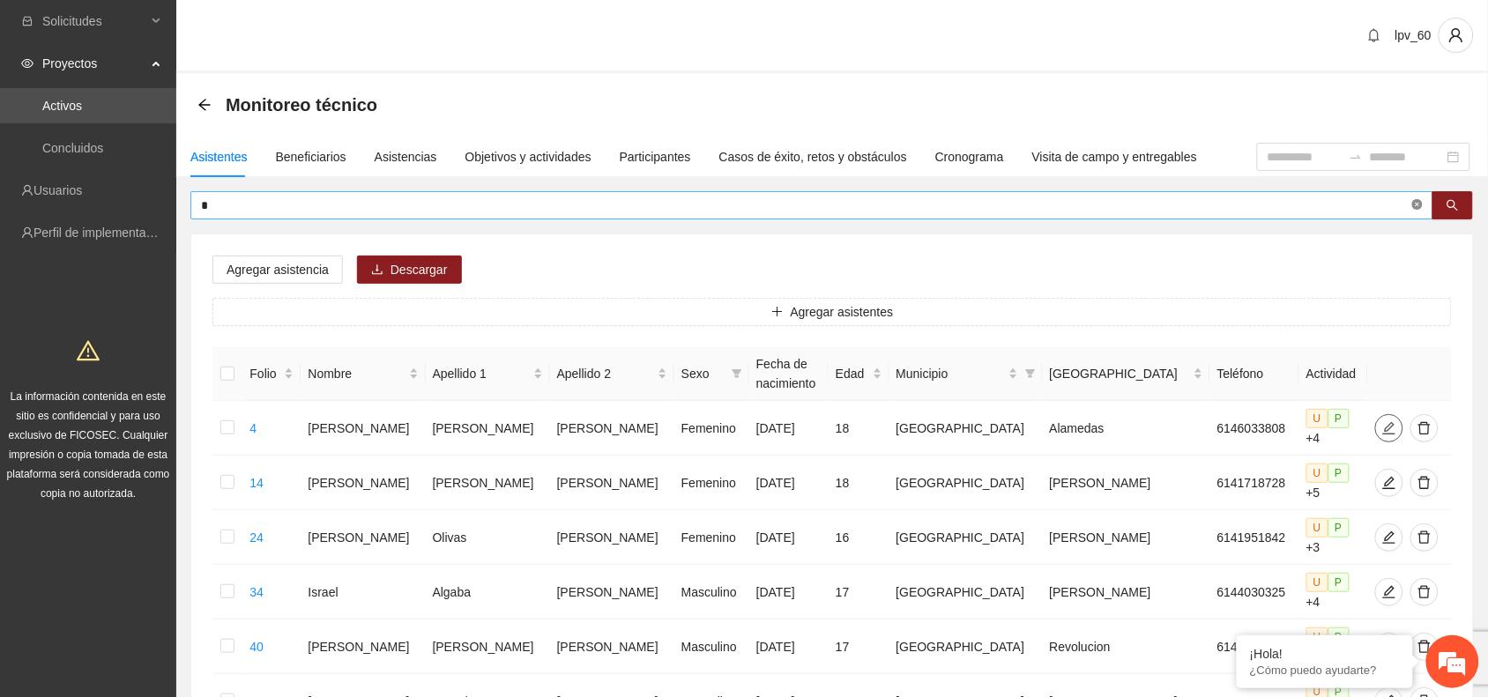
click at [1421, 205] on icon "close-circle" at bounding box center [1417, 204] width 11 height 11
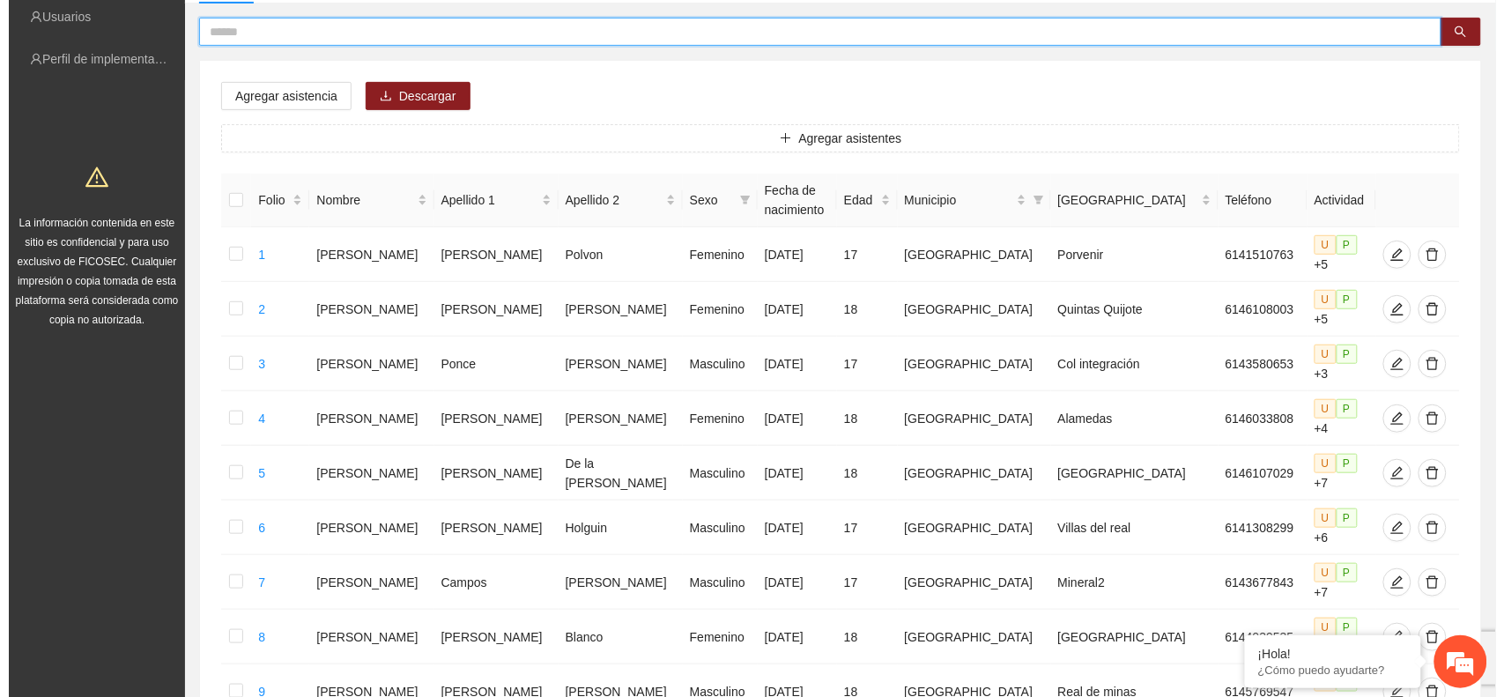
scroll to position [187, 0]
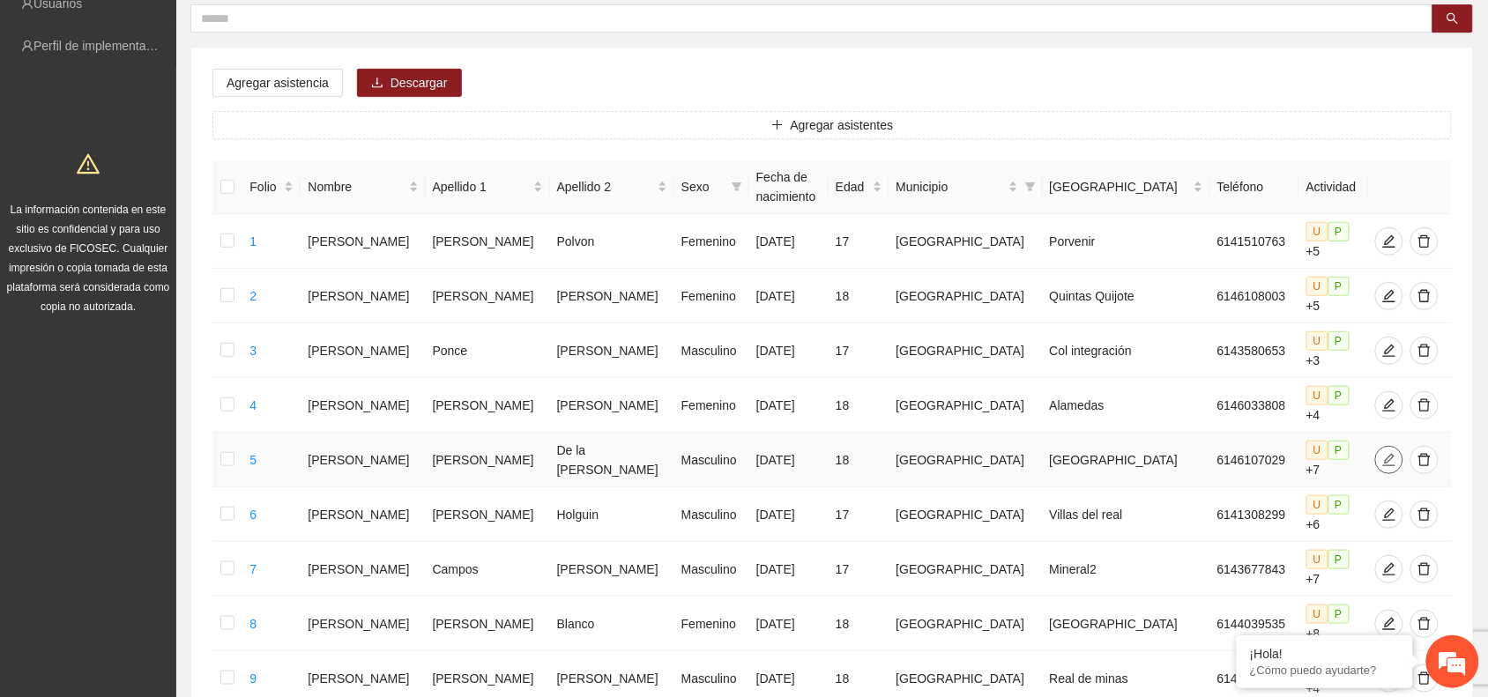
click at [1375, 446] on button "button" at bounding box center [1389, 460] width 28 height 28
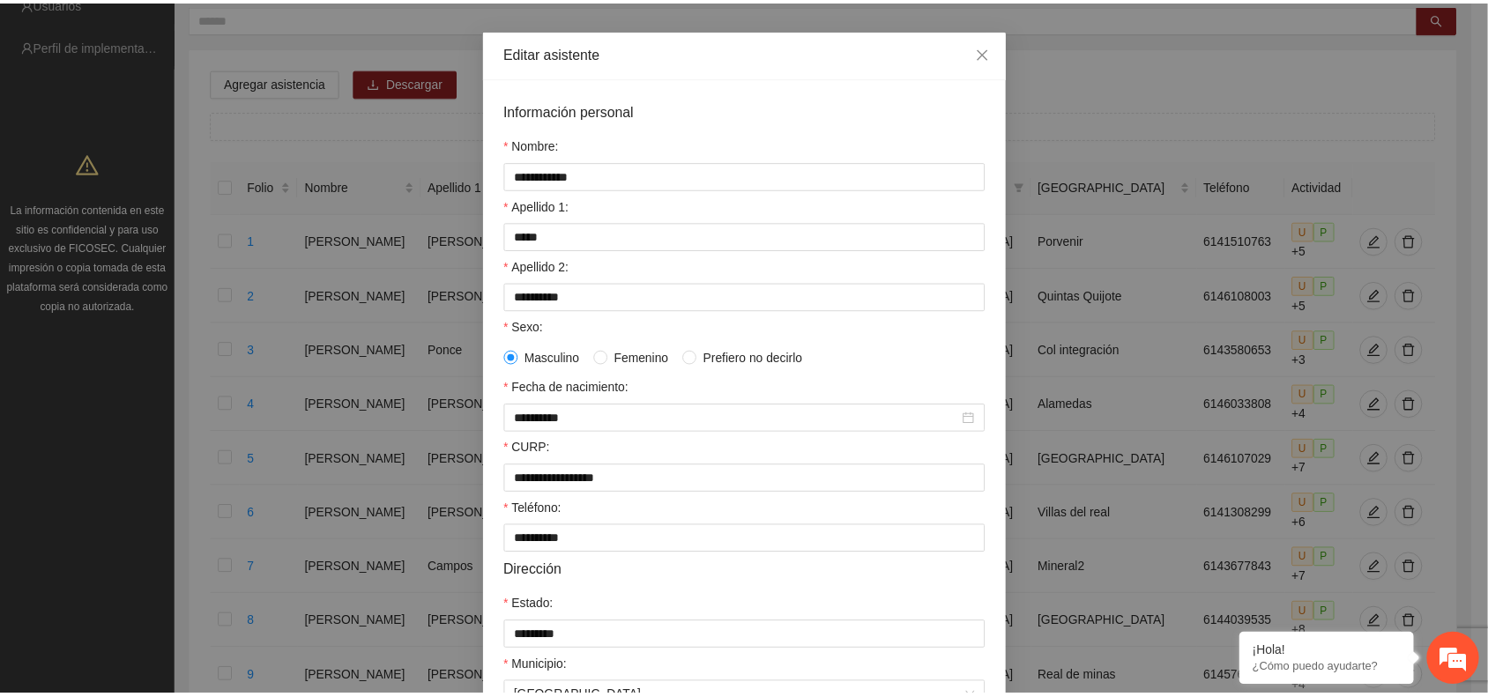
scroll to position [22, 0]
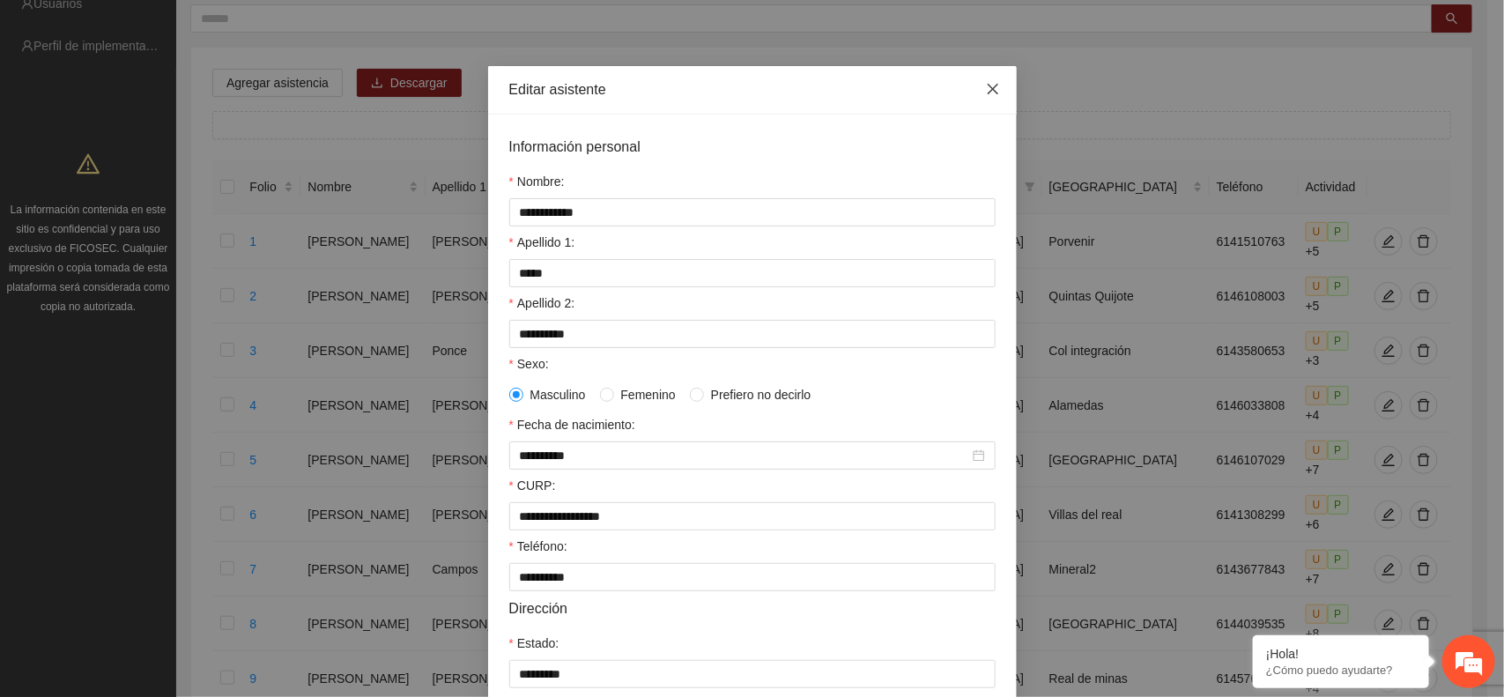
click at [987, 89] on icon "close" at bounding box center [992, 89] width 11 height 11
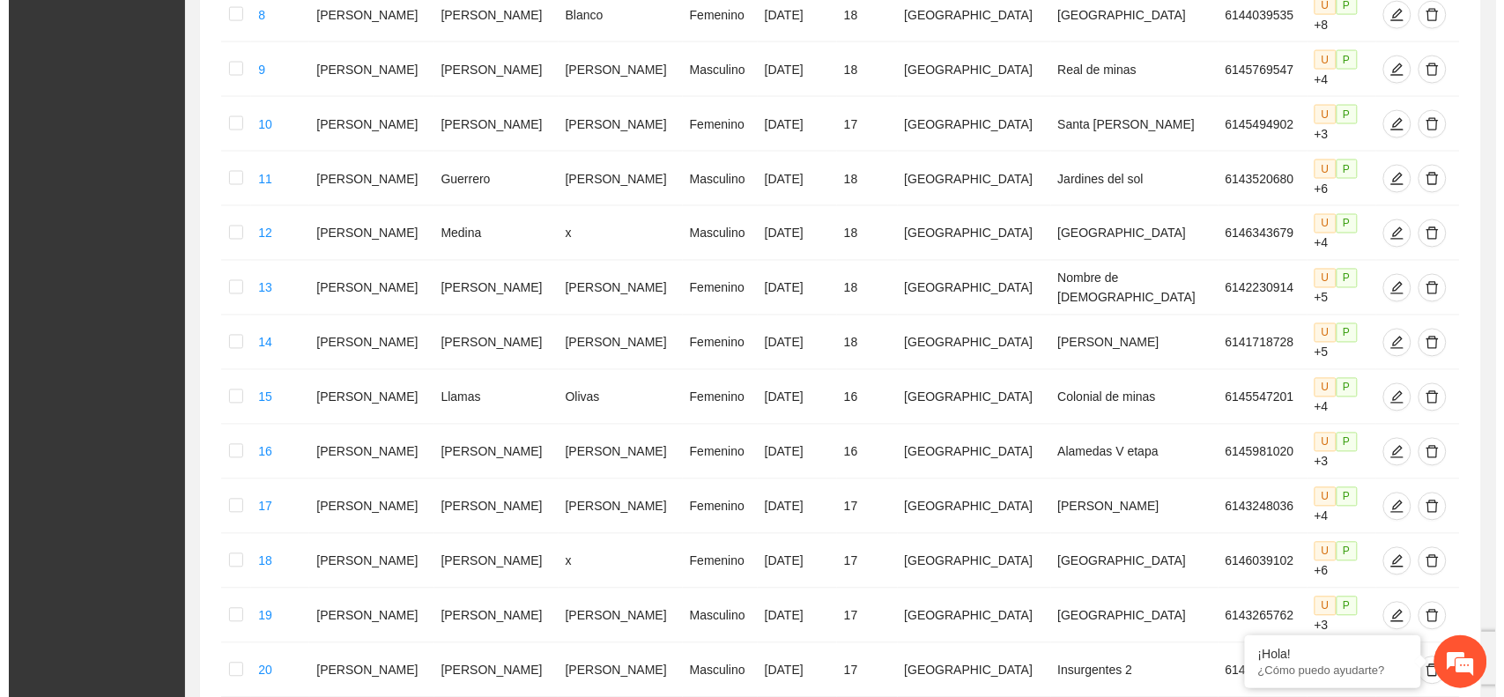
scroll to position [0, 0]
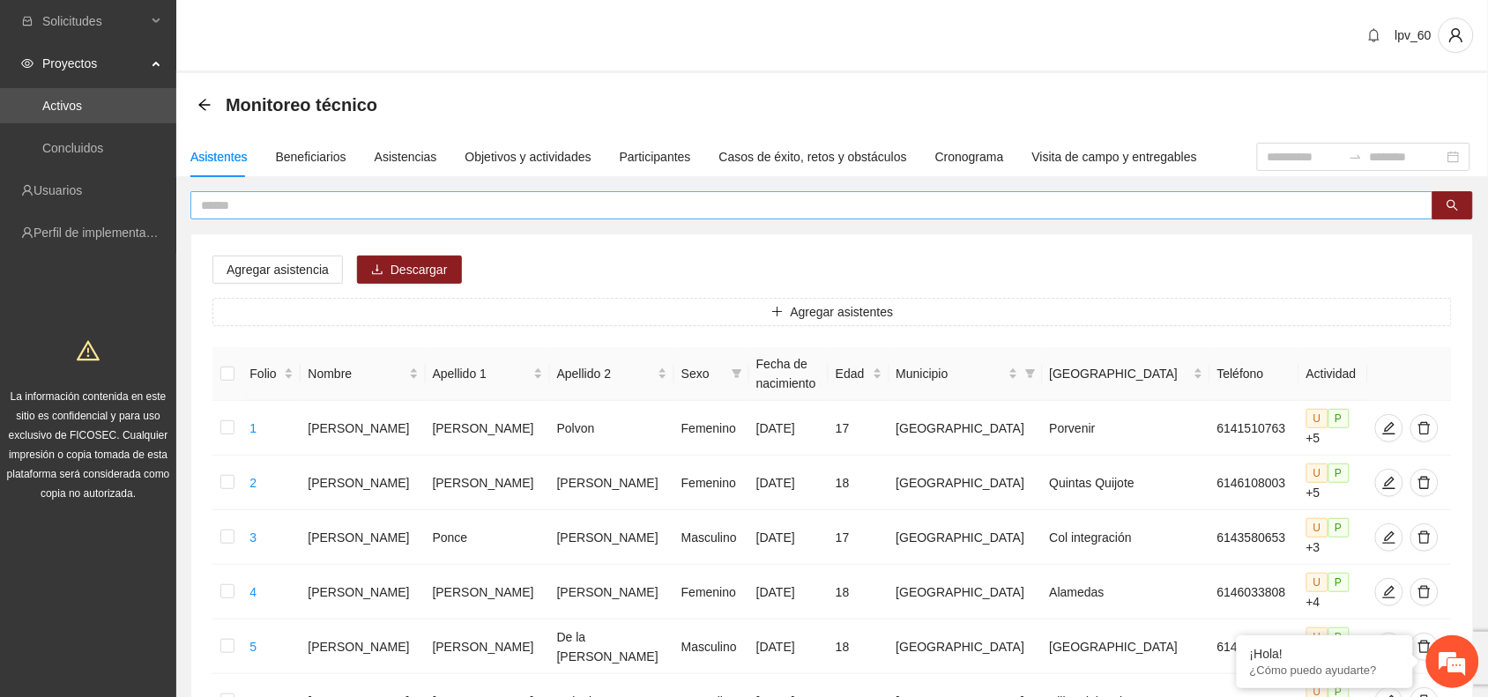
drag, startPoint x: 284, startPoint y: 216, endPoint x: 257, endPoint y: 212, distance: 26.8
click at [257, 212] on span at bounding box center [811, 205] width 1243 height 28
click at [257, 212] on input "text" at bounding box center [804, 205] width 1207 height 19
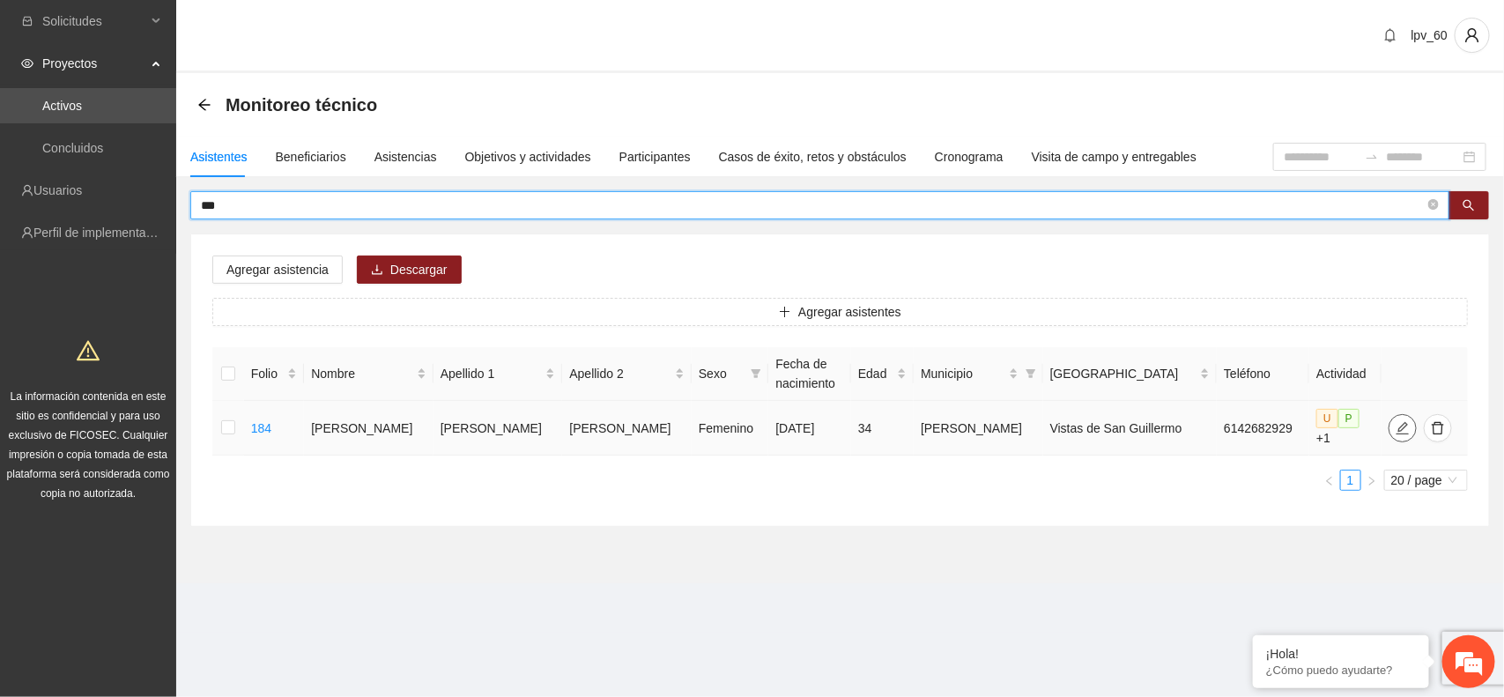
click at [1389, 437] on button "button" at bounding box center [1403, 428] width 28 height 28
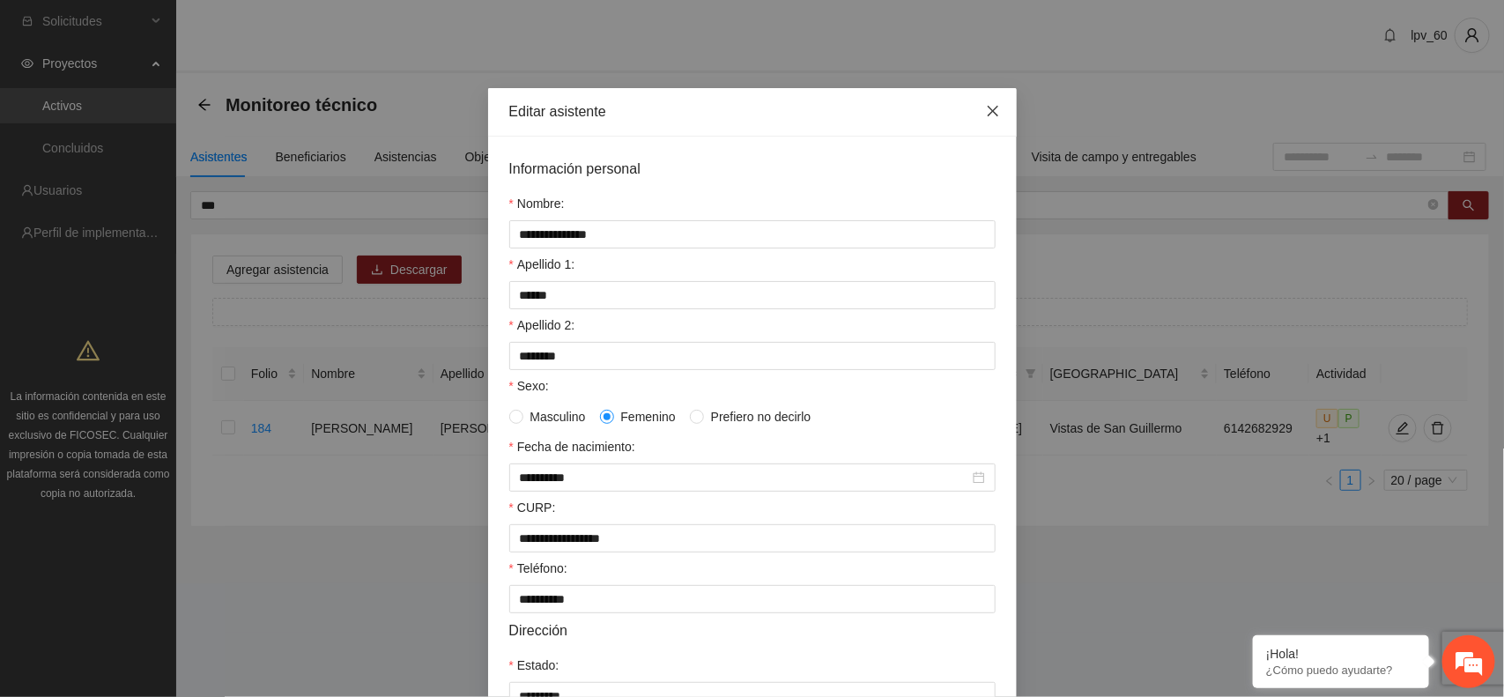
click at [986, 108] on icon "close" at bounding box center [993, 111] width 14 height 14
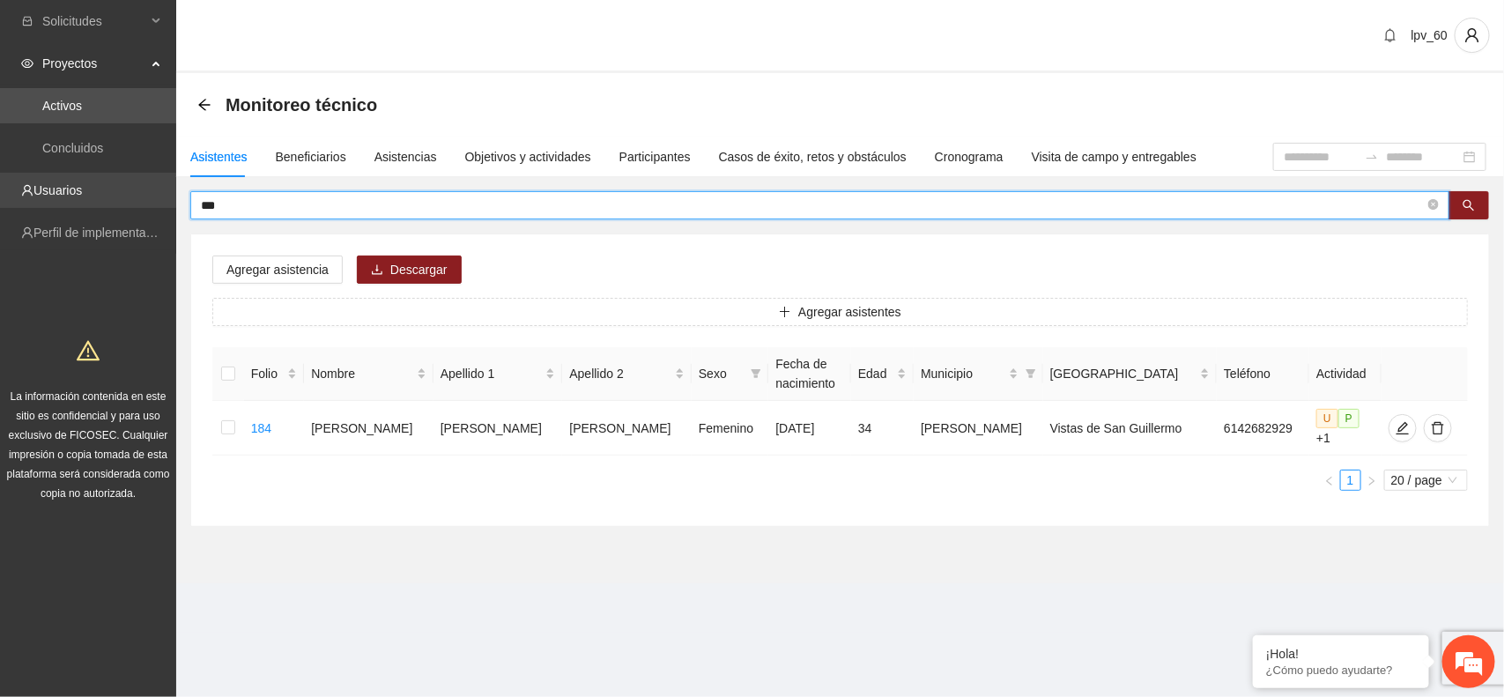
drag, startPoint x: 235, startPoint y: 197, endPoint x: 88, endPoint y: 197, distance: 147.2
click at [88, 197] on section "Solicitudes Proyectos Activos Concluidos Usuarios Perfil de implementadora La i…" at bounding box center [752, 348] width 1504 height 697
click at [1390, 425] on span "edit" at bounding box center [1403, 428] width 26 height 14
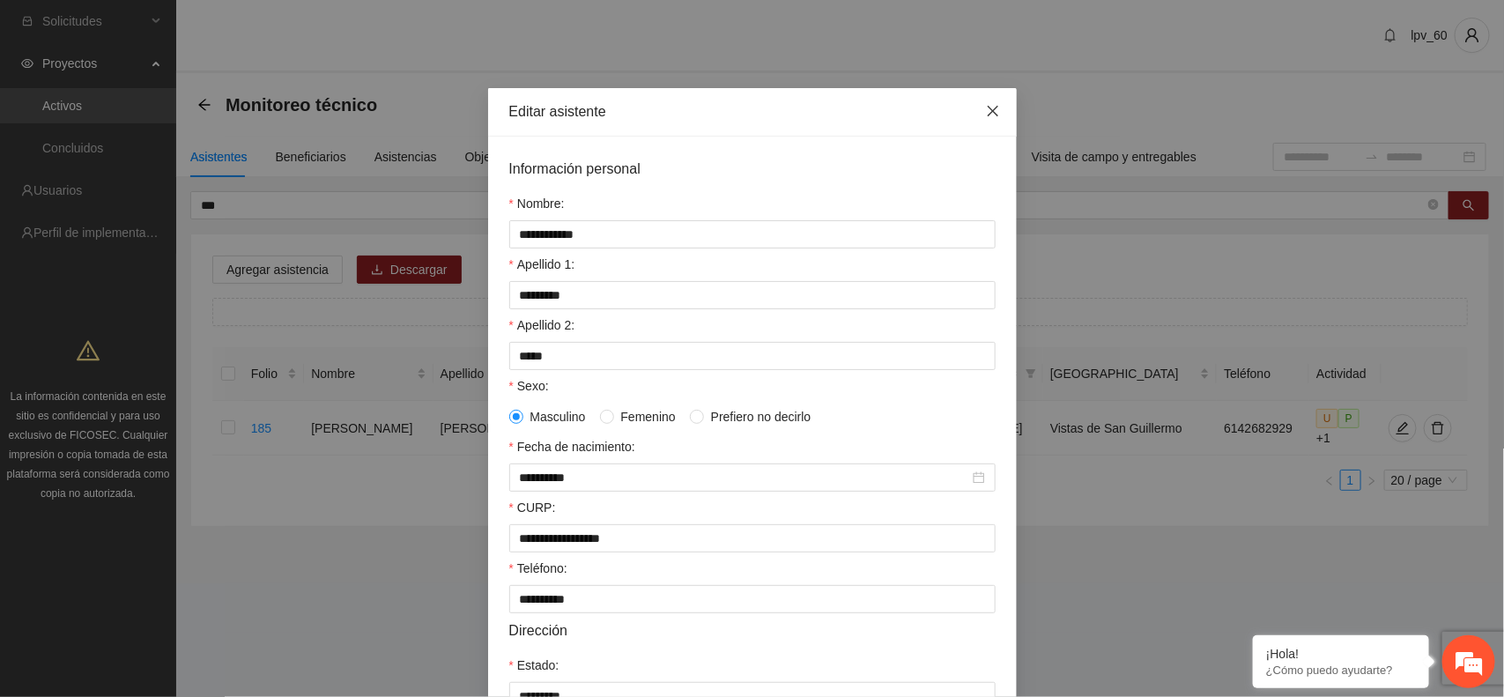
click at [986, 115] on icon "close" at bounding box center [993, 111] width 14 height 14
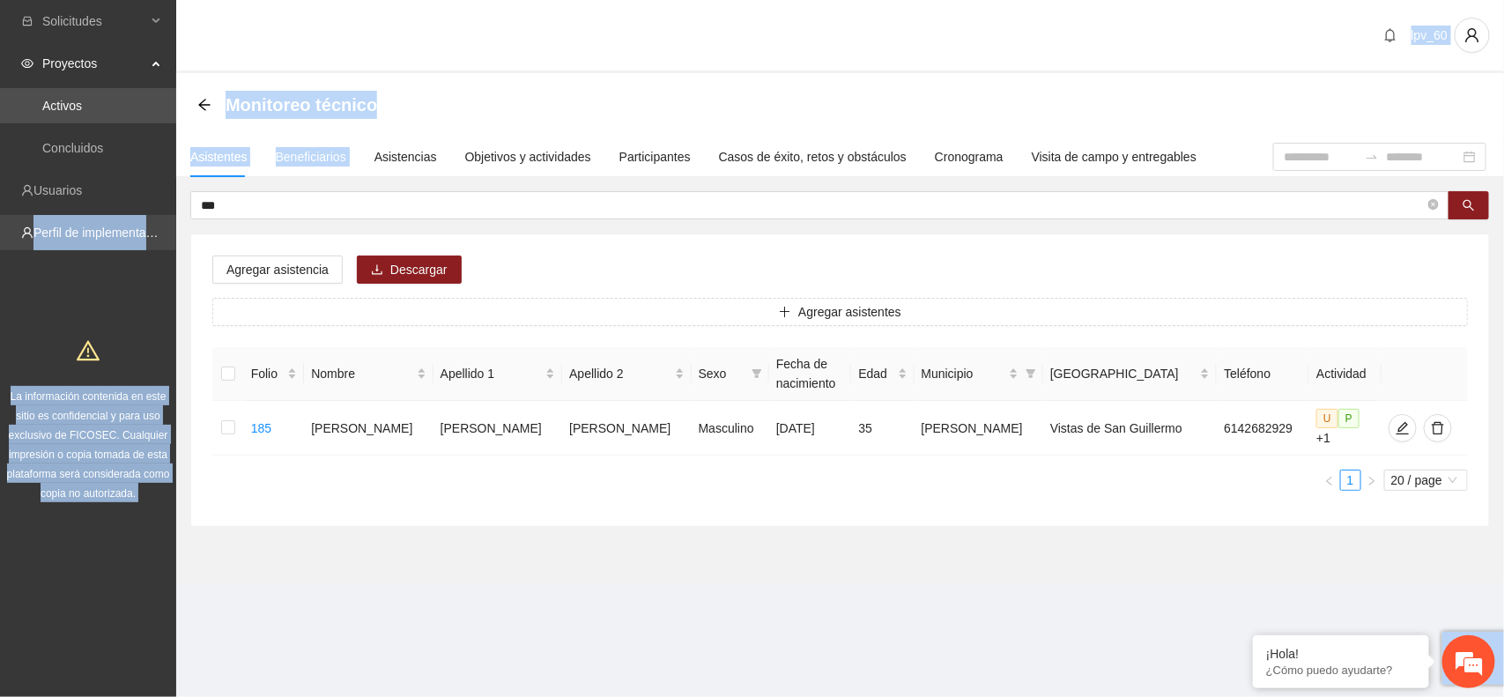
drag, startPoint x: 367, startPoint y: 182, endPoint x: 0, endPoint y: 239, distance: 371.8
click at [0, 239] on section "Solicitudes Proyectos Activos Concluidos Usuarios Perfil de implementadora La i…" at bounding box center [752, 348] width 1504 height 697
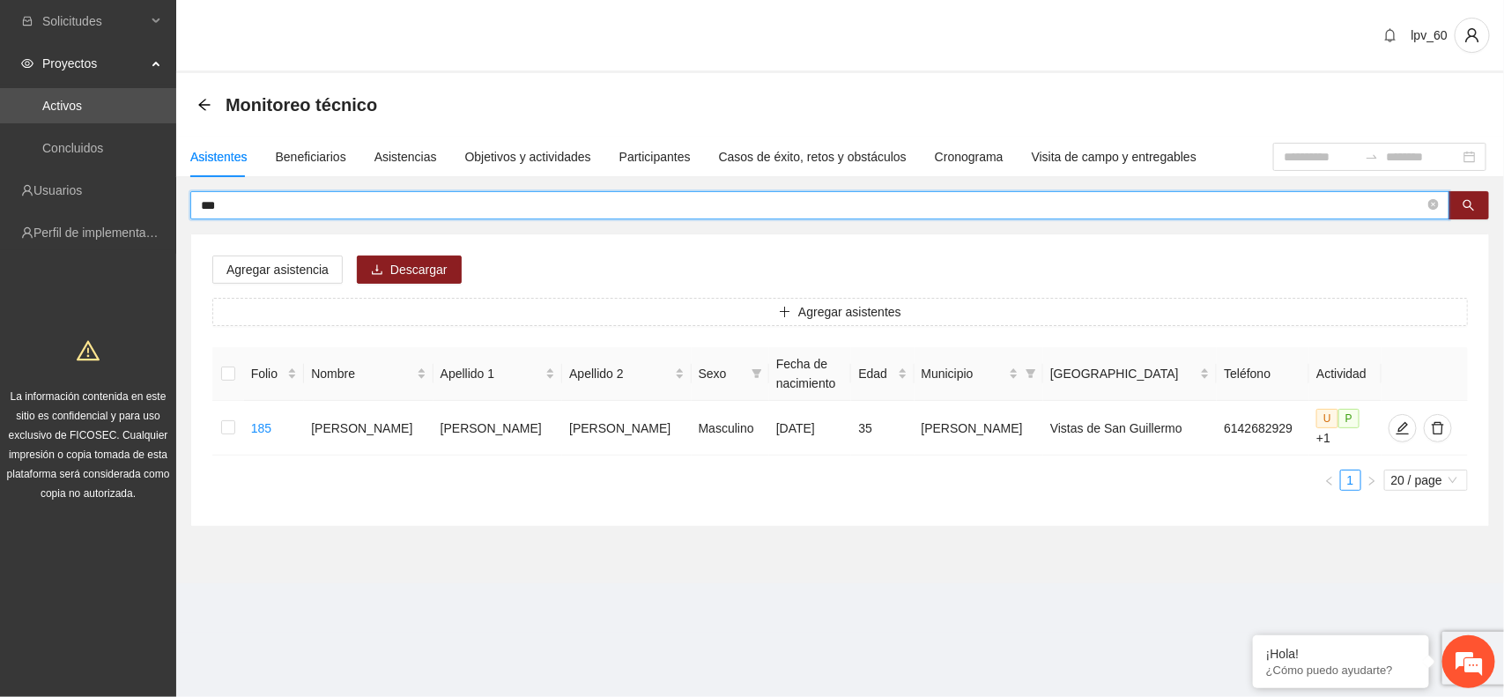
drag, startPoint x: 254, startPoint y: 210, endPoint x: 134, endPoint y: 209, distance: 119.9
click at [134, 209] on section "Solicitudes Proyectos Activos Concluidos Usuarios Perfil de implementadora La i…" at bounding box center [752, 348] width 1504 height 697
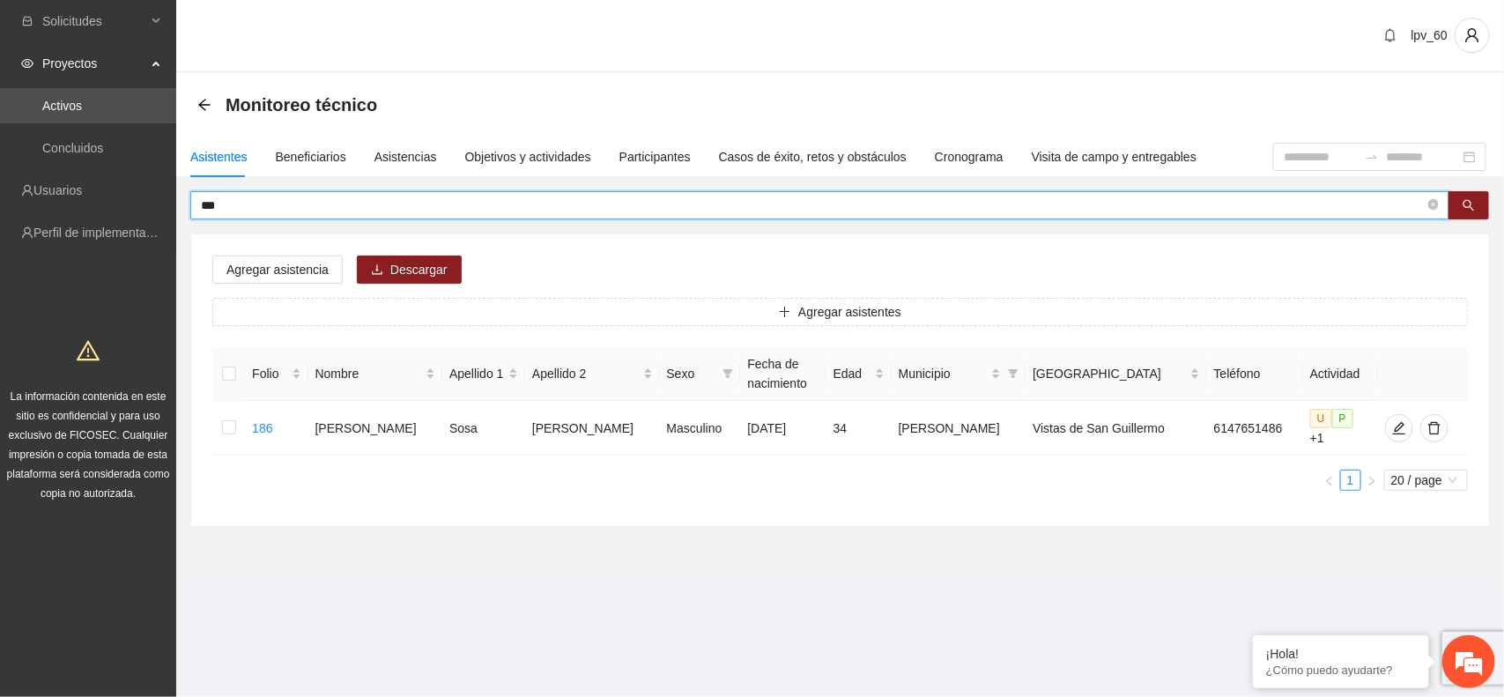
type input "***"
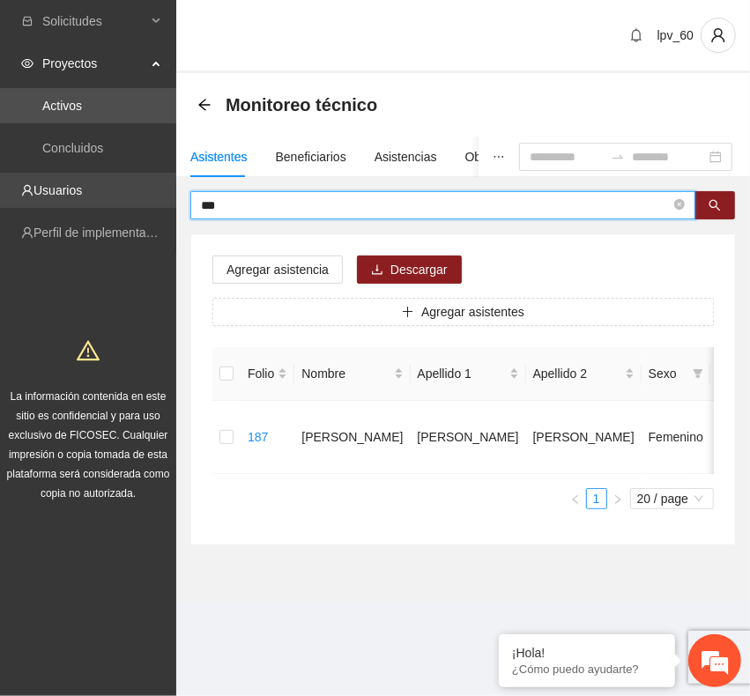
drag, startPoint x: 248, startPoint y: 203, endPoint x: 122, endPoint y: 192, distance: 126.5
click at [122, 192] on section "Solicitudes Proyectos Activos Concluidos Usuarios Perfil de implementadora La i…" at bounding box center [375, 348] width 750 height 696
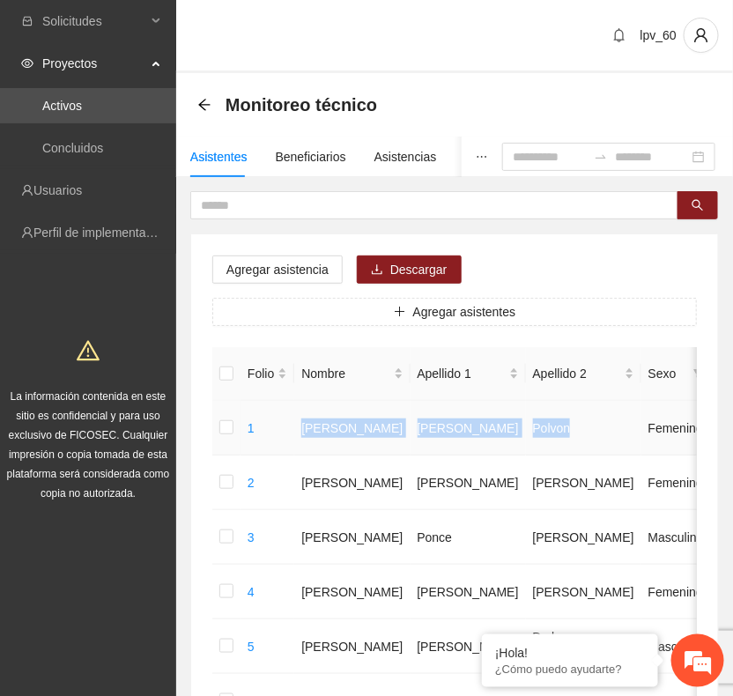
drag, startPoint x: 304, startPoint y: 416, endPoint x: 501, endPoint y: 425, distance: 196.7
copy tr "[PERSON_NAME]"
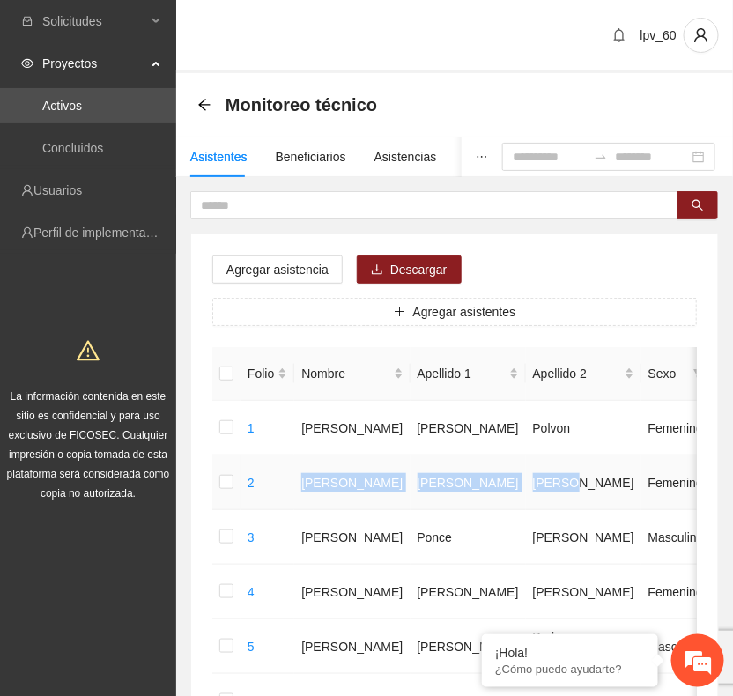
drag, startPoint x: 296, startPoint y: 481, endPoint x: 499, endPoint y: 474, distance: 202.8
copy tr "[PERSON_NAME]"
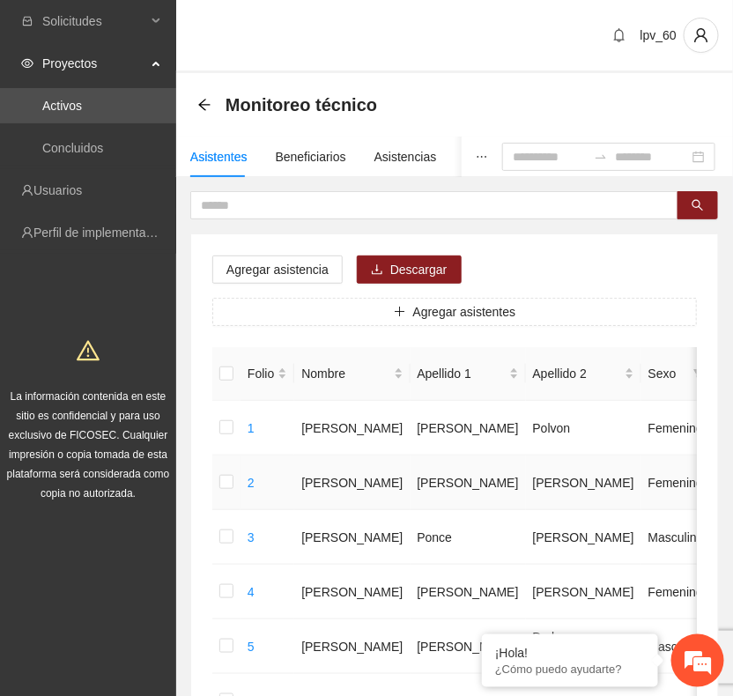
click at [642, 479] on td "Femenino" at bounding box center [677, 483] width 70 height 55
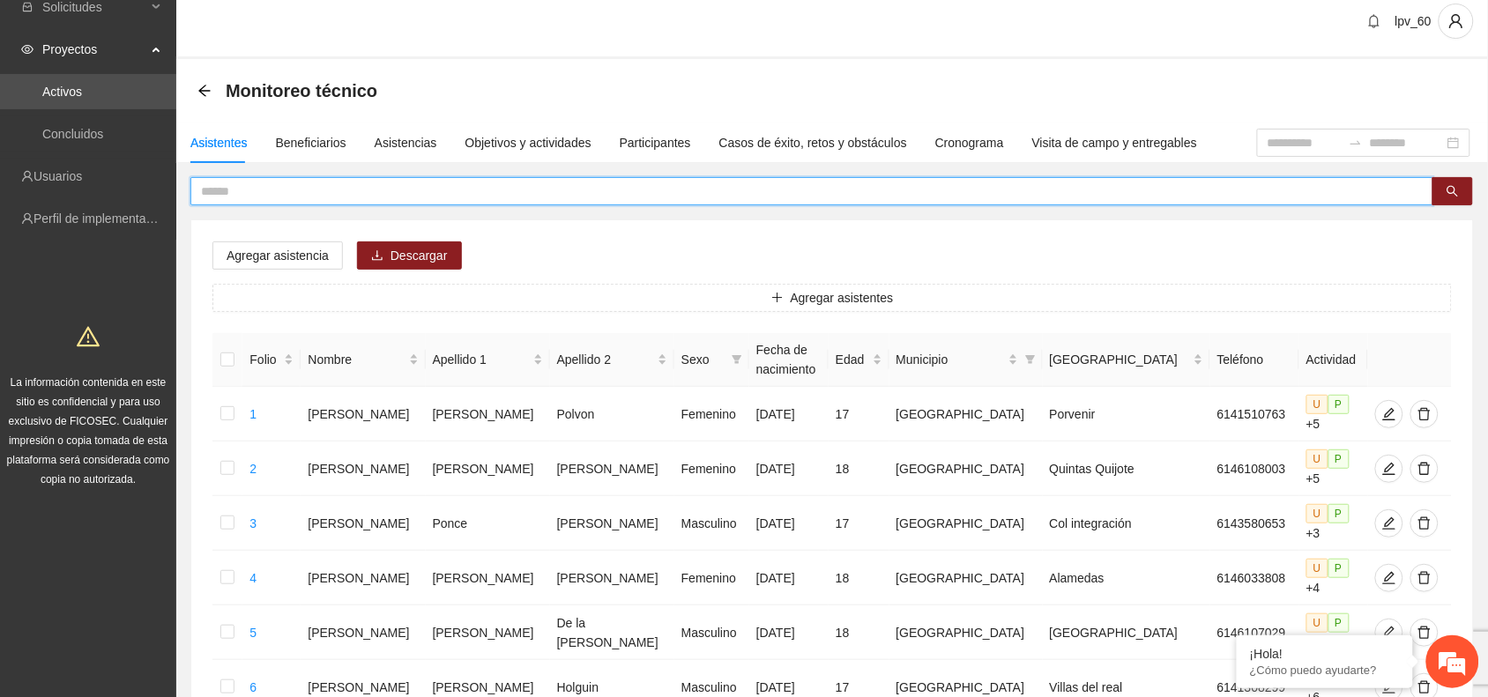
click at [293, 195] on input "text" at bounding box center [804, 191] width 1207 height 19
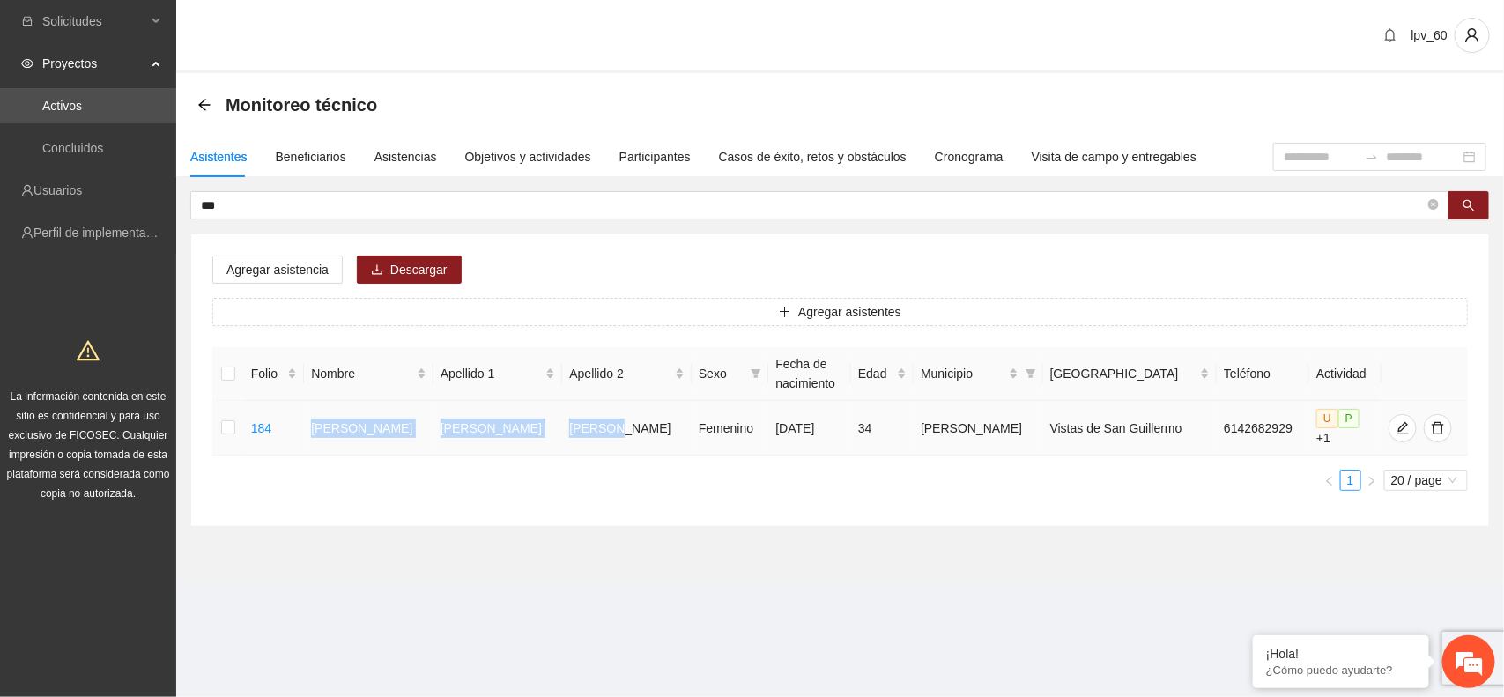
drag, startPoint x: 313, startPoint y: 427, endPoint x: 613, endPoint y: 429, distance: 300.5
click at [613, 429] on tr "184 [PERSON_NAME] [DATE] 34 [PERSON_NAME] Vistas de San [PERSON_NAME] 614268292…" at bounding box center [840, 428] width 1256 height 55
copy tr "[PERSON_NAME]"
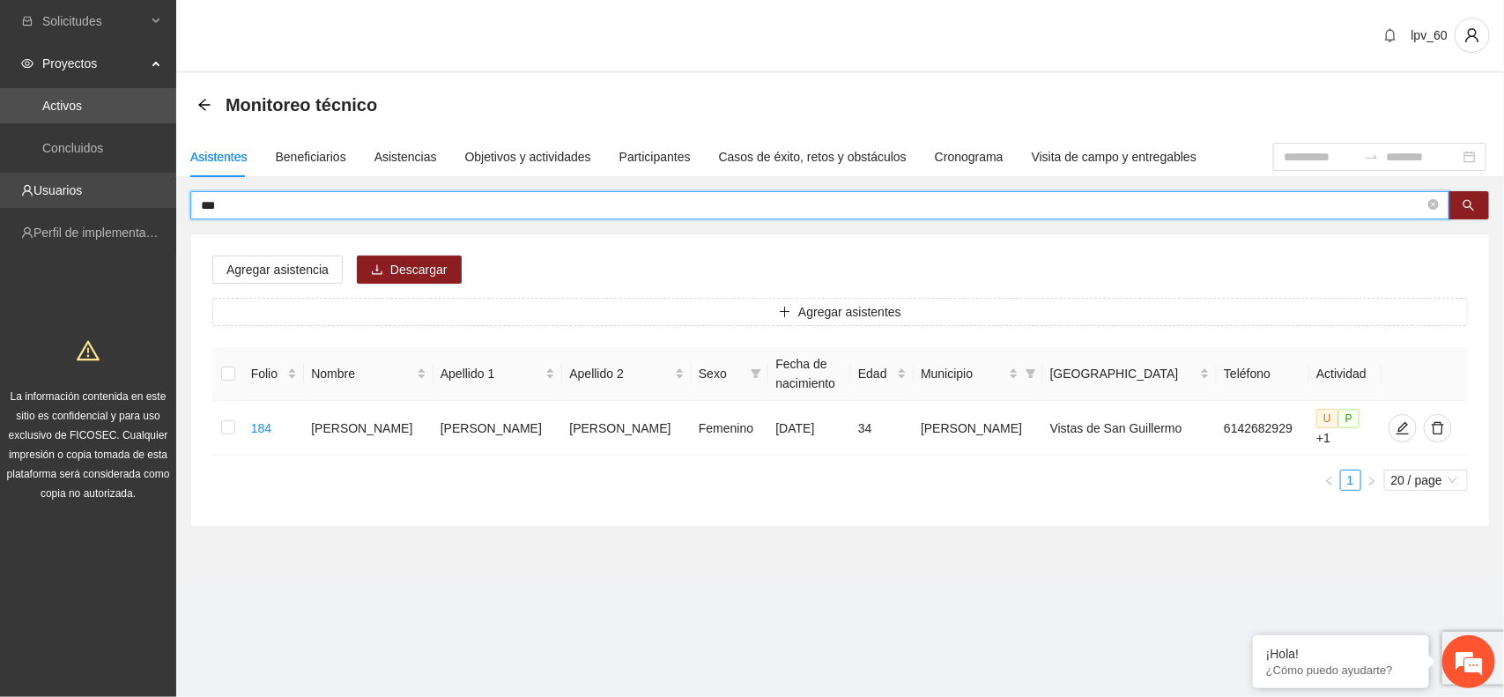
drag, startPoint x: 251, startPoint y: 203, endPoint x: 163, endPoint y: 201, distance: 88.1
click at [163, 201] on section "Solicitudes Proyectos Activos Concluidos Usuarios Perfil de implementadora La i…" at bounding box center [752, 348] width 1504 height 697
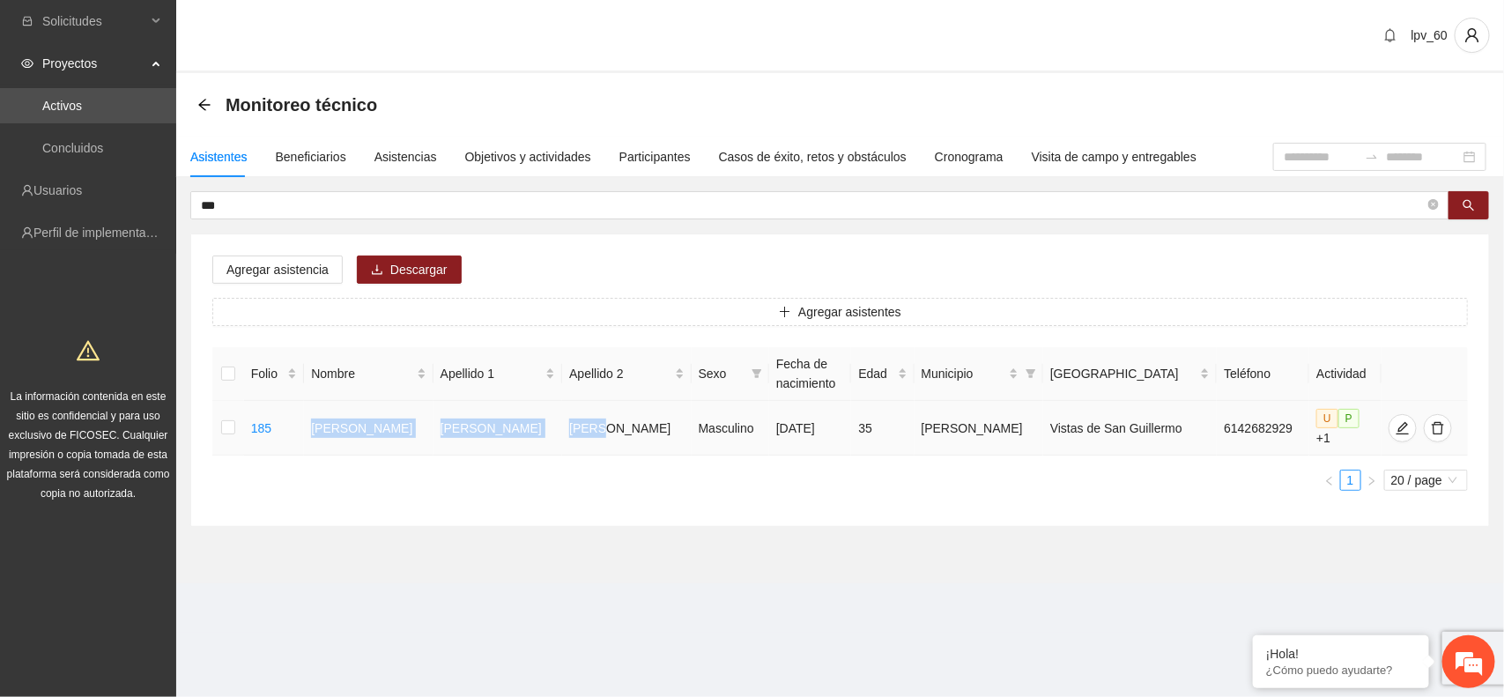
drag, startPoint x: 337, startPoint y: 427, endPoint x: 596, endPoint y: 430, distance: 259.1
click at [596, 430] on tr "185 [PERSON_NAME] [DATE] 35 [PERSON_NAME] Vistas de San [PERSON_NAME] 614268292…" at bounding box center [840, 428] width 1256 height 55
copy tr "[PERSON_NAME]"
drag, startPoint x: 557, startPoint y: 626, endPoint x: 565, endPoint y: 620, distance: 10.0
click at [557, 626] on section "lpv_60 Monitoreo técnico Asistentes Beneficiarios Asistencias Objetivos y activ…" at bounding box center [840, 316] width 1328 height 633
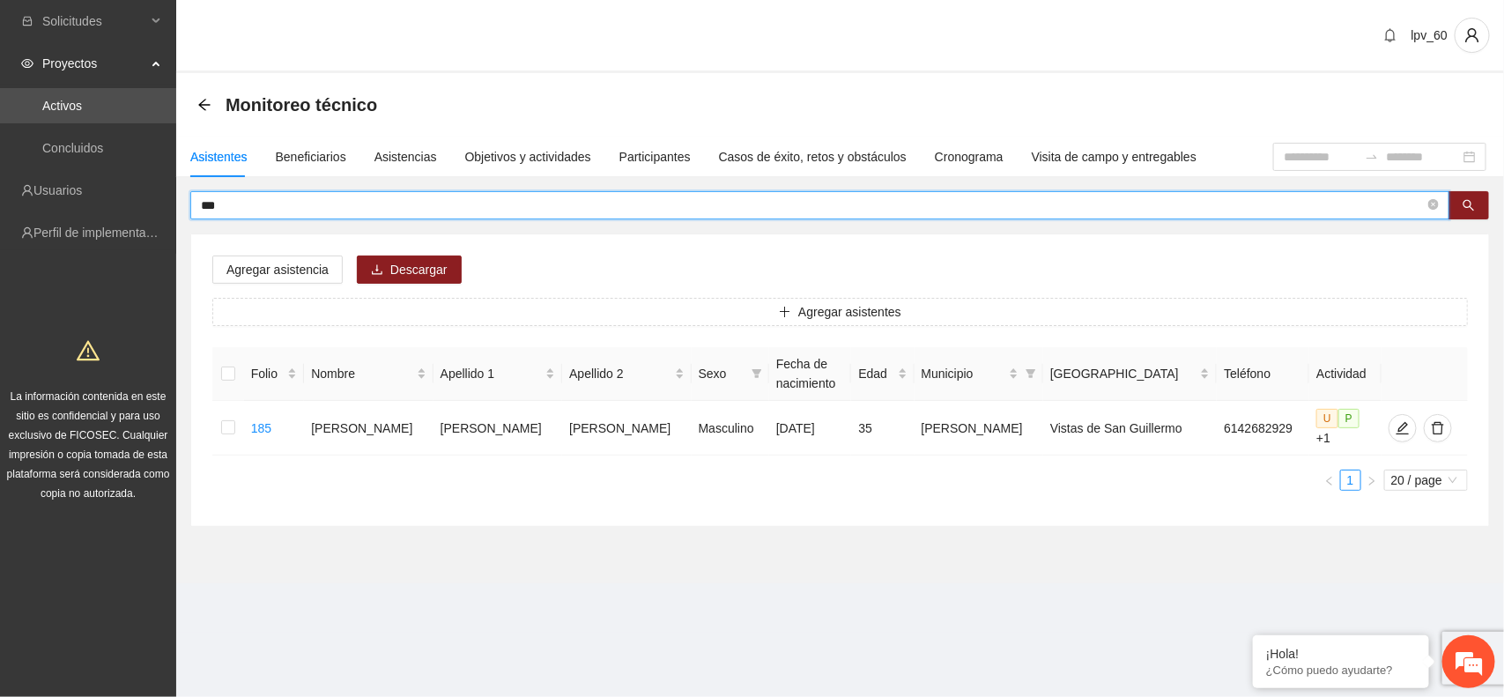
drag, startPoint x: 355, startPoint y: 207, endPoint x: 137, endPoint y: 170, distance: 220.8
click at [137, 170] on section "Solicitudes Proyectos Activos Concluidos Usuarios Perfil de implementadora La i…" at bounding box center [752, 348] width 1504 height 697
type input "***"
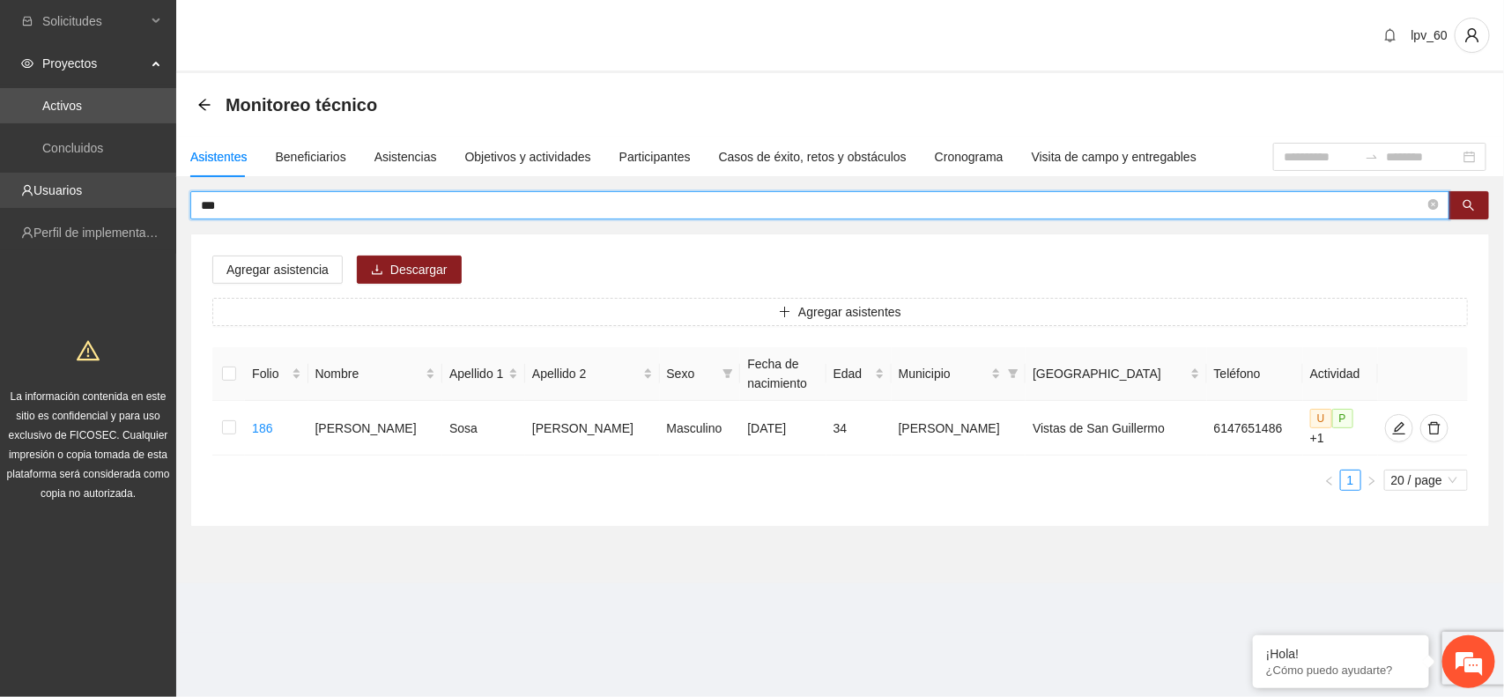
drag, startPoint x: 270, startPoint y: 205, endPoint x: 33, endPoint y: 204, distance: 236.2
click at [33, 204] on section "Solicitudes Proyectos Activos Concluidos Usuarios Perfil de implementadora La i…" at bounding box center [752, 348] width 1504 height 697
